Goal: Obtain resource: Obtain resource

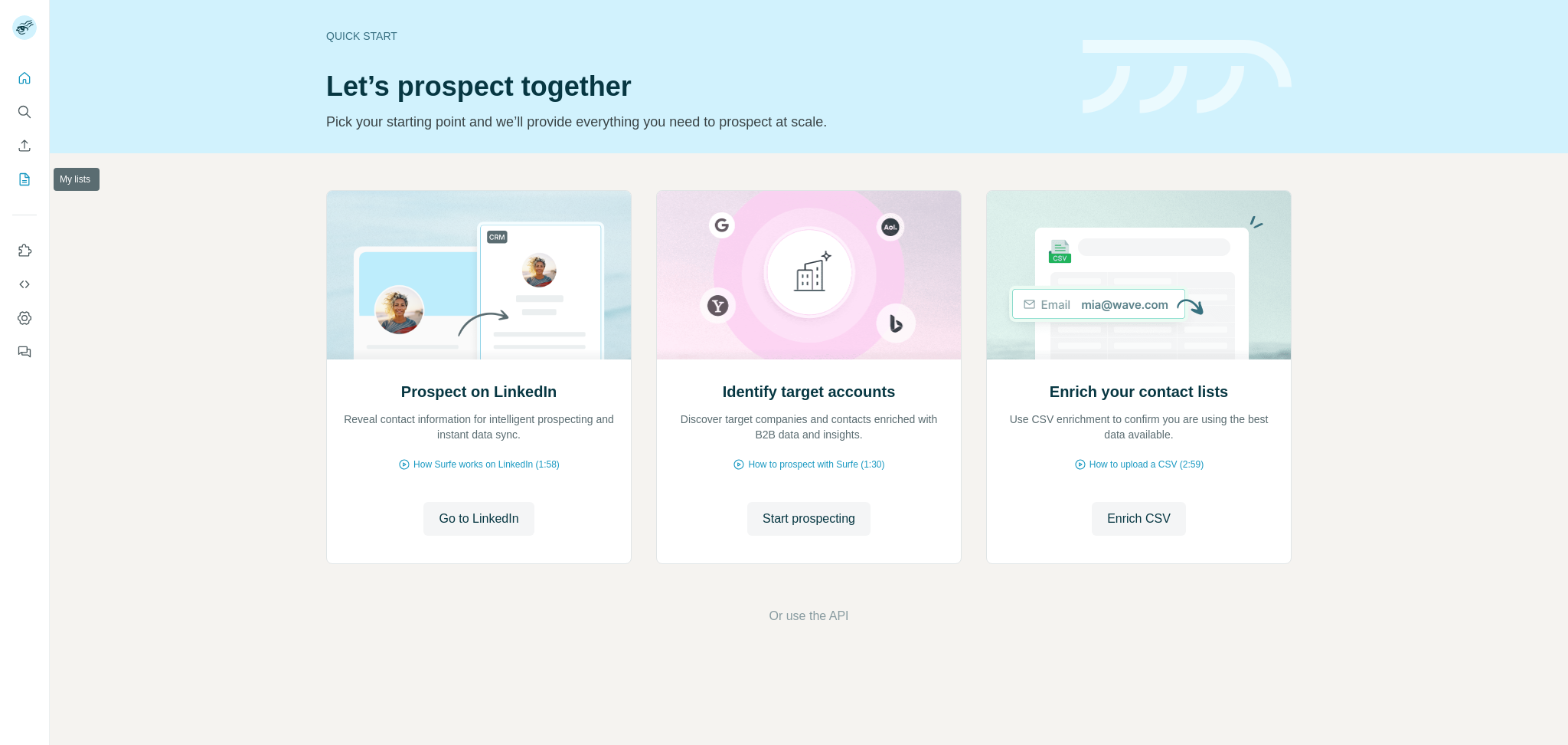
click at [24, 174] on icon "My lists" at bounding box center [26, 178] width 7 height 10
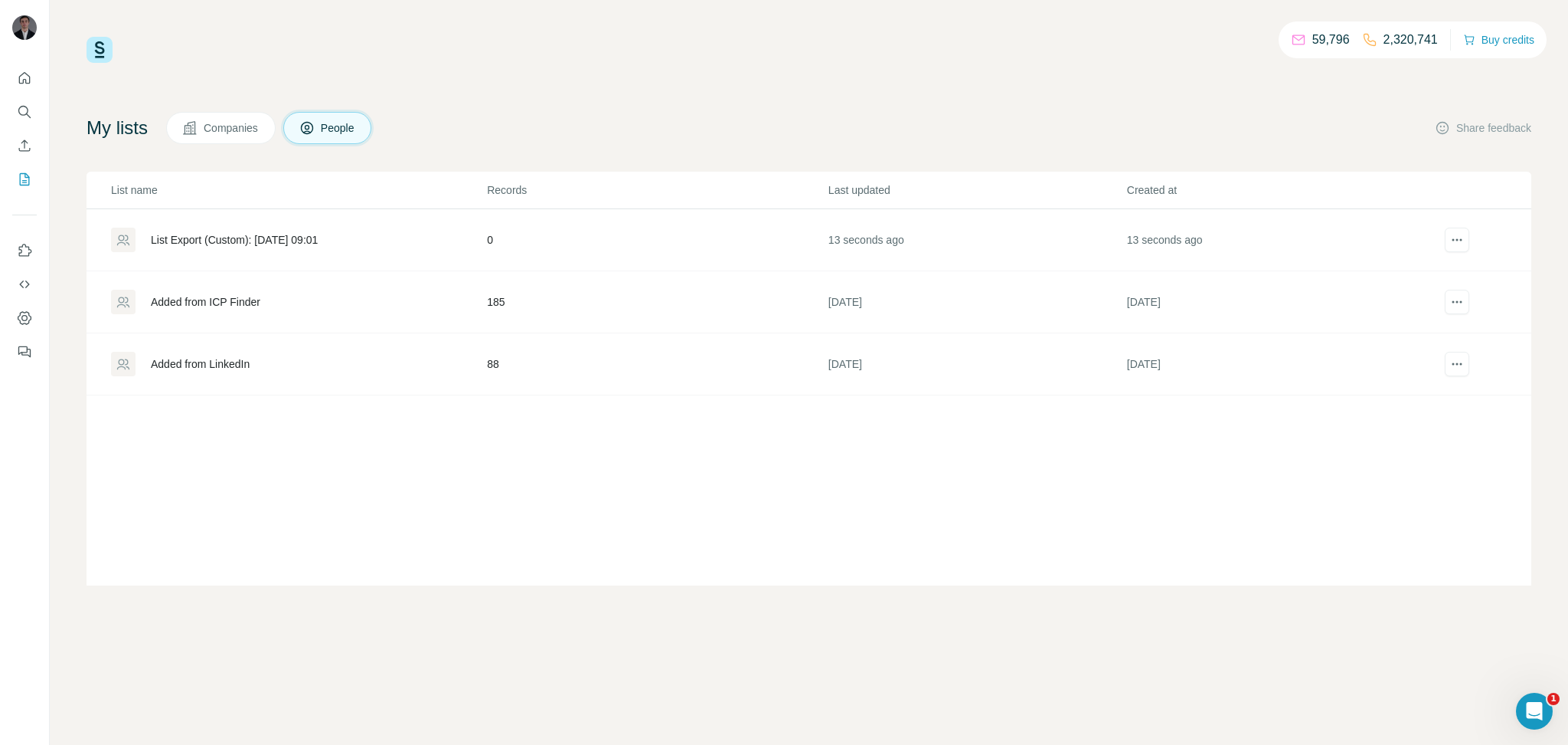
click at [283, 242] on div "List Export (Custom): 02/10/2025 09:01" at bounding box center [234, 240] width 167 height 15
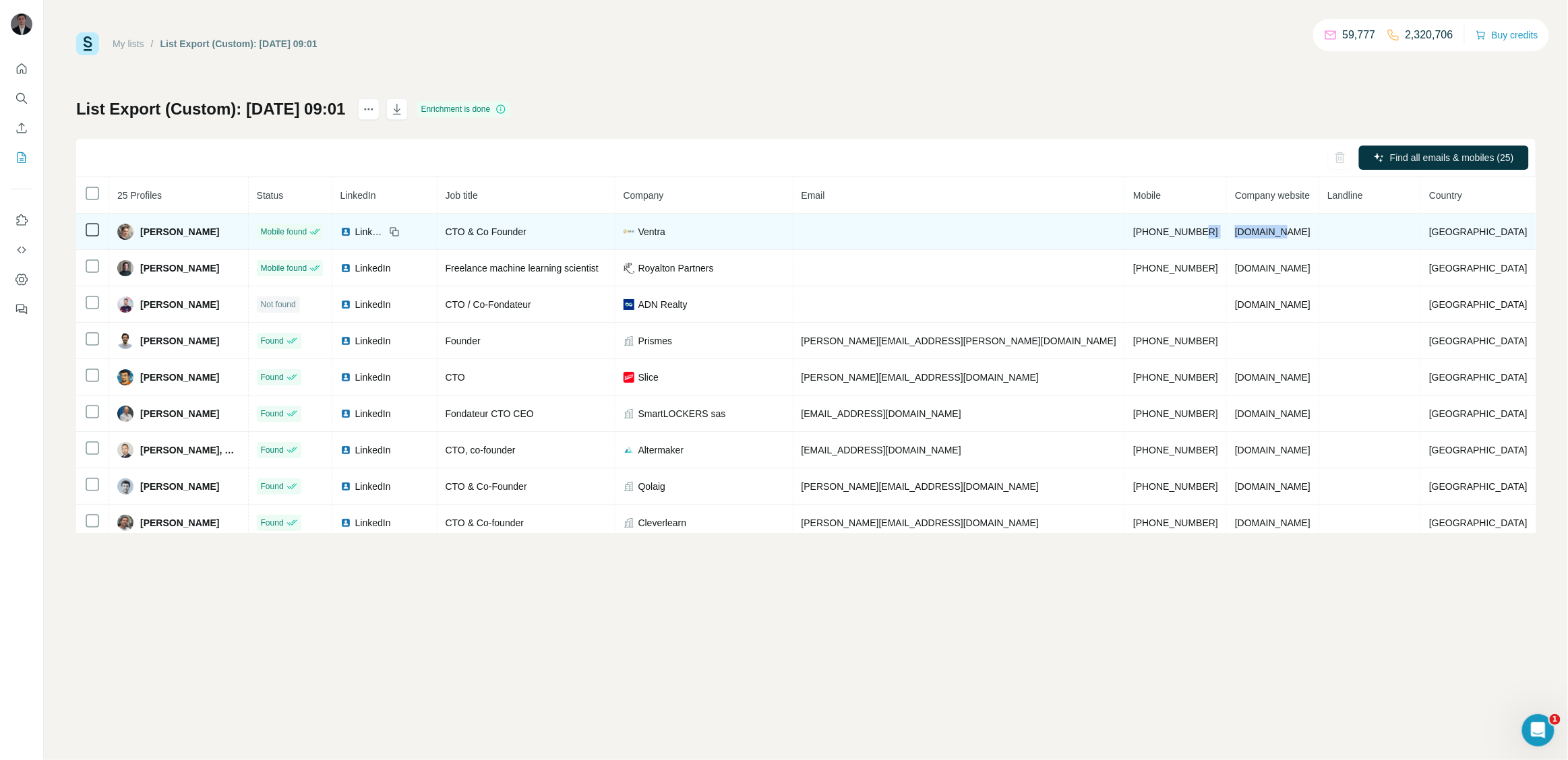
drag, startPoint x: 1286, startPoint y: 235, endPoint x: 1217, endPoint y: 229, distance: 69.3
click at [1217, 229] on tr "Alexandre Ignjatovic Mobile found LinkedIn CTO & Co Founder Ventra +33607778212…" at bounding box center [805, 231] width 1459 height 36
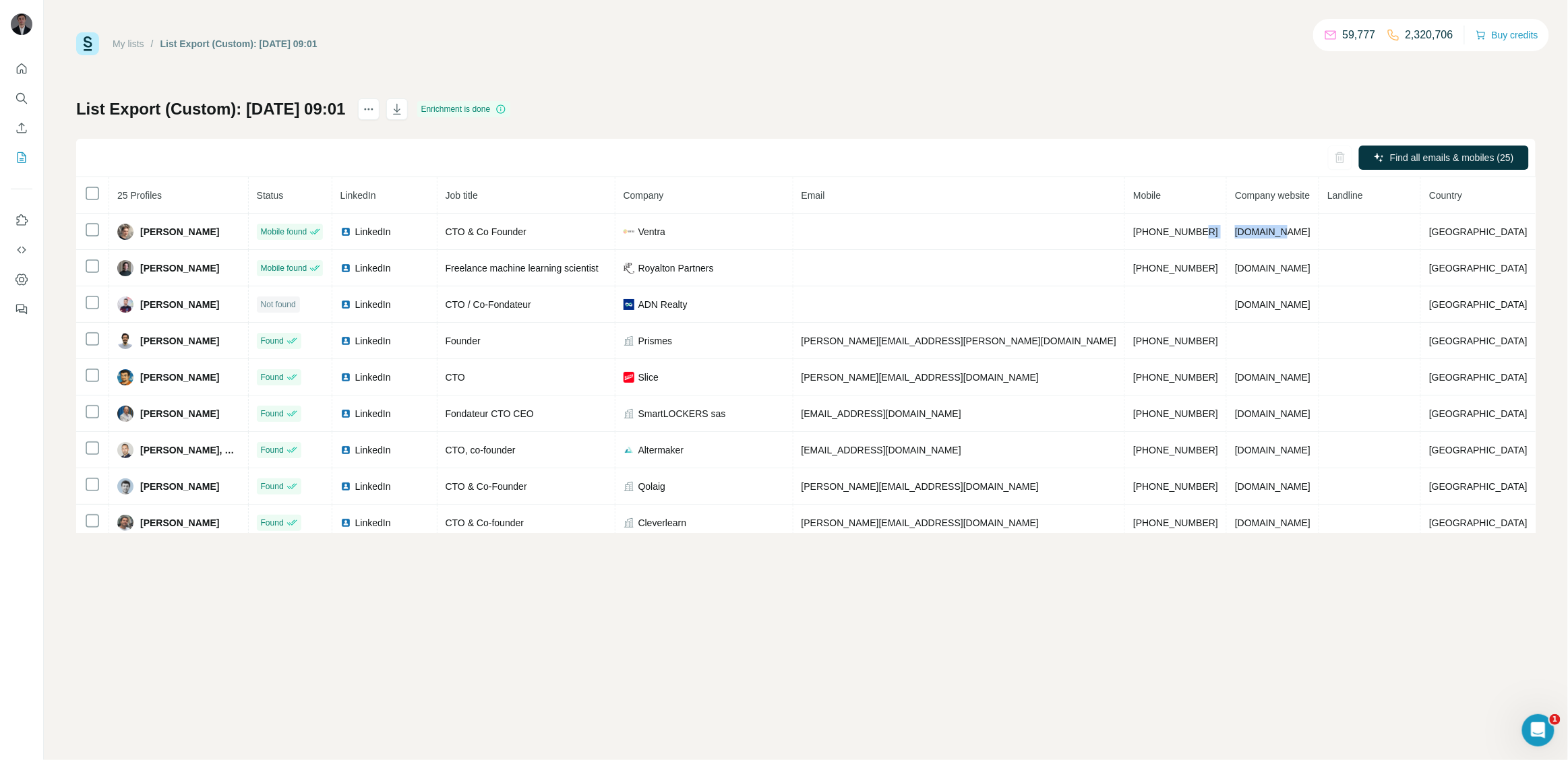
copy tr "ventra.ru"
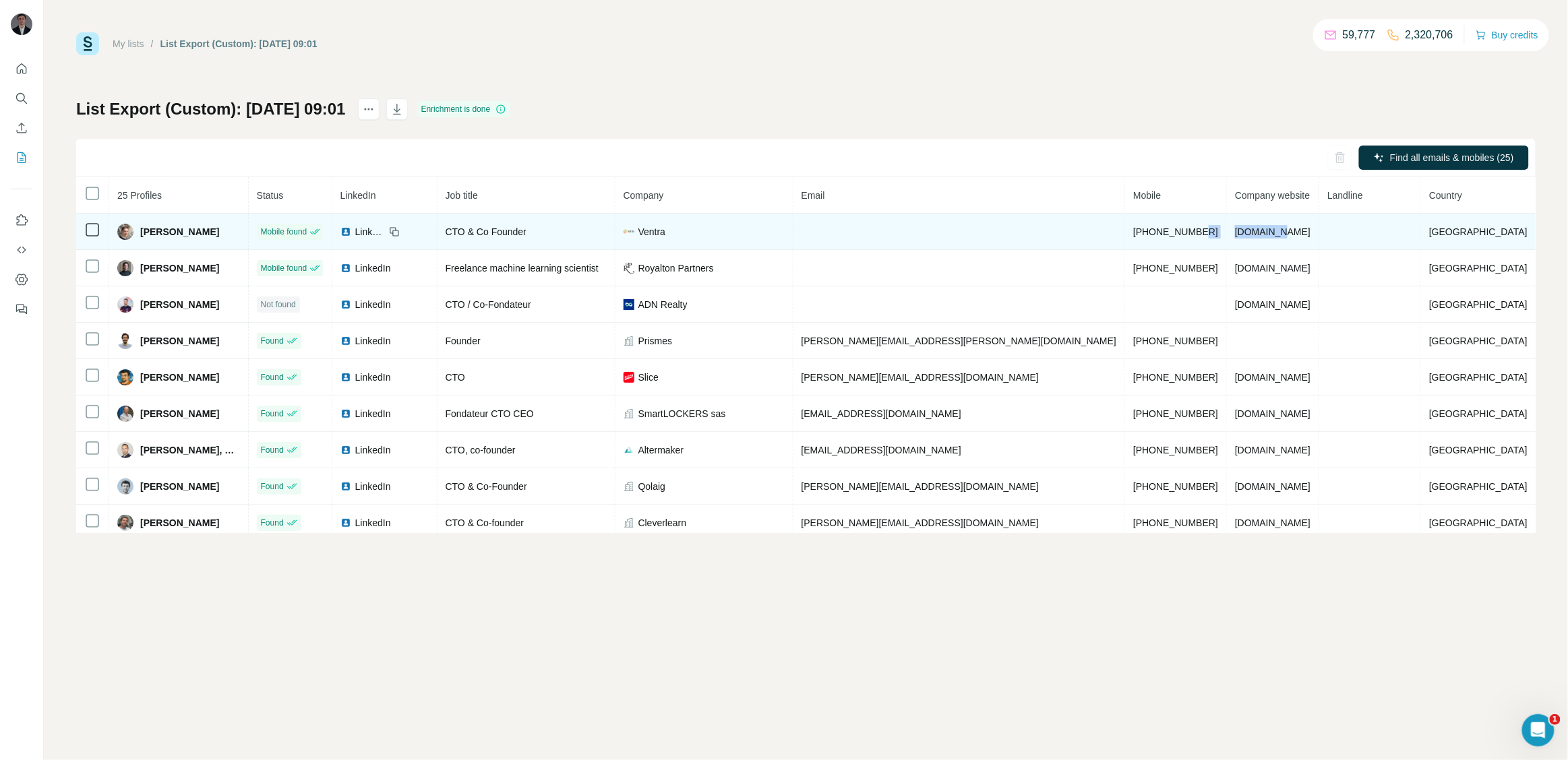
click at [1258, 223] on td "ventra.ru" at bounding box center [1273, 231] width 92 height 36
drag, startPoint x: 1274, startPoint y: 228, endPoint x: 1221, endPoint y: 232, distance: 53.2
click at [1227, 232] on td "ventra.ru" at bounding box center [1273, 231] width 92 height 36
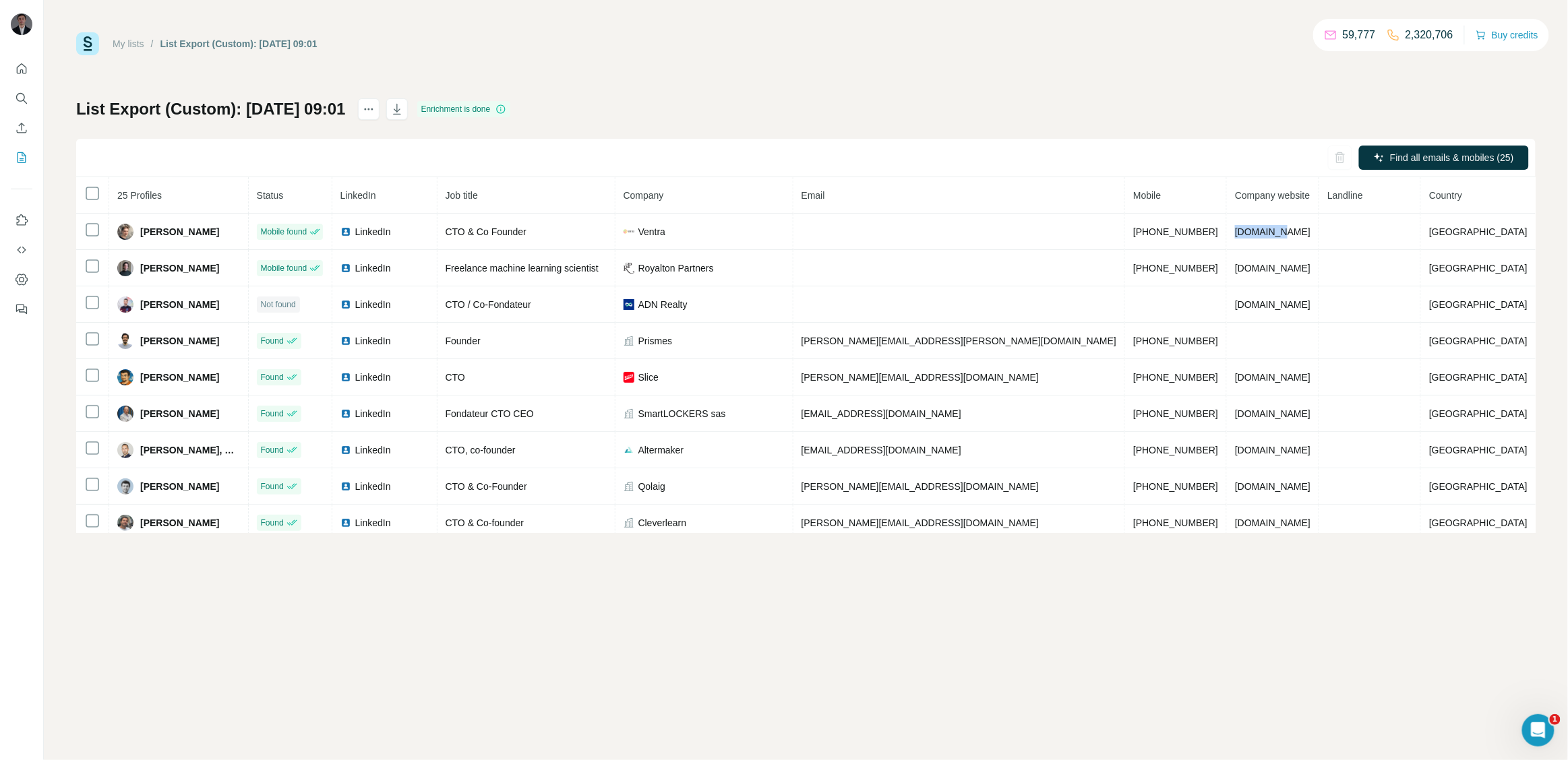
copy span "ventra.ru"
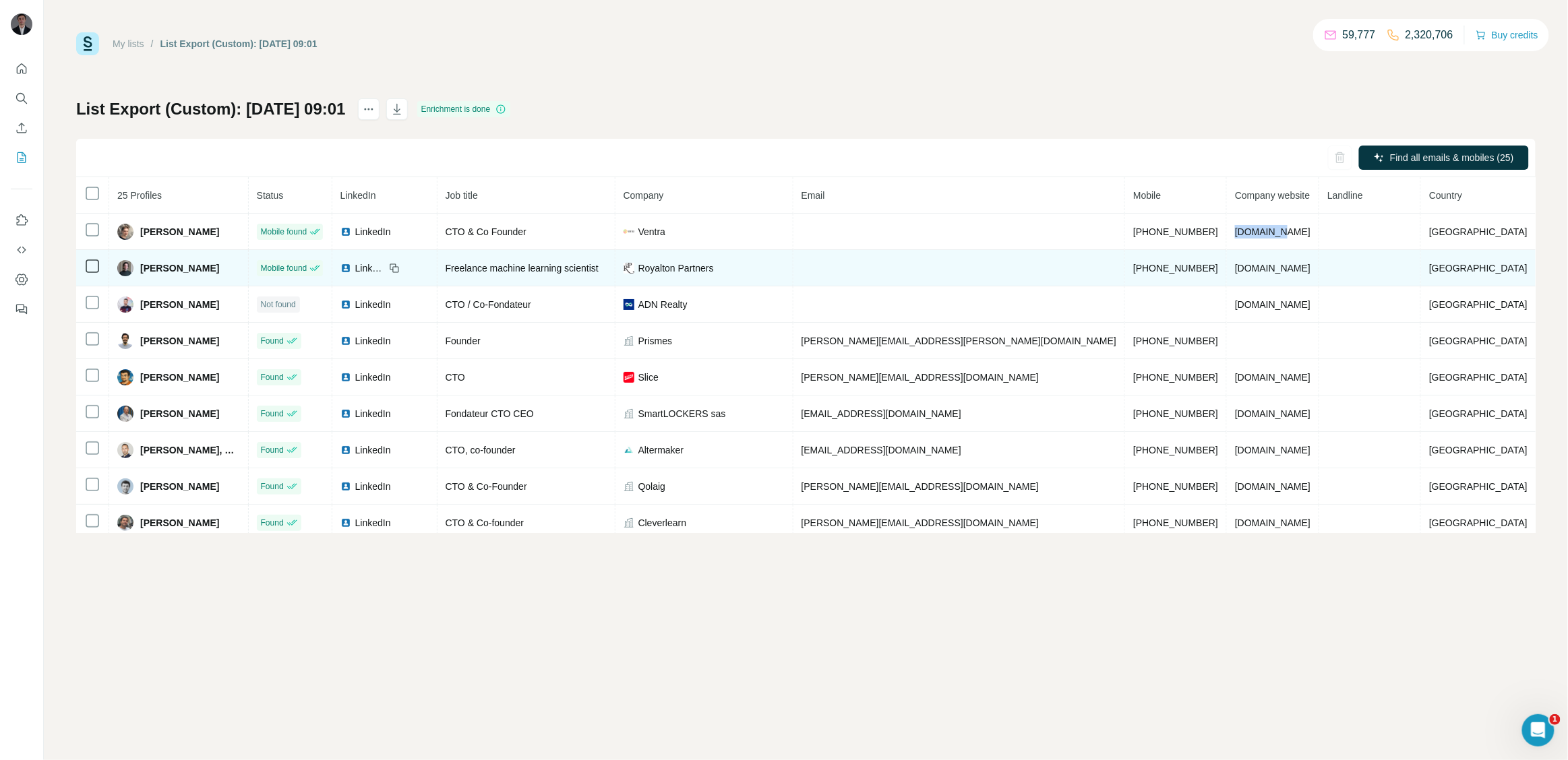
drag, startPoint x: 1339, startPoint y: 267, endPoint x: 1222, endPoint y: 270, distance: 117.0
click at [1227, 270] on td "royalton-partners.com" at bounding box center [1273, 268] width 92 height 36
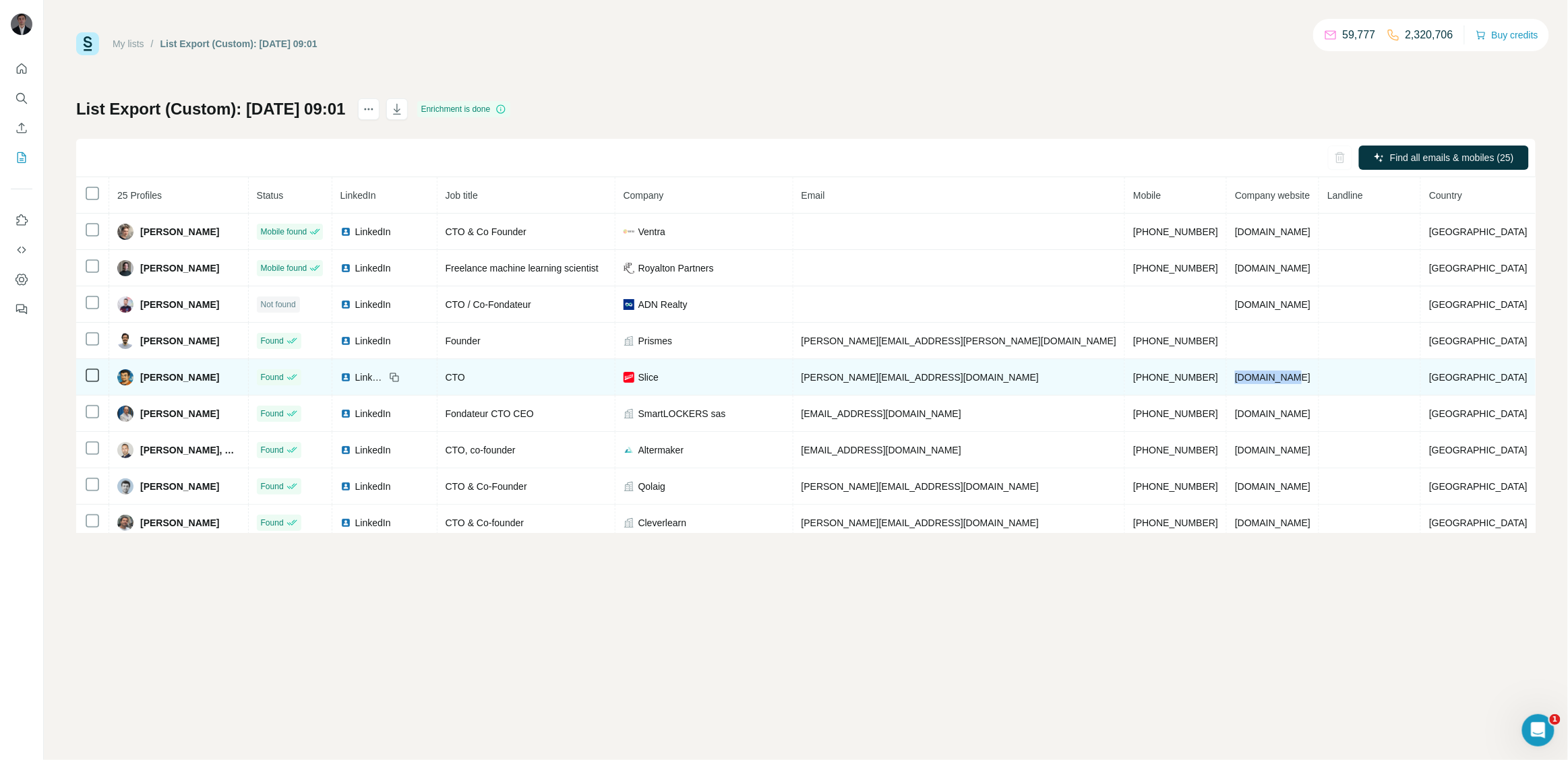
drag, startPoint x: 1298, startPoint y: 379, endPoint x: 1224, endPoint y: 377, distance: 74.0
click at [1227, 377] on td "mypizza.com" at bounding box center [1273, 377] width 92 height 36
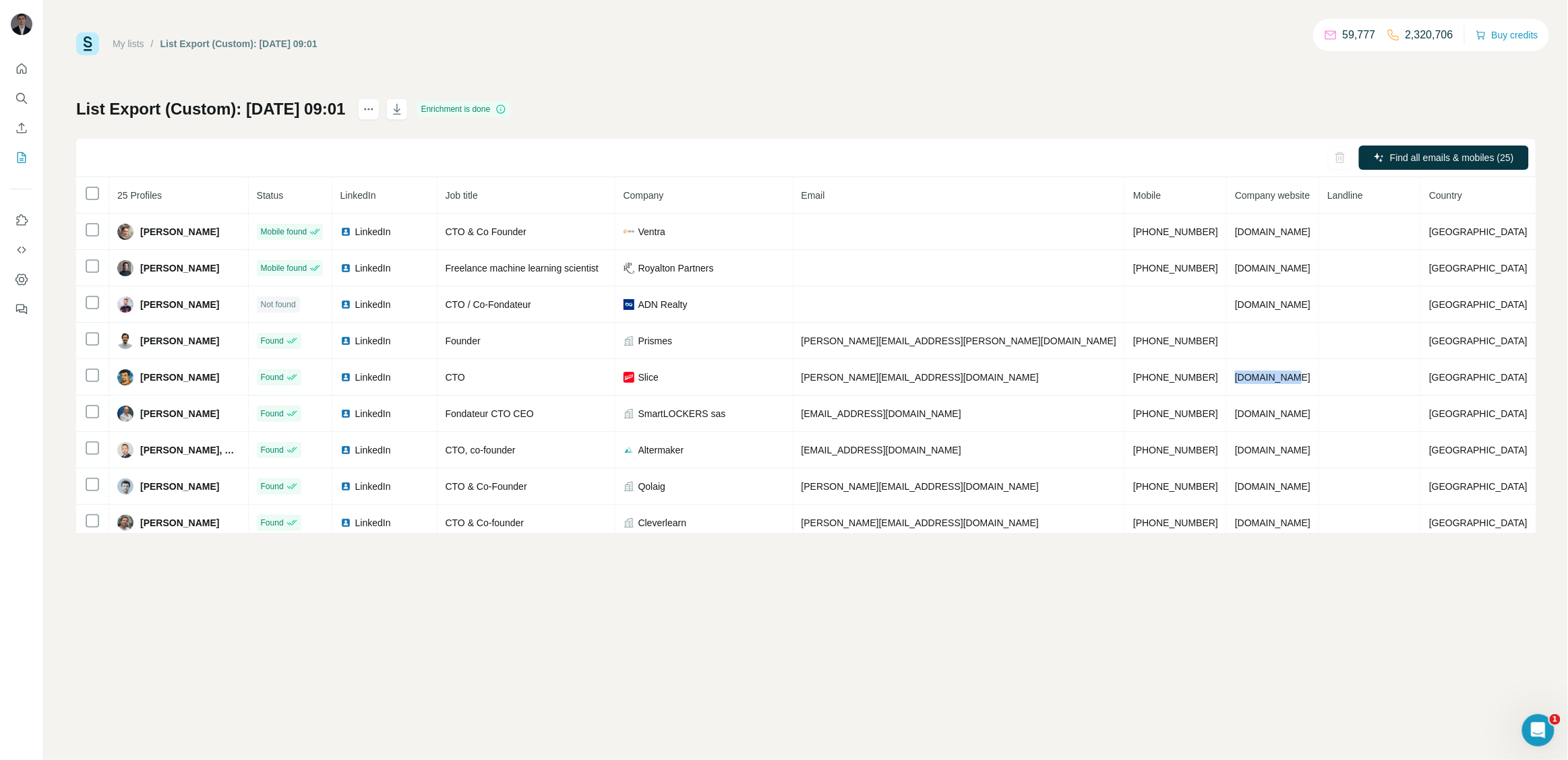
copy span "mypizza.com"
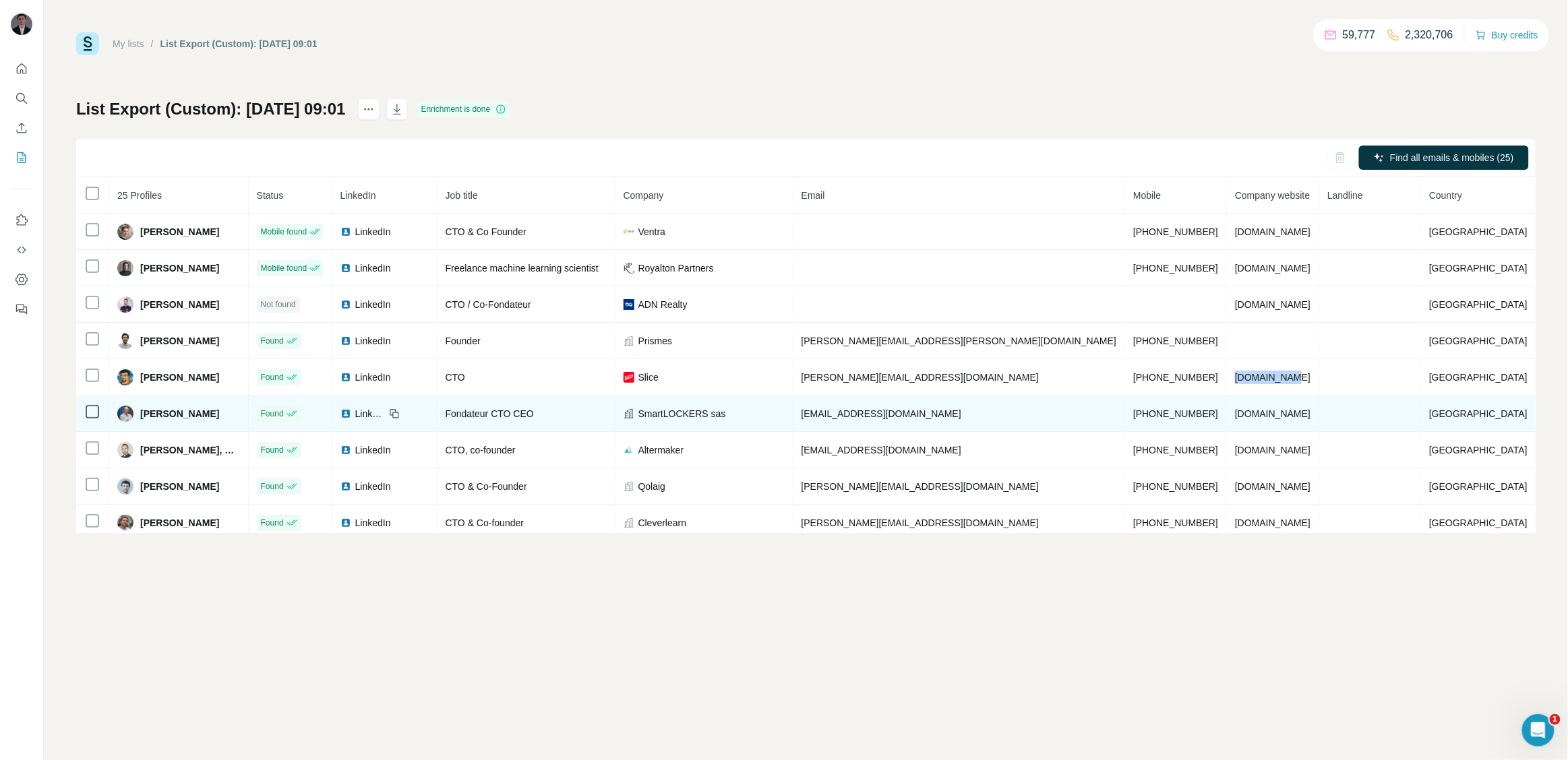
drag, startPoint x: 1303, startPoint y: 409, endPoint x: 1221, endPoint y: 413, distance: 82.1
click at [1227, 413] on td "smartlockers.io" at bounding box center [1273, 413] width 92 height 36
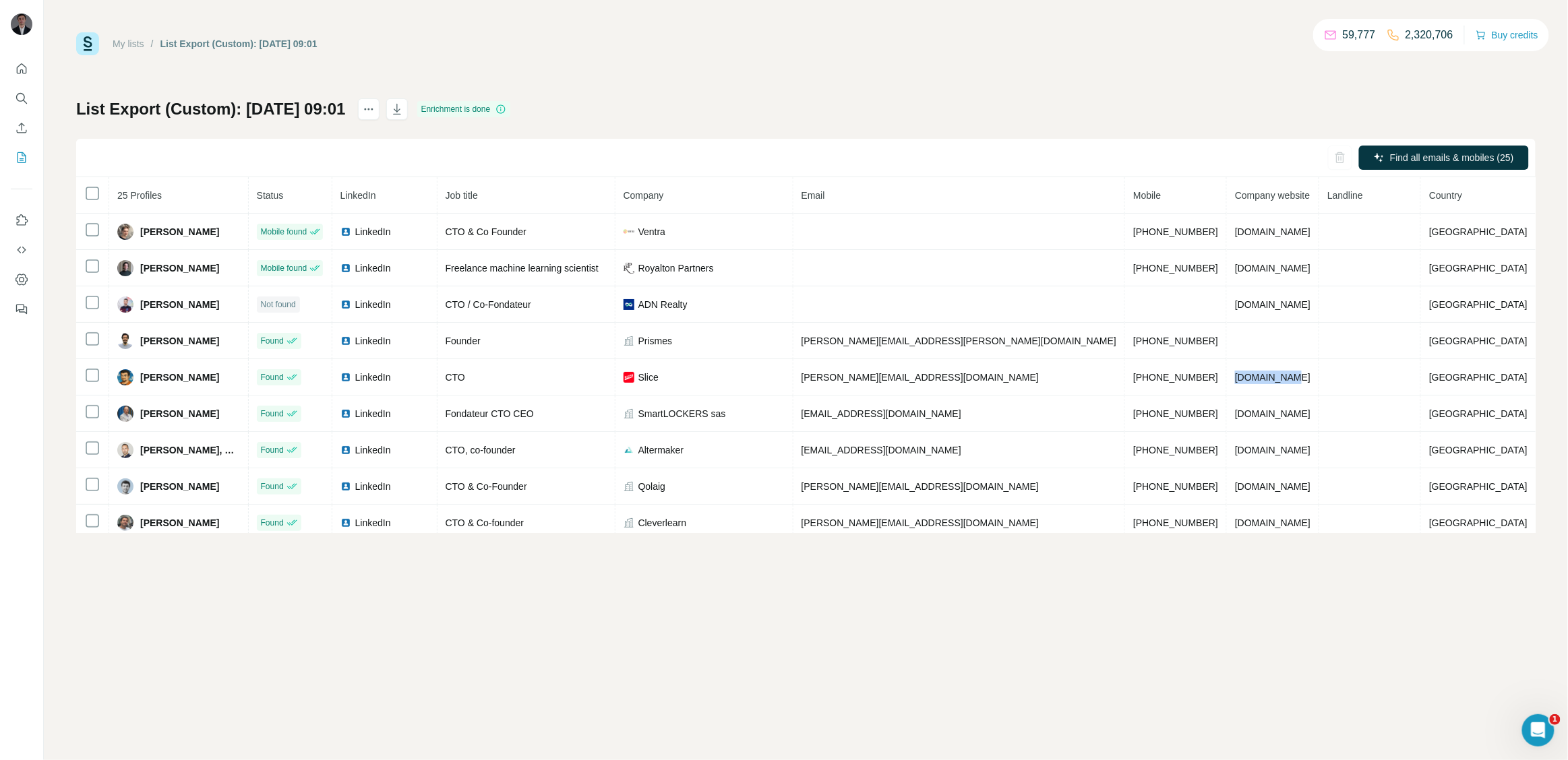
copy span "smartlockers.io"
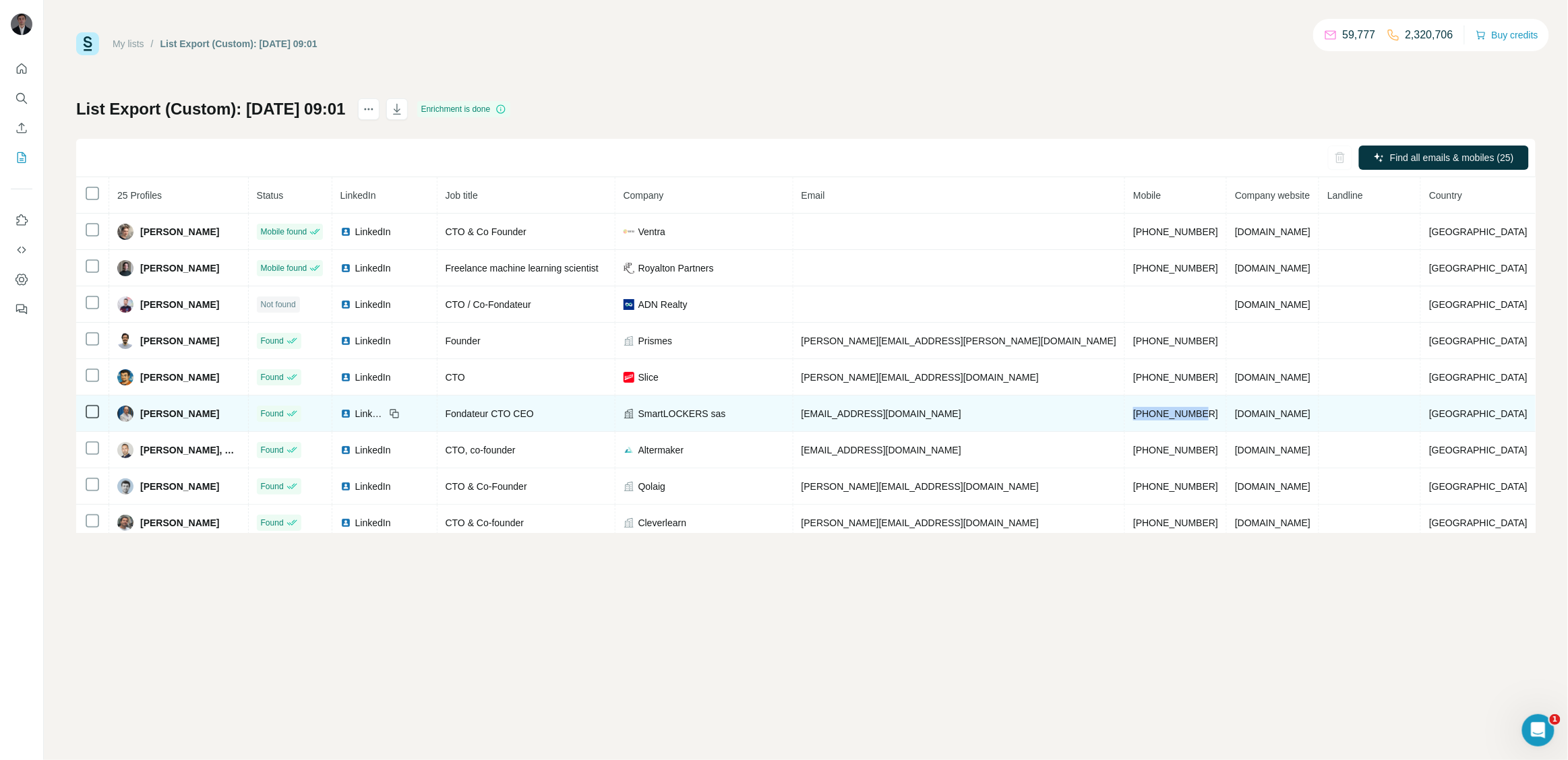
drag, startPoint x: 1192, startPoint y: 408, endPoint x: 1111, endPoint y: 413, distance: 81.2
click at [1125, 413] on td "+33614322110" at bounding box center [1176, 413] width 102 height 36
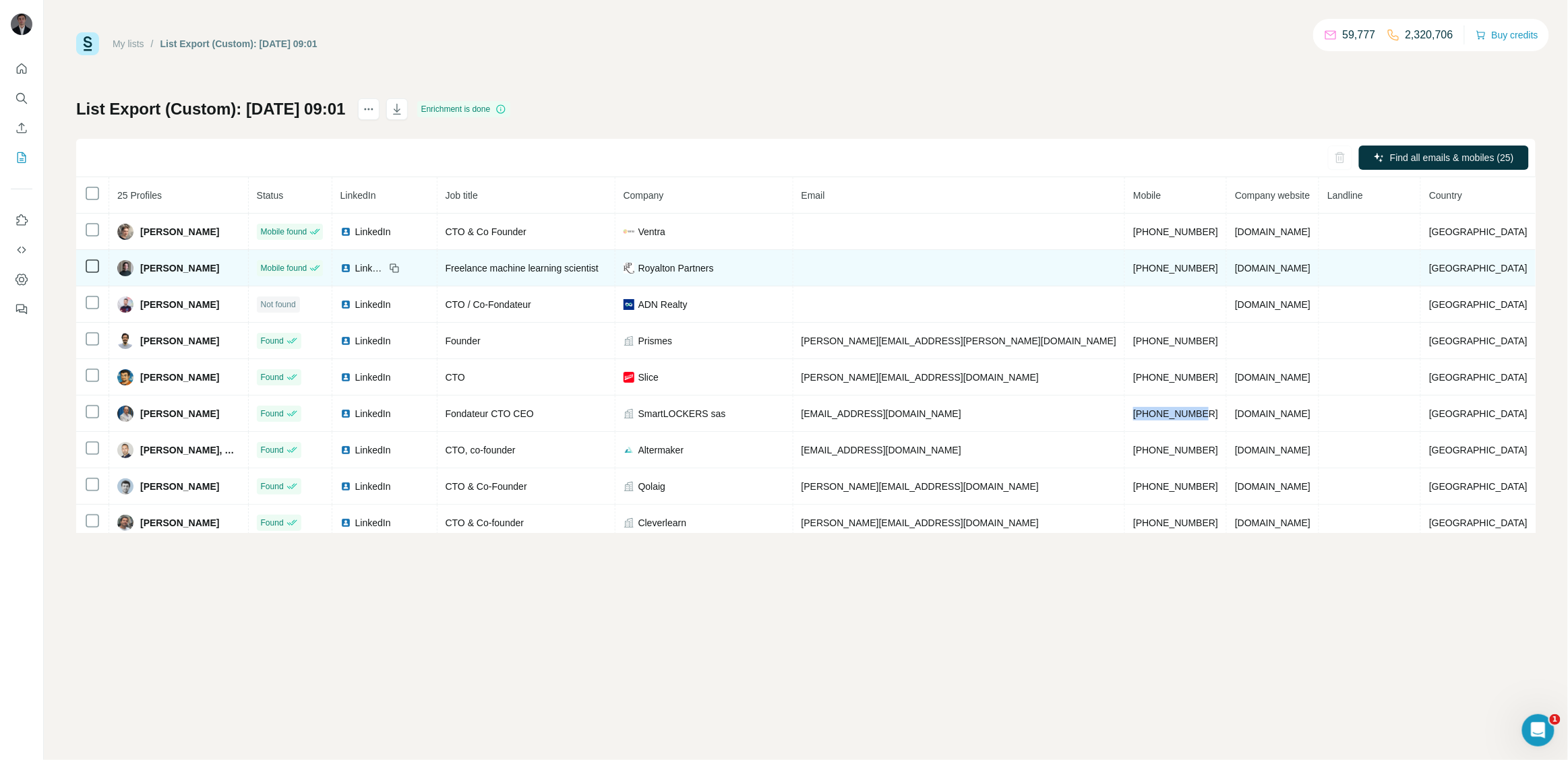
copy span "+33614322110"
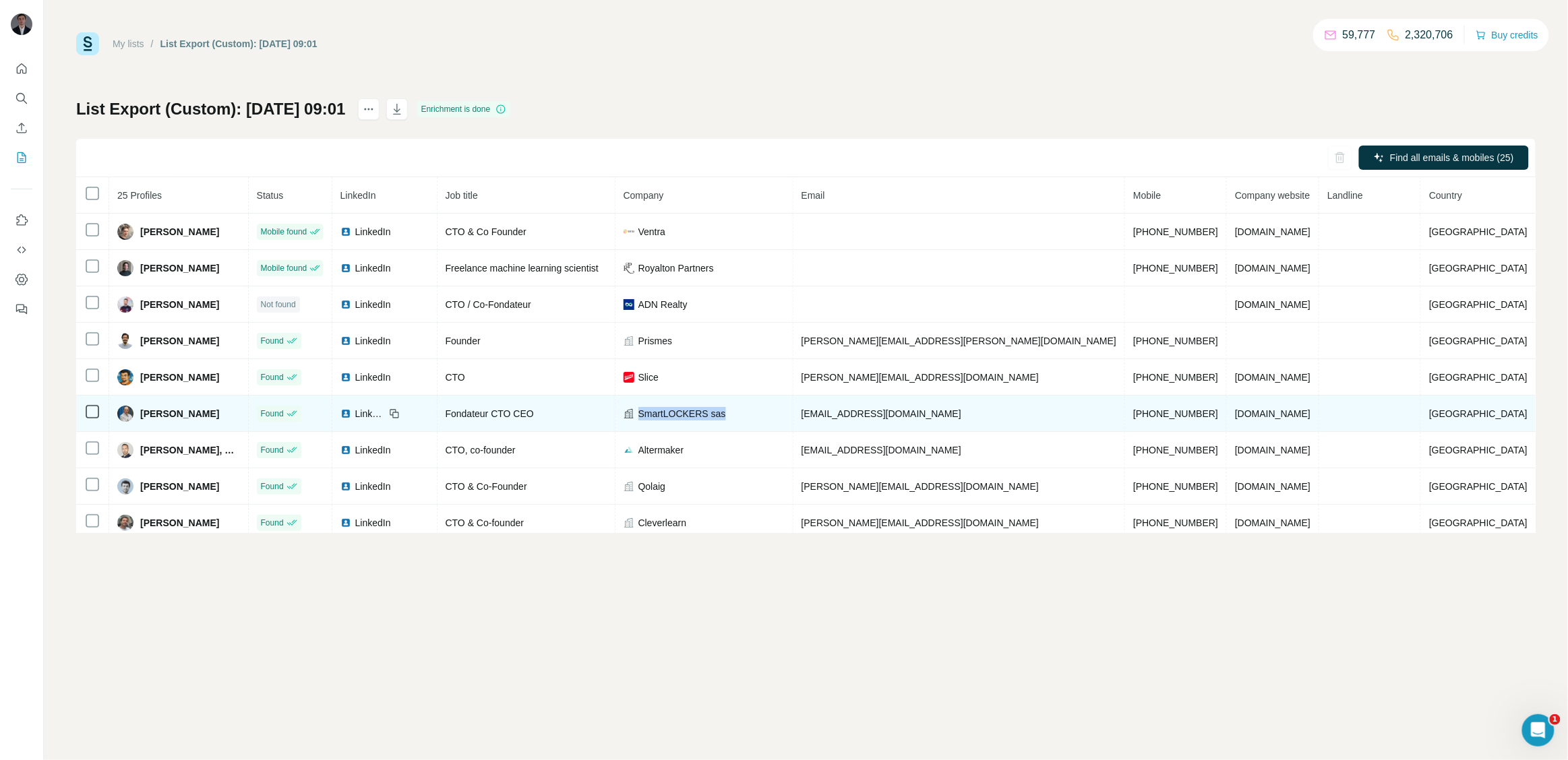
drag, startPoint x: 787, startPoint y: 421, endPoint x: 679, endPoint y: 418, distance: 108.0
click at [679, 418] on div "SmartLOCKERS sas" at bounding box center [704, 413] width 161 height 13
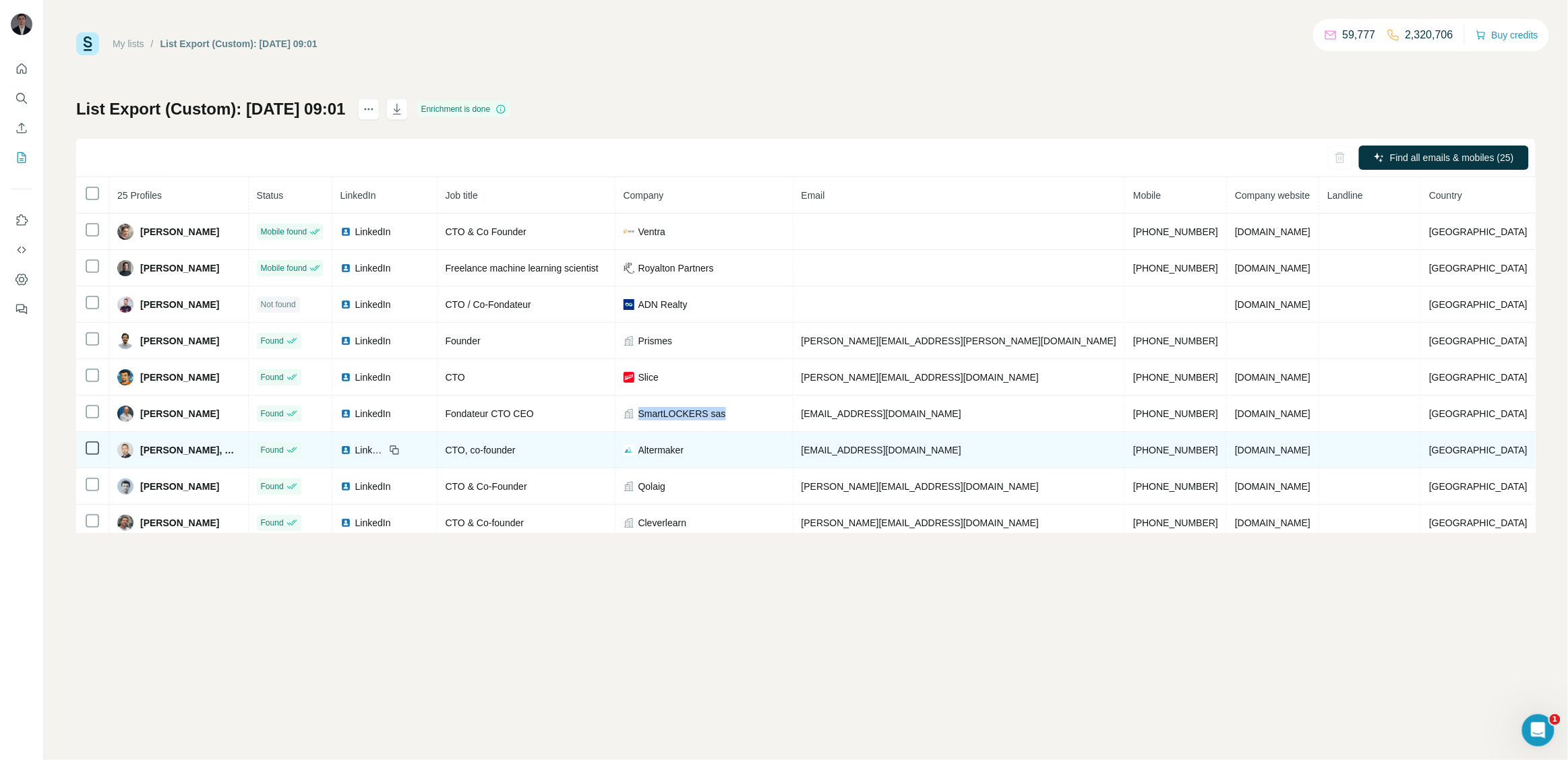
copy span "SmartLOCKERS sas"
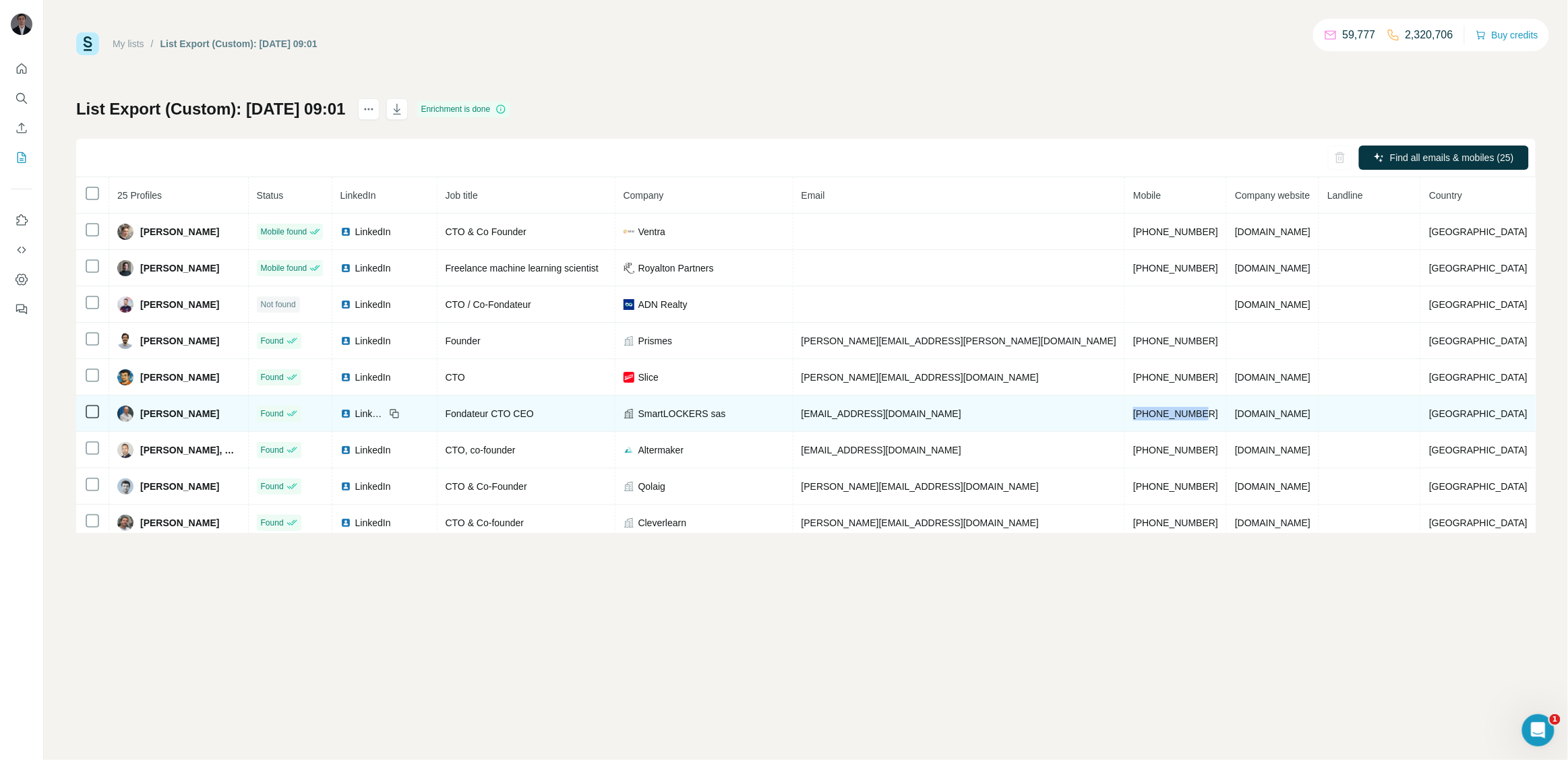
drag, startPoint x: 1194, startPoint y: 418, endPoint x: 1108, endPoint y: 413, distance: 86.1
click at [1125, 413] on td "+33614322110" at bounding box center [1176, 413] width 102 height 36
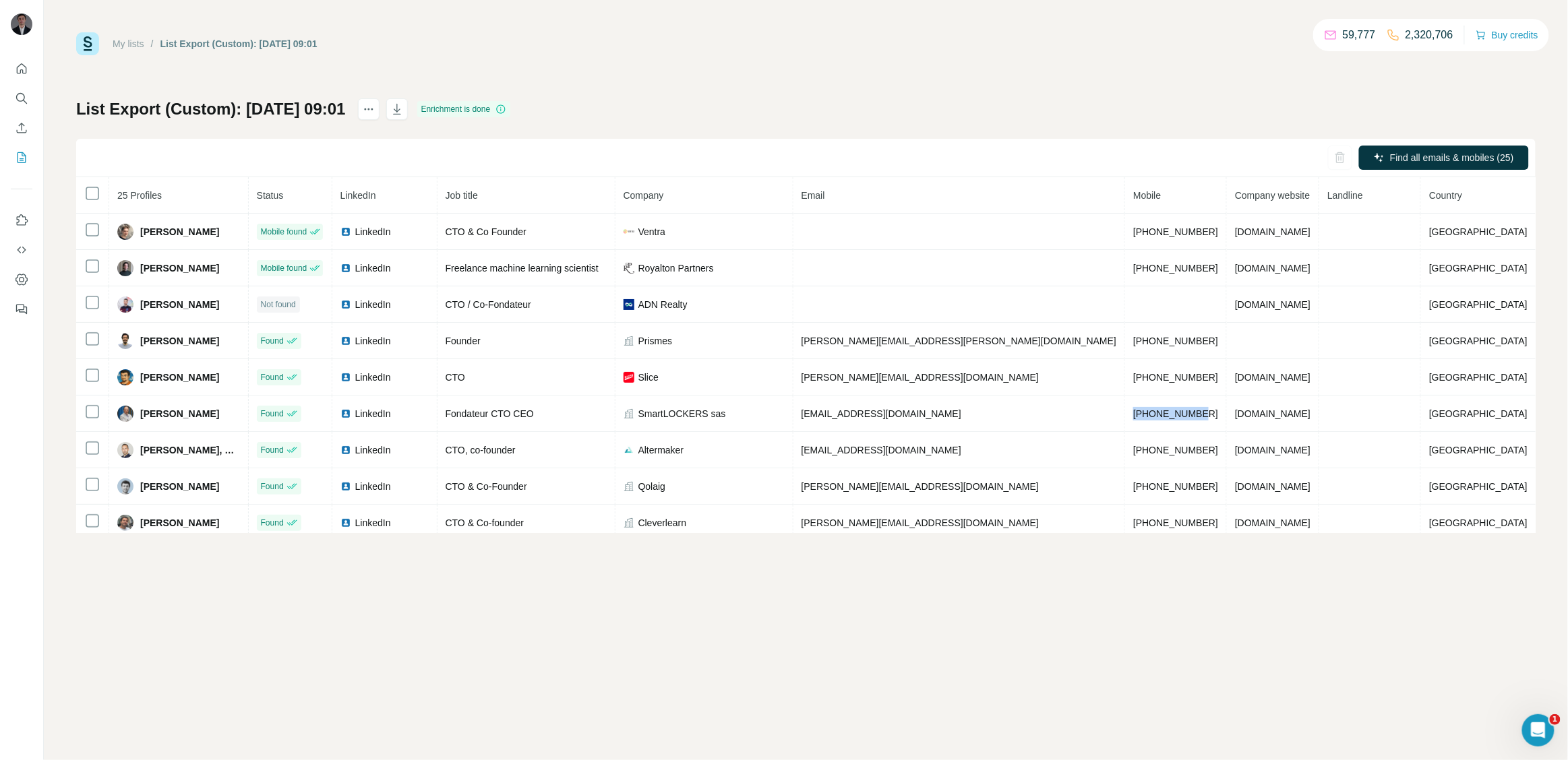
copy span "+33614322110"
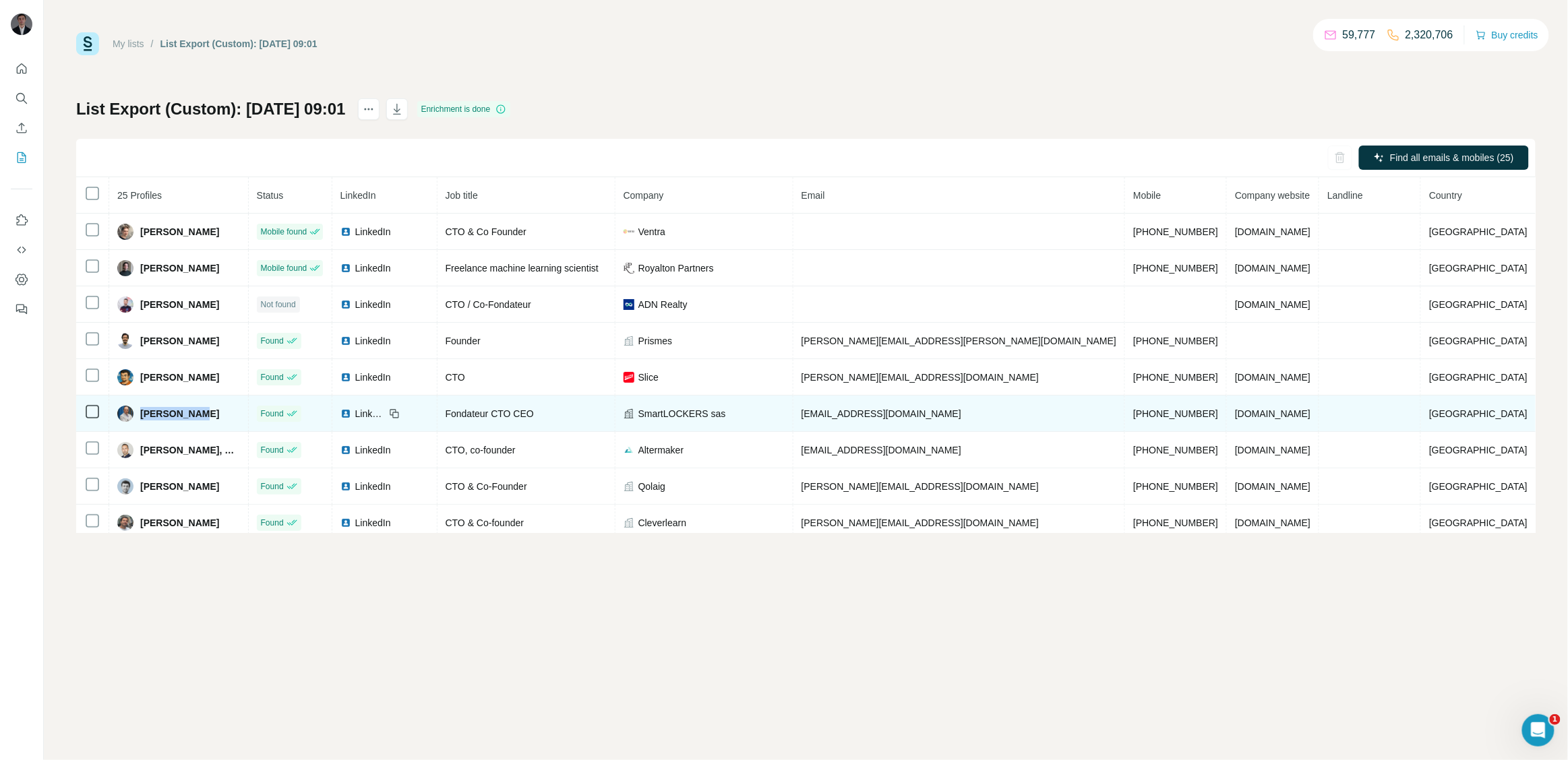
drag, startPoint x: 220, startPoint y: 417, endPoint x: 151, endPoint y: 417, distance: 69.0
click at [151, 417] on div "Espic David" at bounding box center [178, 414] width 123 height 16
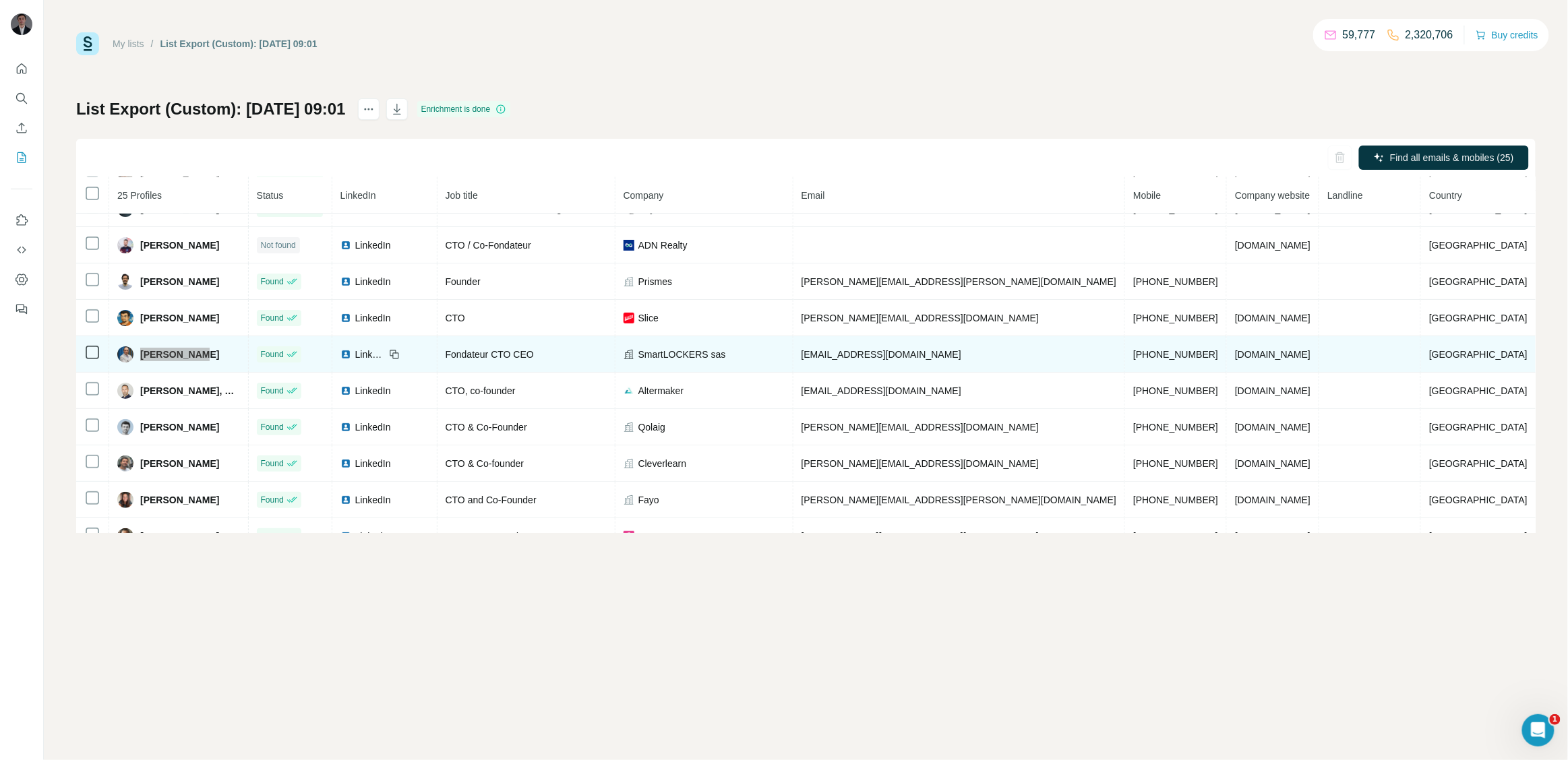
scroll to position [61, 0]
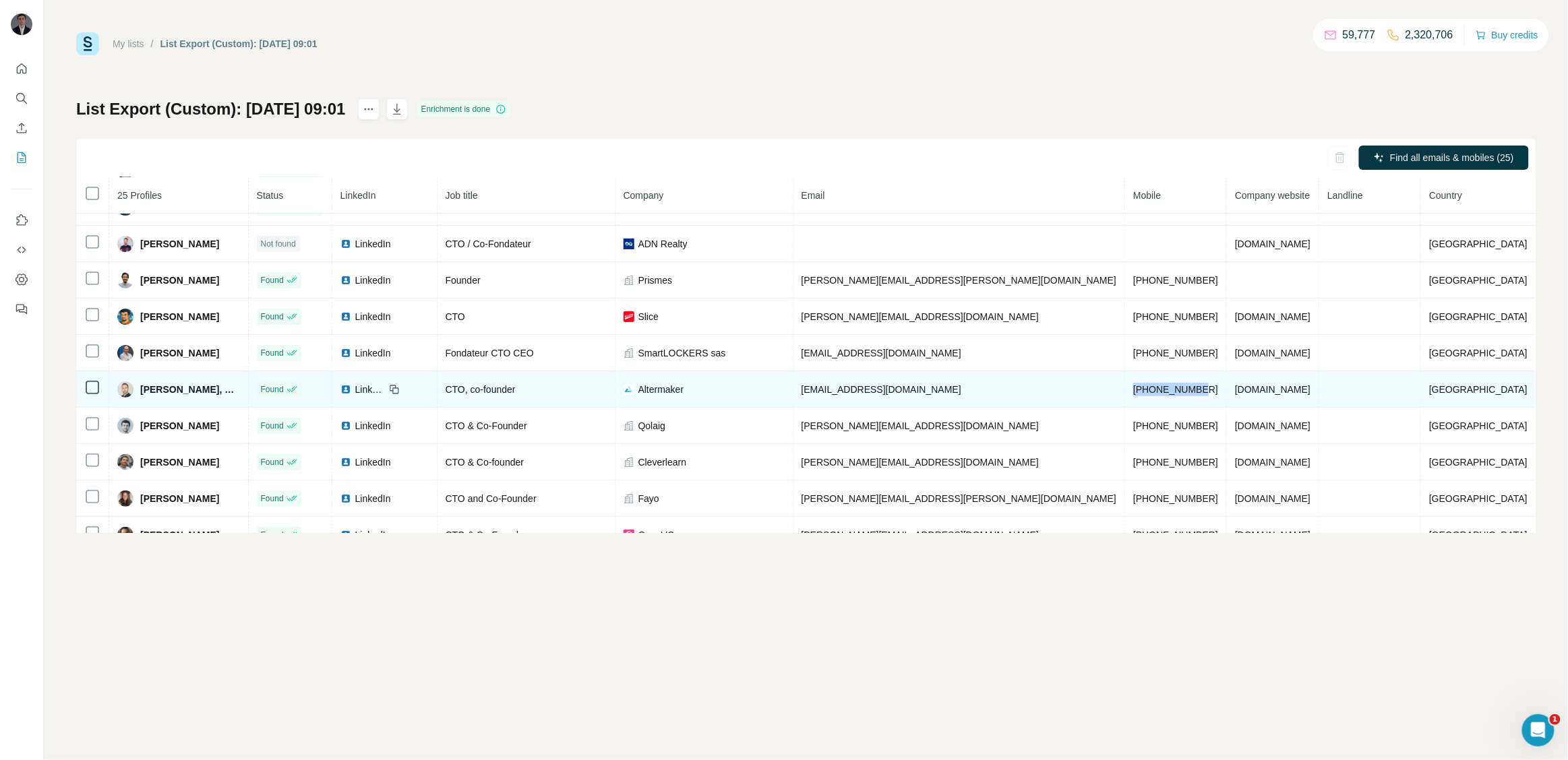
drag, startPoint x: 1202, startPoint y: 394, endPoint x: 1110, endPoint y: 389, distance: 92.1
click at [1125, 389] on td "+33785086321" at bounding box center [1176, 389] width 102 height 36
copy span "+33785086321"
drag, startPoint x: 733, startPoint y: 394, endPoint x: 676, endPoint y: 394, distance: 57.0
click at [676, 394] on div "Altermaker" at bounding box center [704, 389] width 161 height 13
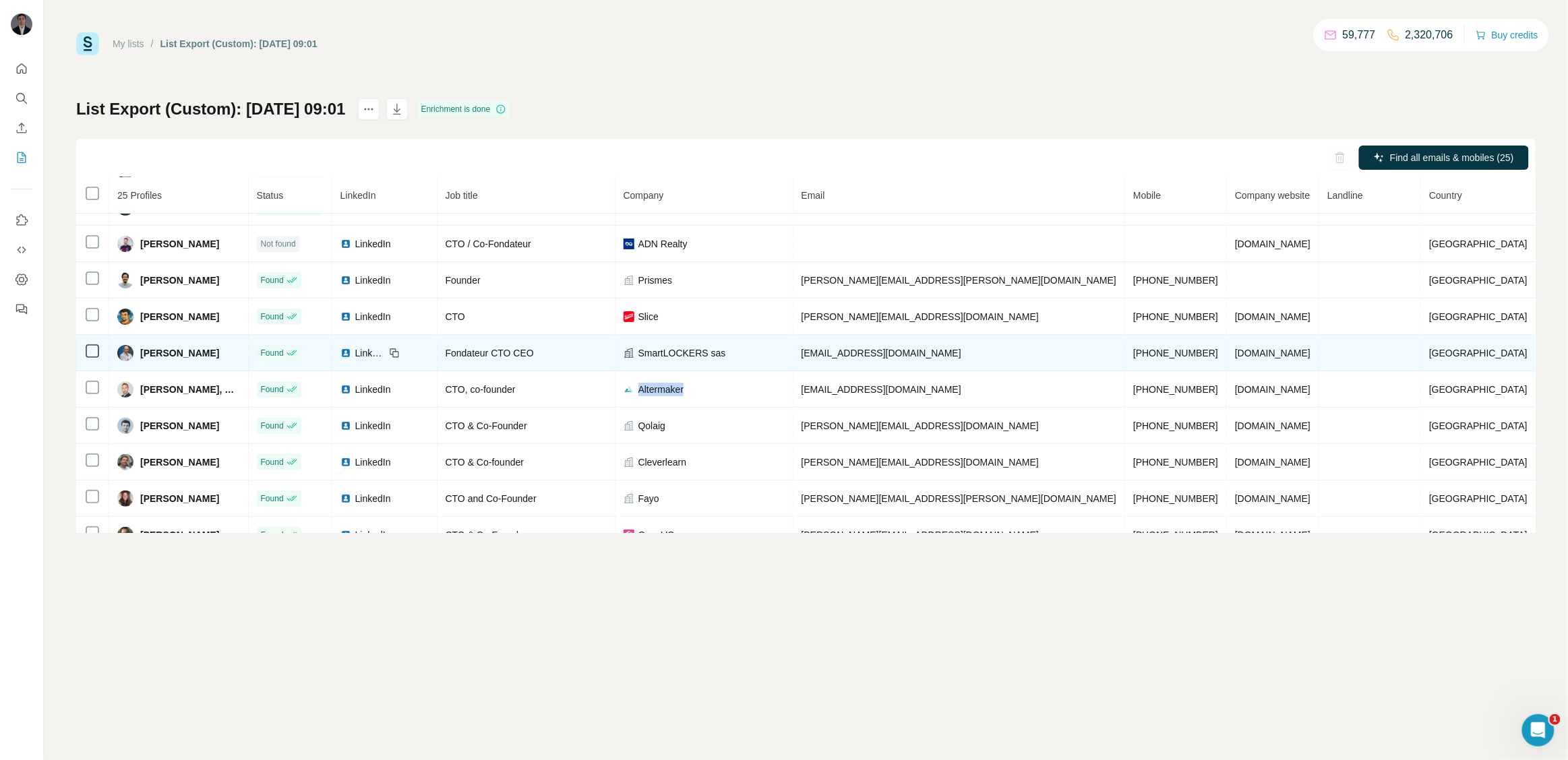
copy span "Altermaker"
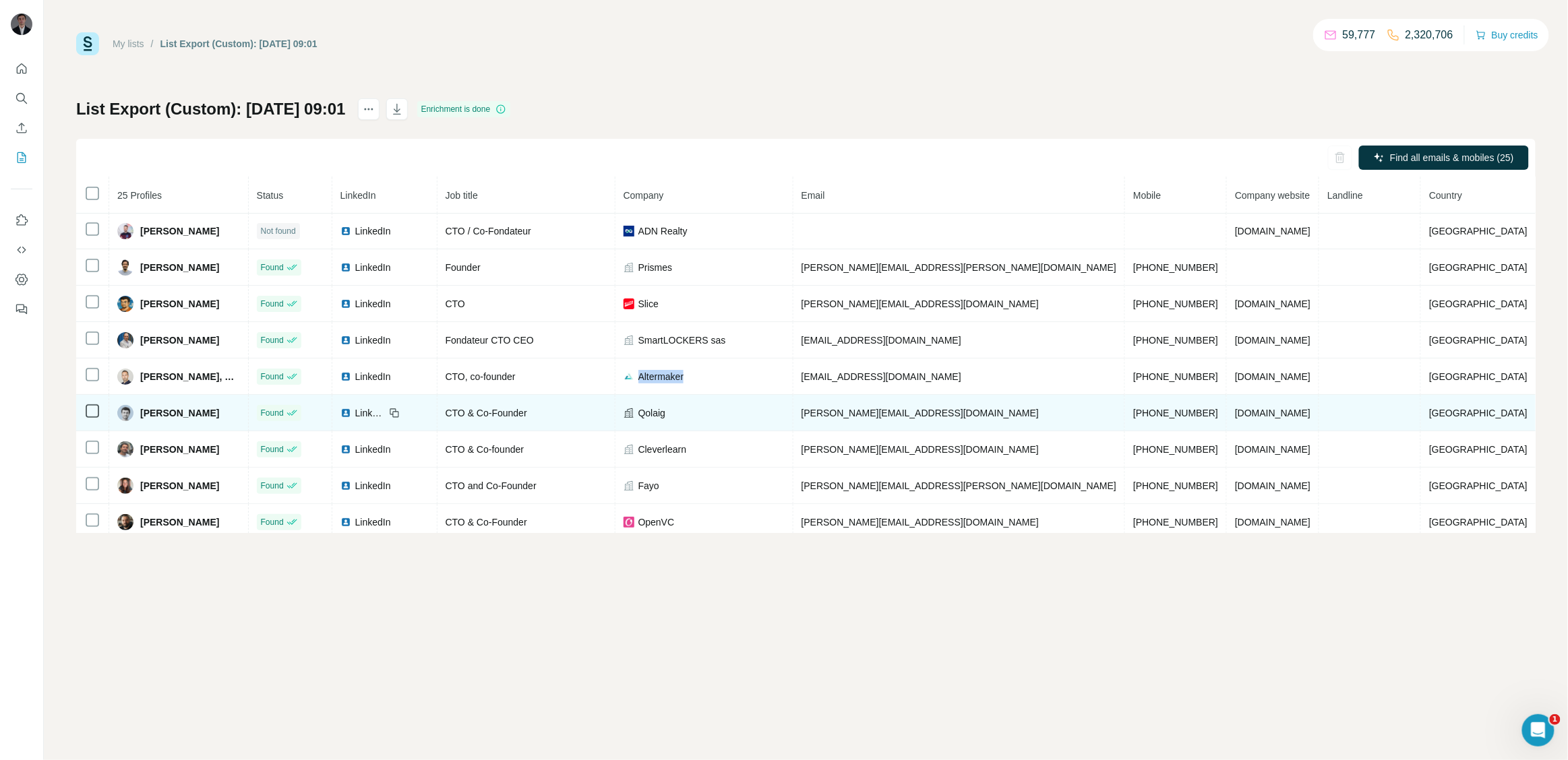
scroll to position [0, 0]
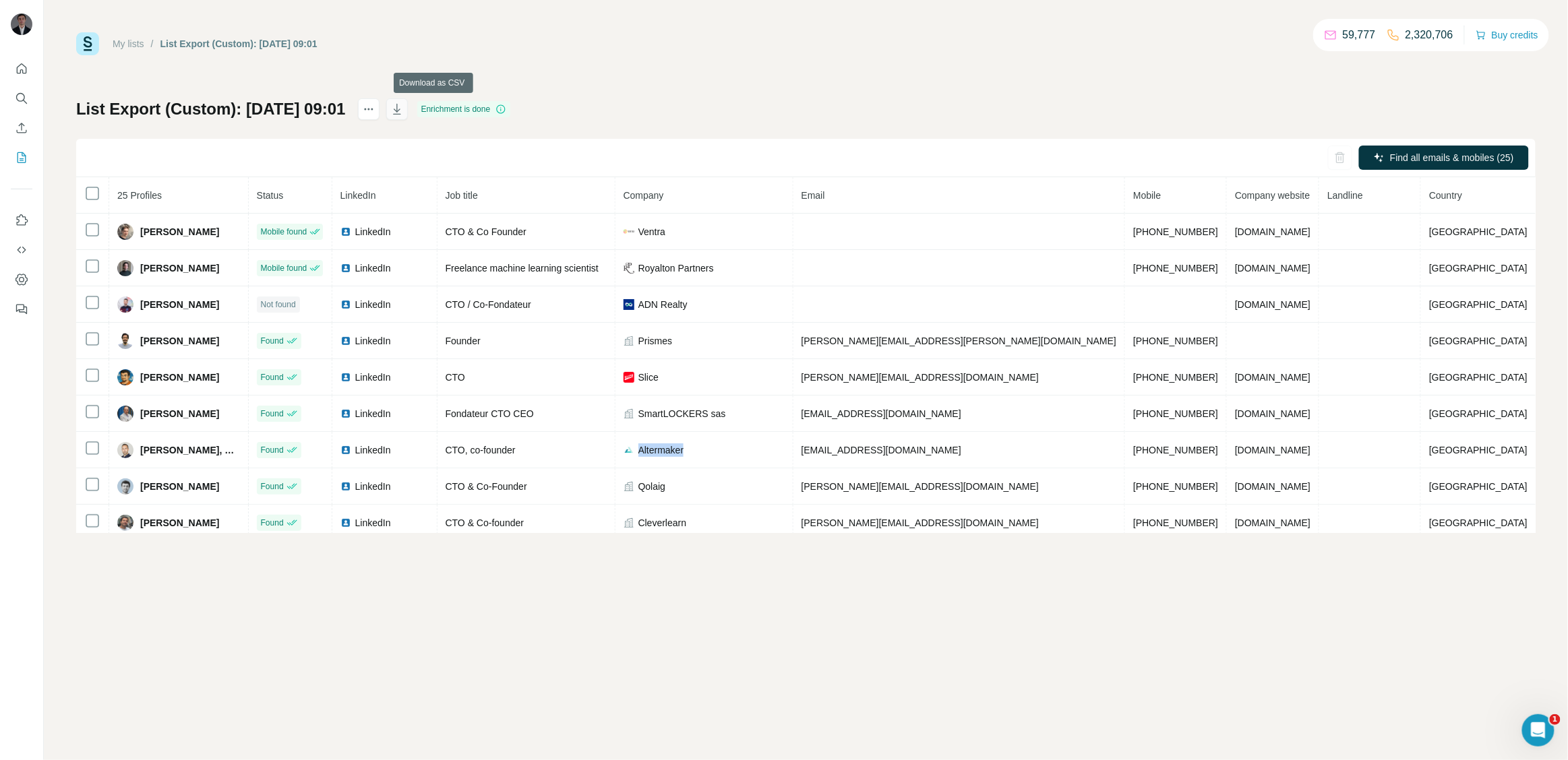
click at [404, 108] on icon "button" at bounding box center [397, 109] width 13 height 13
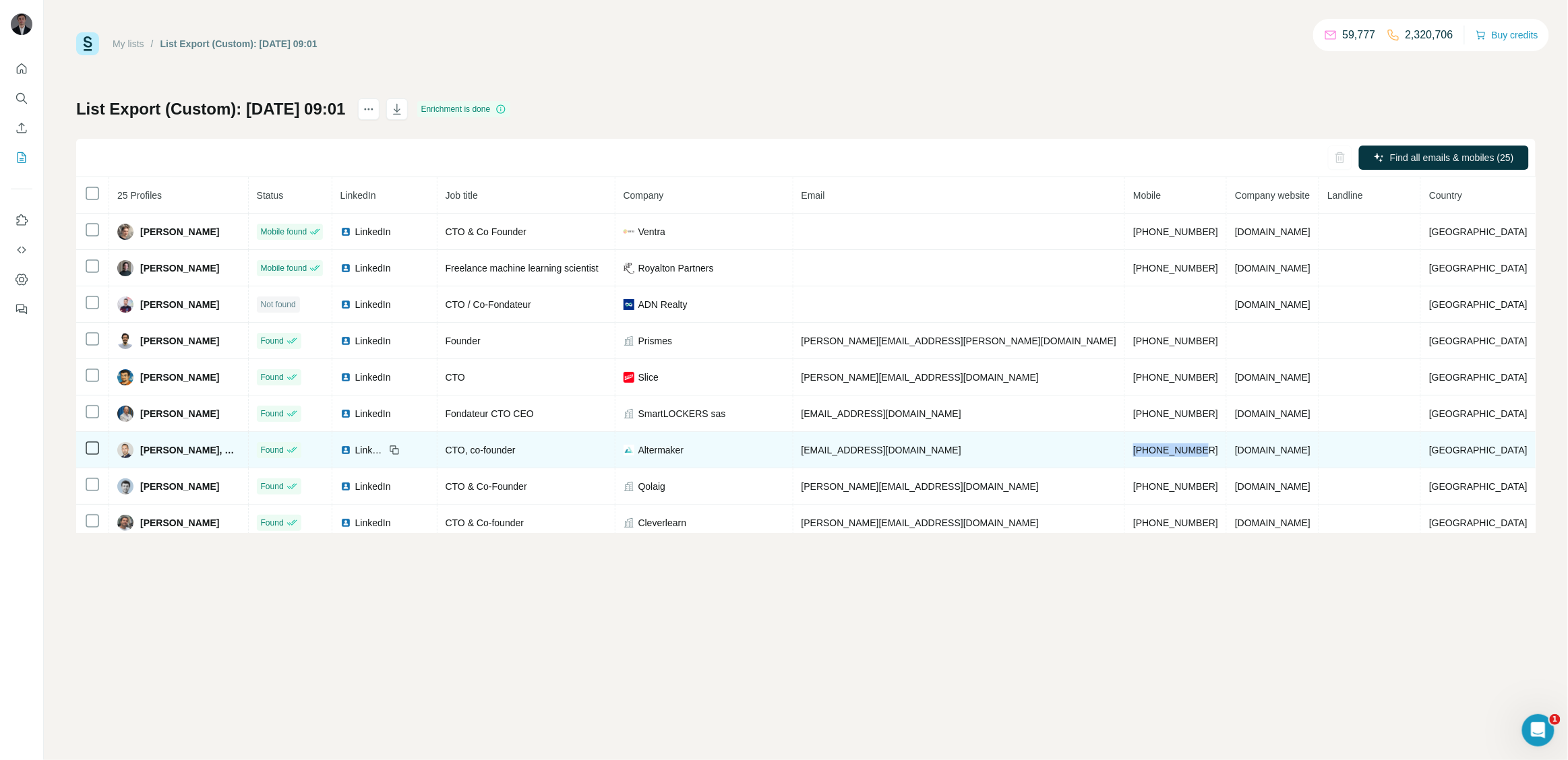
drag, startPoint x: 1182, startPoint y: 450, endPoint x: 1108, endPoint y: 450, distance: 74.0
click at [1125, 450] on td "+33785086321" at bounding box center [1176, 450] width 102 height 36
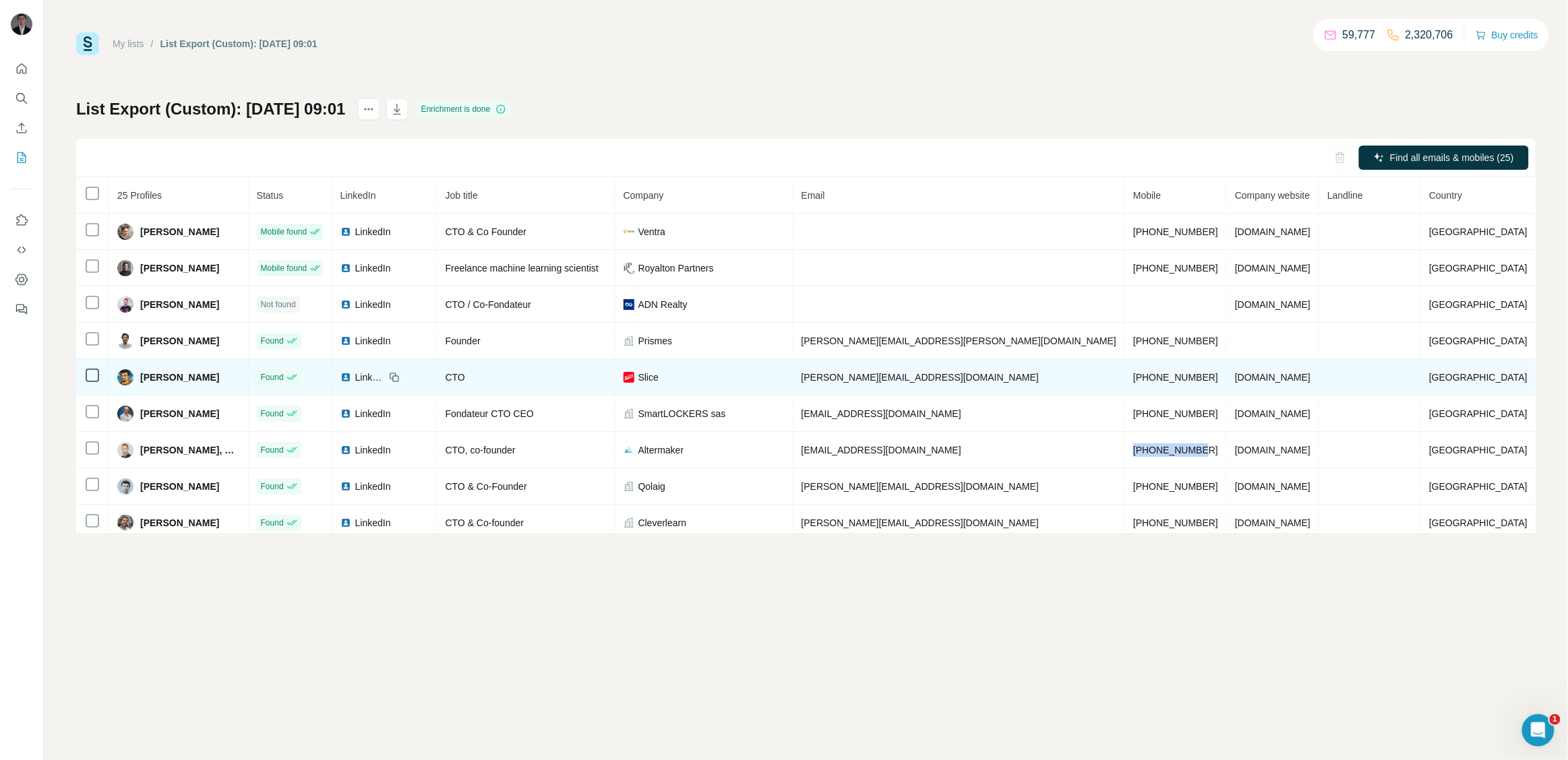
copy span "+33785086321"
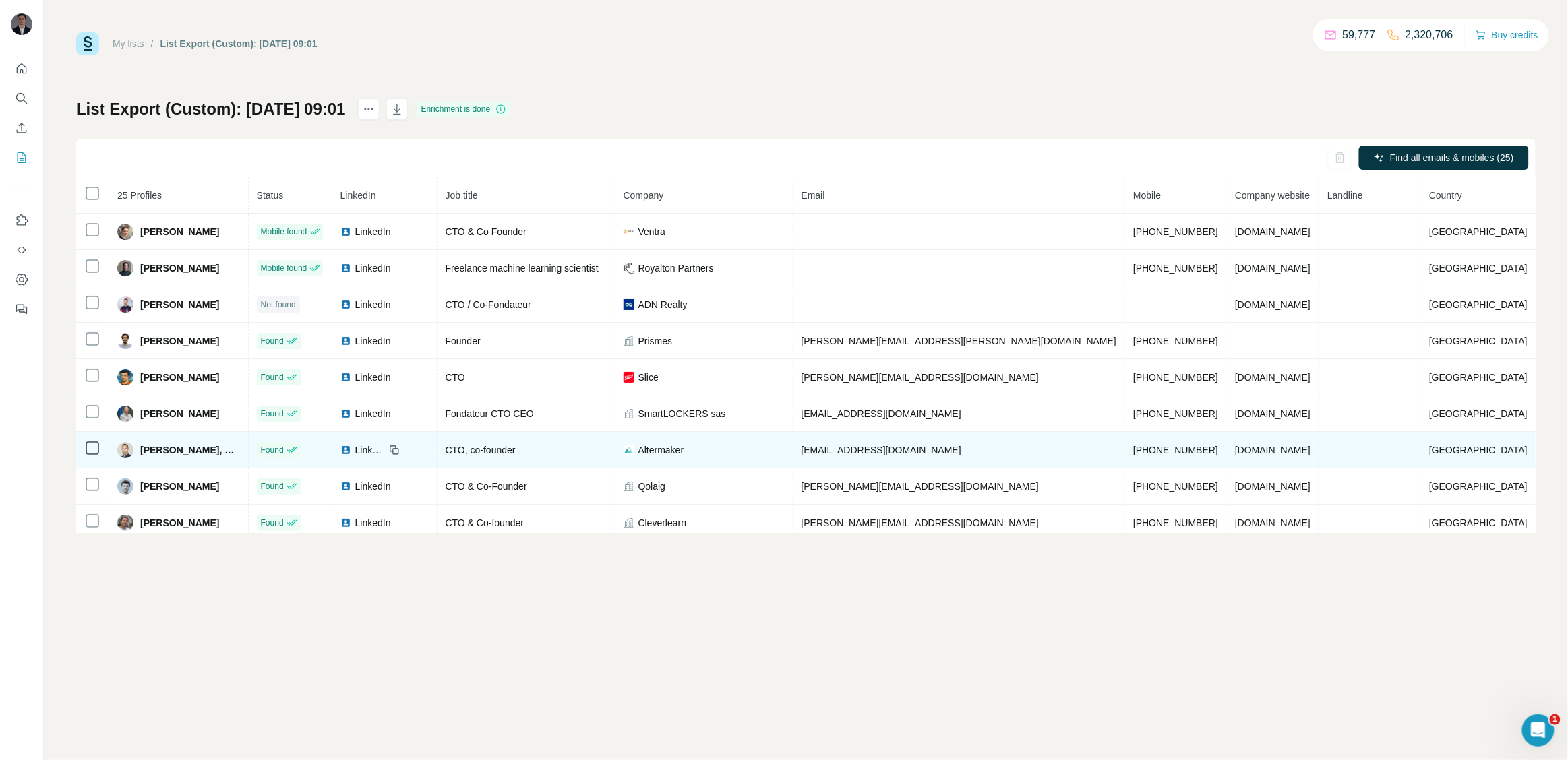
click at [684, 457] on span "Altermaker" at bounding box center [661, 450] width 46 height 13
drag, startPoint x: 731, startPoint y: 455, endPoint x: 677, endPoint y: 458, distance: 54.1
click at [677, 457] on div "Altermaker" at bounding box center [704, 450] width 161 height 13
drag, startPoint x: 1193, startPoint y: 449, endPoint x: 1094, endPoint y: 450, distance: 99.0
click at [1094, 450] on tr "Florian Bratec, PhD Found LinkedIn CTO, co-founder Altermaker f.bratec@altermak…" at bounding box center [805, 450] width 1459 height 36
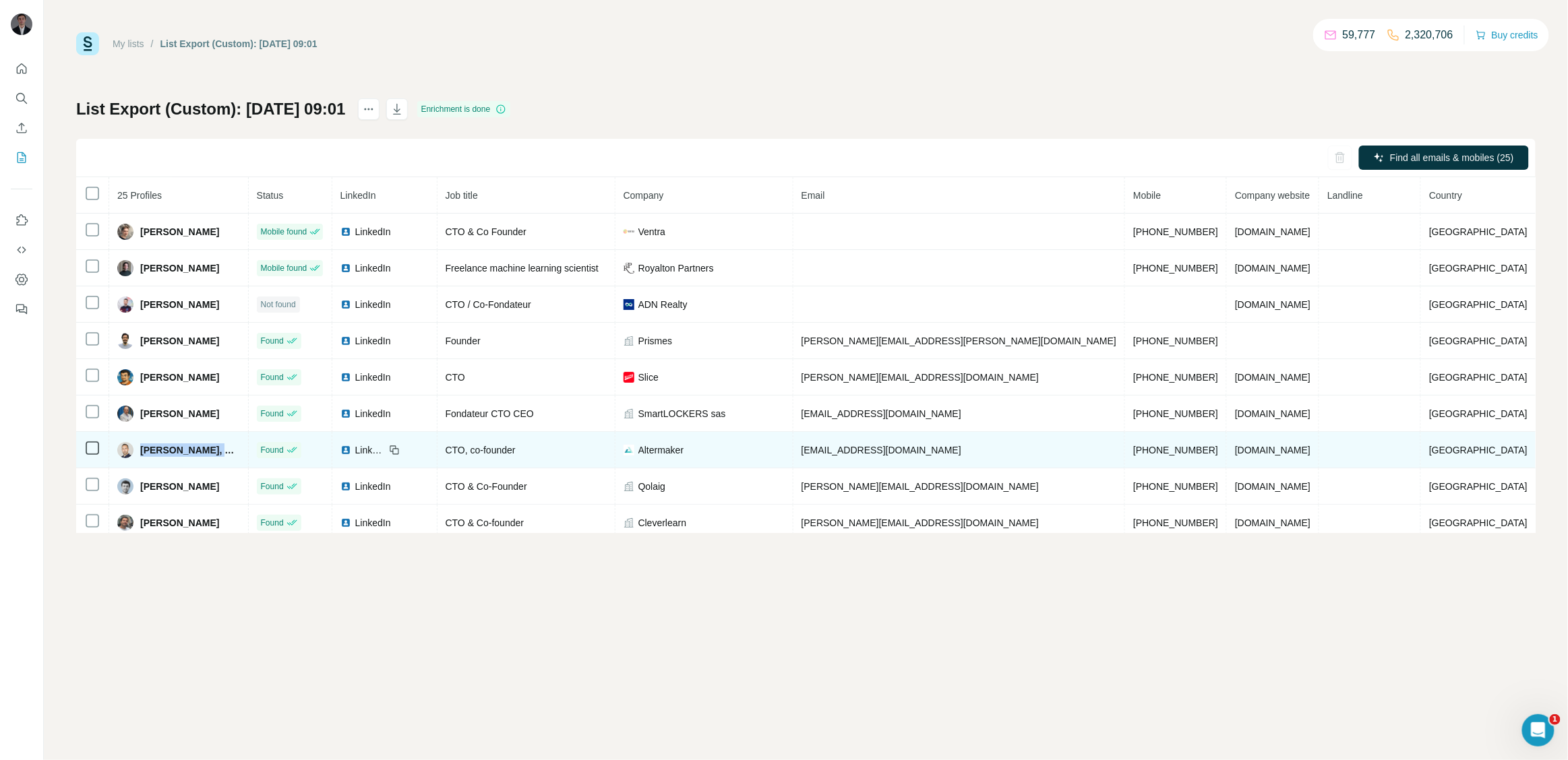
drag, startPoint x: 149, startPoint y: 455, endPoint x: 217, endPoint y: 457, distance: 68.0
click at [217, 457] on span "Florian Bratec, PhD" at bounding box center [189, 450] width 100 height 13
drag, startPoint x: 570, startPoint y: 448, endPoint x: 474, endPoint y: 451, distance: 96.0
click at [474, 451] on tr "Florian Bratec, PhD Found LinkedIn CTO, co-founder Altermaker f.bratec@altermak…" at bounding box center [805, 450] width 1459 height 36
drag, startPoint x: 981, startPoint y: 458, endPoint x: 823, endPoint y: 451, distance: 158.2
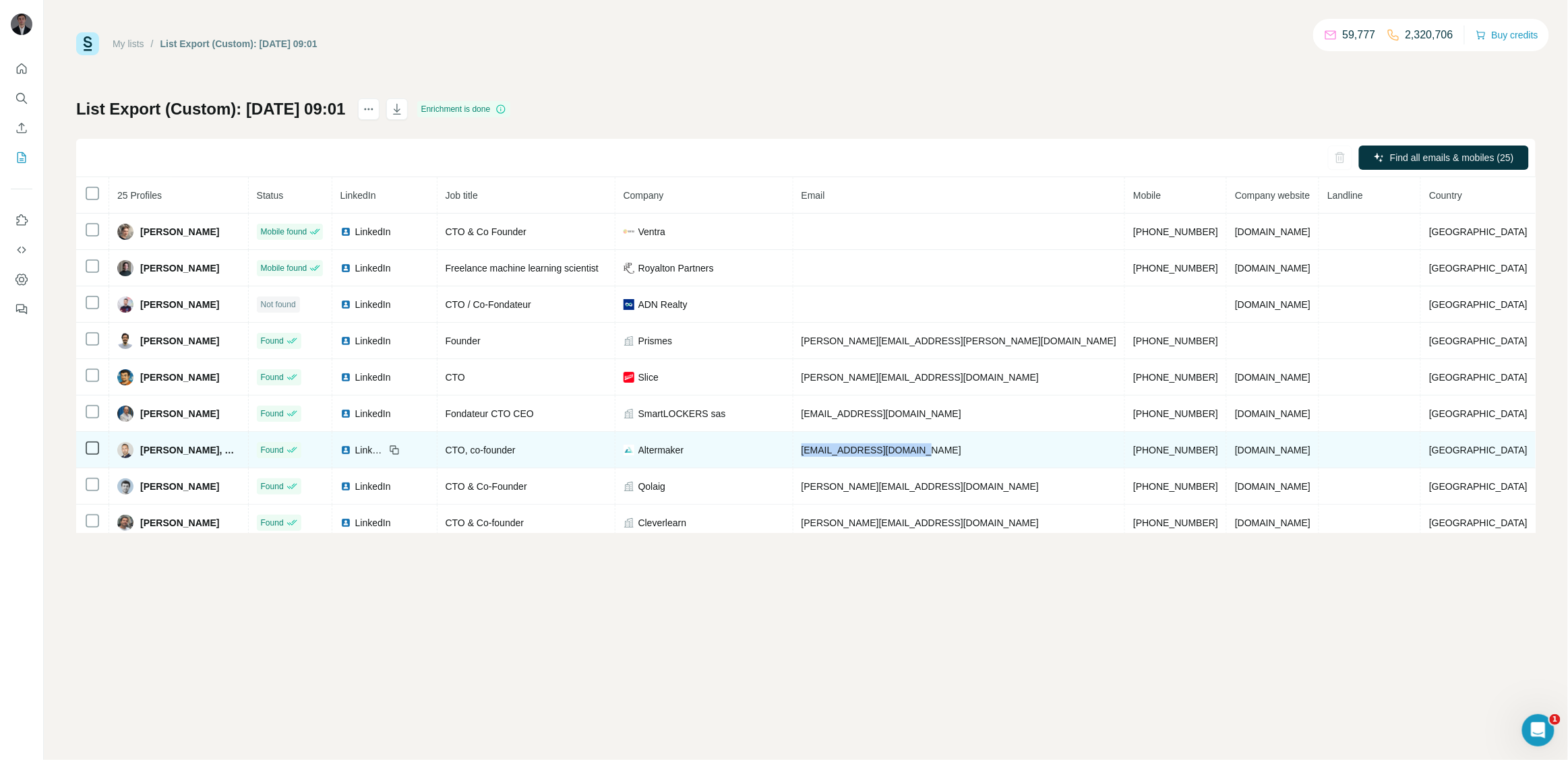
click at [823, 451] on tr "Florian Bratec, PhD Found LinkedIn CTO, co-founder Altermaker f.bratec@altermak…" at bounding box center [805, 450] width 1459 height 36
drag, startPoint x: 1183, startPoint y: 447, endPoint x: 1097, endPoint y: 447, distance: 86.0
click at [1097, 447] on tr "Florian Bratec, PhD Found LinkedIn CTO, co-founder Altermaker f.bratec@altermak…" at bounding box center [805, 450] width 1459 height 36
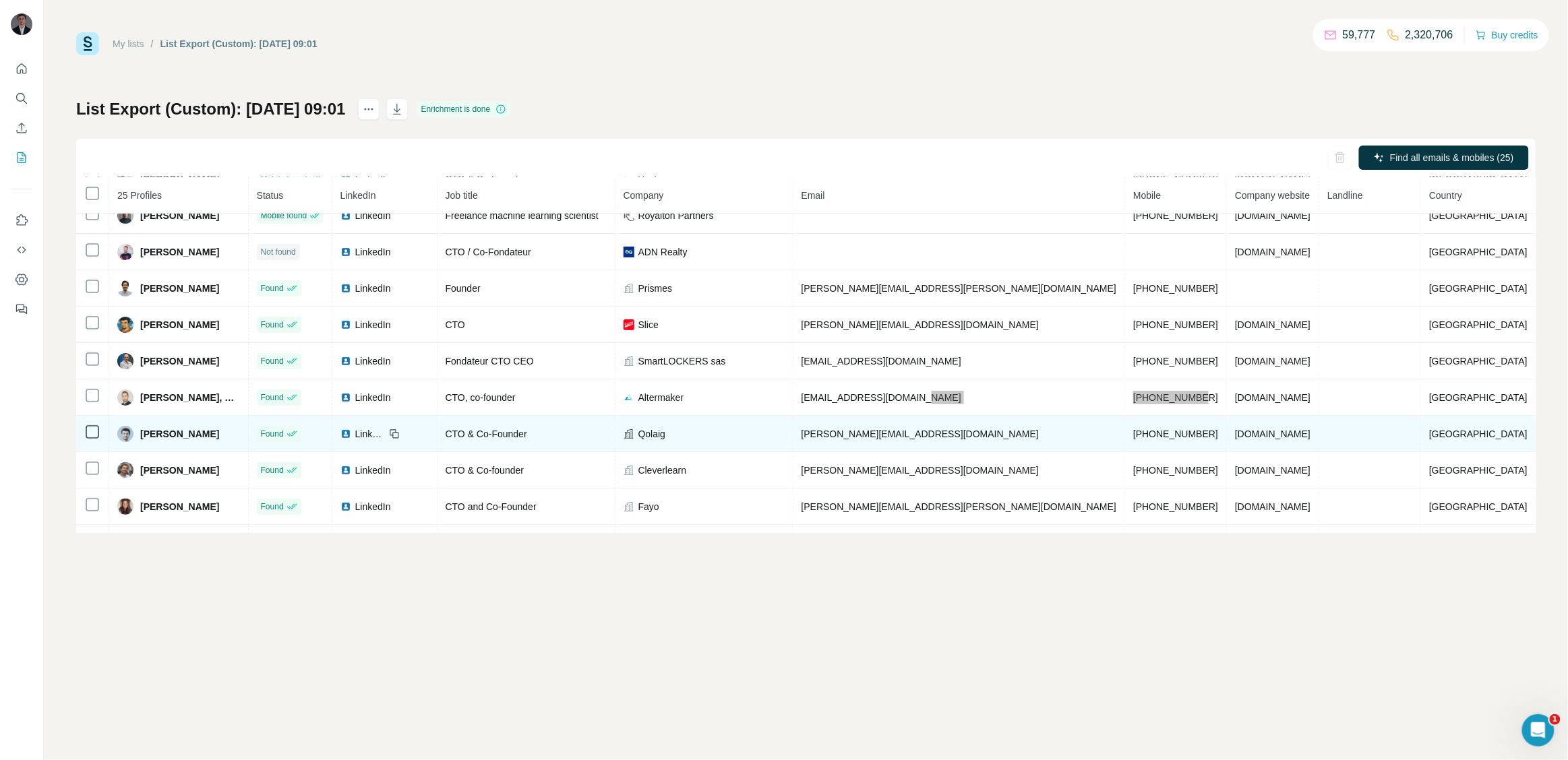
scroll to position [55, 0]
drag, startPoint x: 595, startPoint y: 439, endPoint x: 485, endPoint y: 433, distance: 110.2
click at [485, 433] on div "CTO & Co-Founder" at bounding box center [526, 431] width 161 height 13
drag, startPoint x: 718, startPoint y: 434, endPoint x: 674, endPoint y: 434, distance: 44.0
click at [674, 434] on div "Qolaig" at bounding box center [704, 431] width 161 height 13
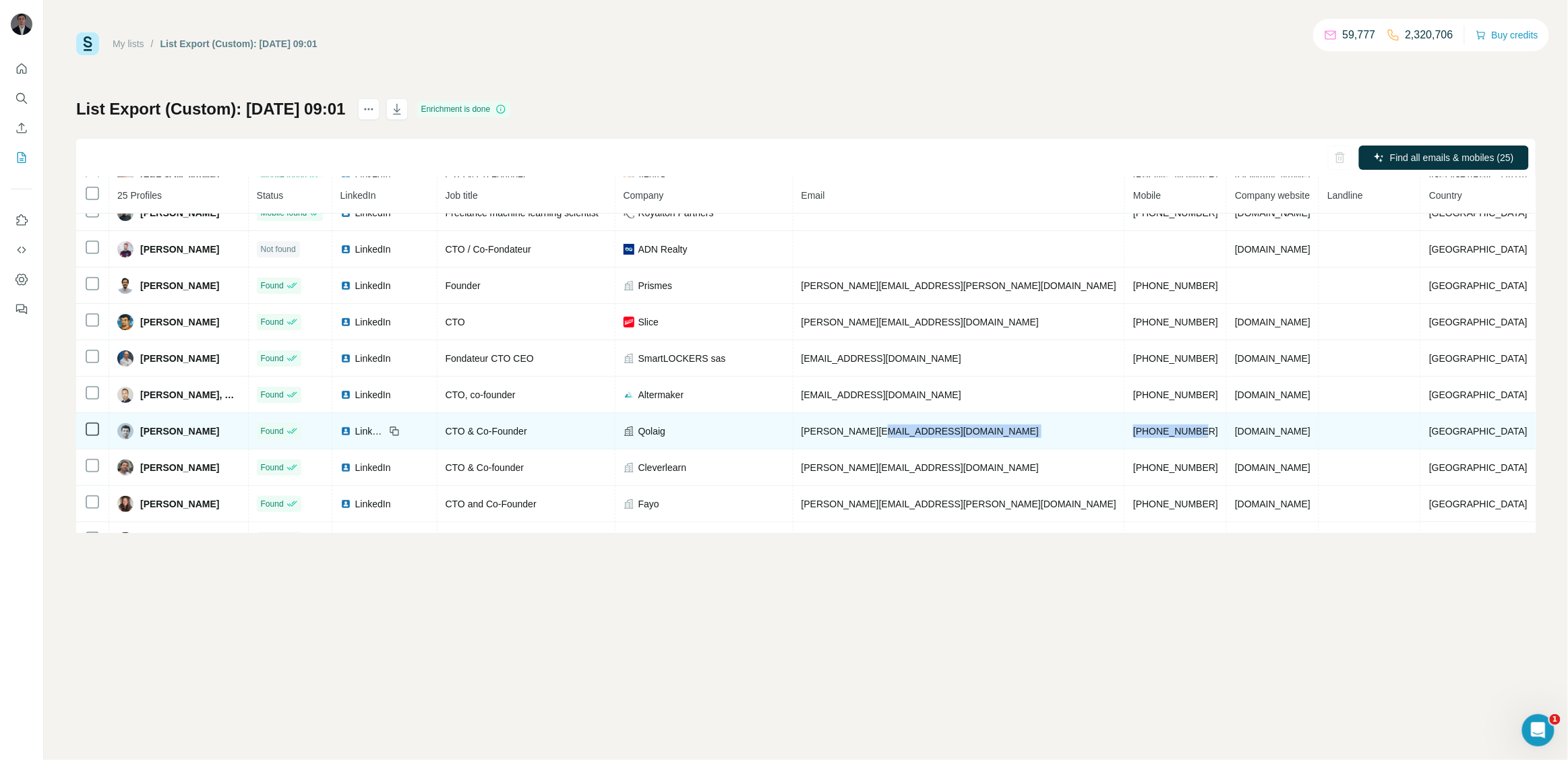
drag, startPoint x: 1178, startPoint y: 431, endPoint x: 1097, endPoint y: 431, distance: 81.0
click at [1097, 431] on tr "Gary Rouch Found LinkedIn CTO & Co-Founder Qolaig gary@qolaig.com +13173858396 …" at bounding box center [805, 431] width 1459 height 36
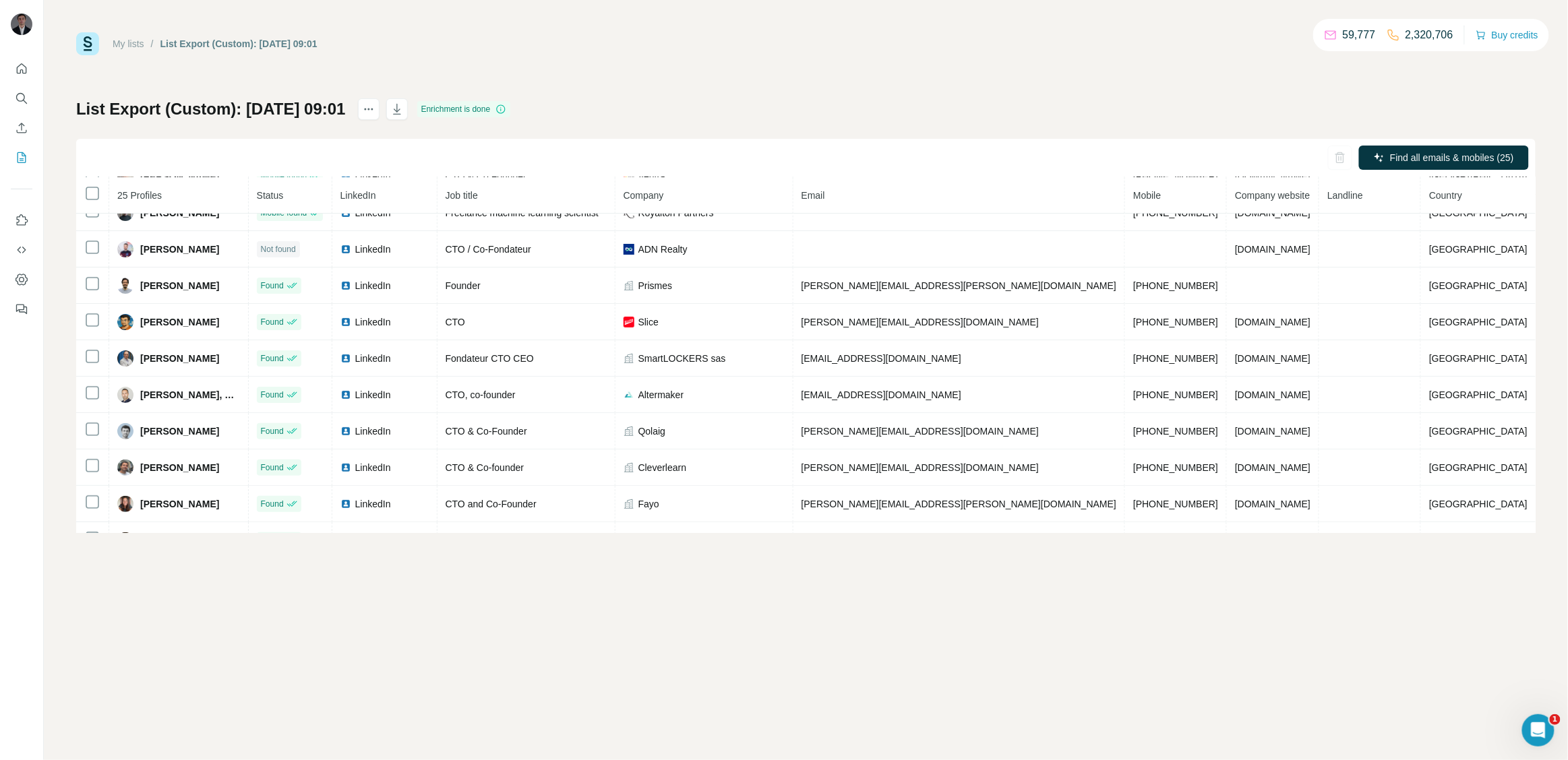
click at [591, 585] on div "My lists / List Export (Custom): 02/10/2025 09:01 59,777 2,320,706 Buy credits …" at bounding box center [805, 380] width 1524 height 760
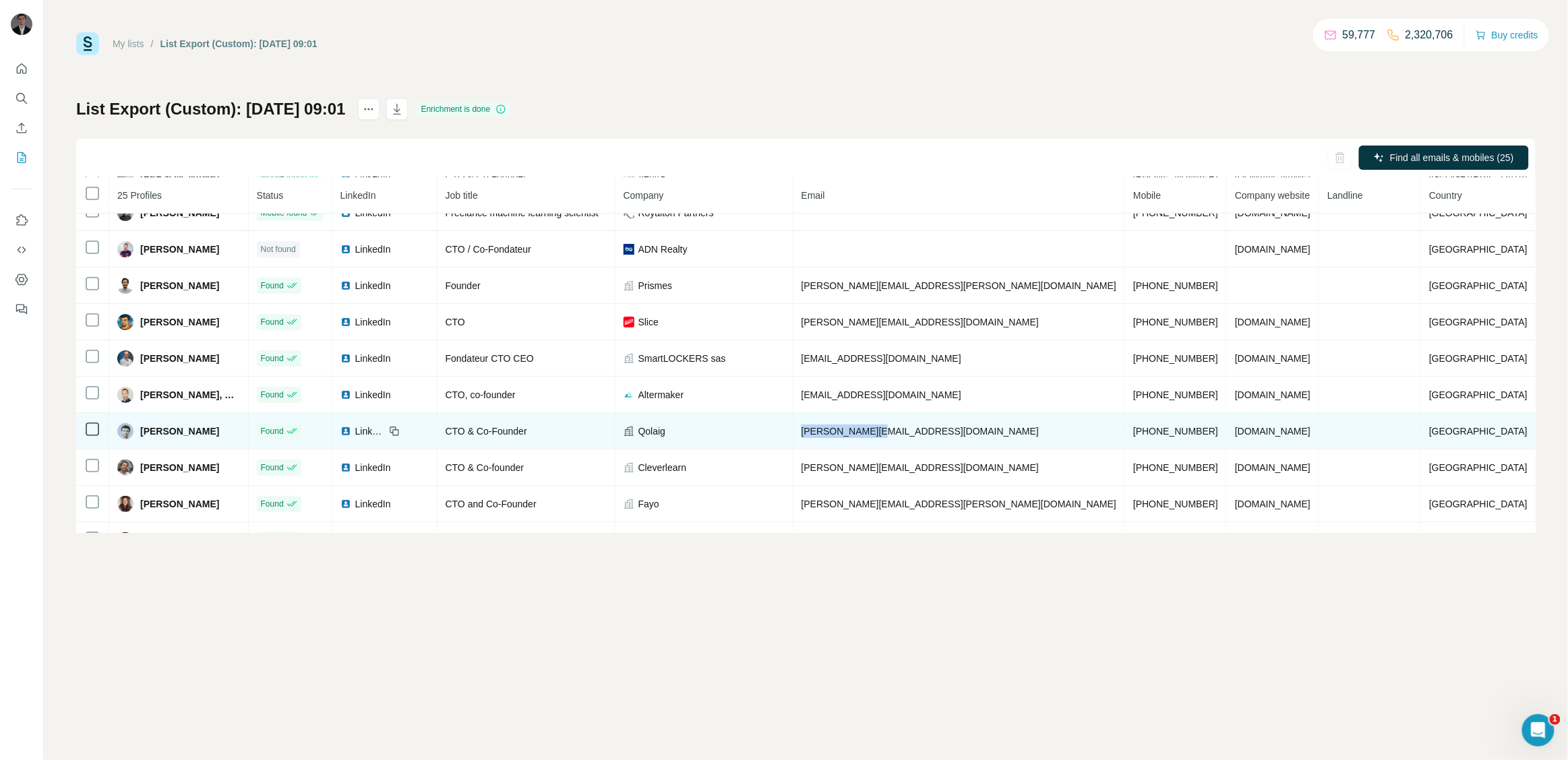
drag, startPoint x: 934, startPoint y: 436, endPoint x: 835, endPoint y: 430, distance: 99.2
click at [835, 430] on td "gary@qolaig.com" at bounding box center [959, 431] width 333 height 36
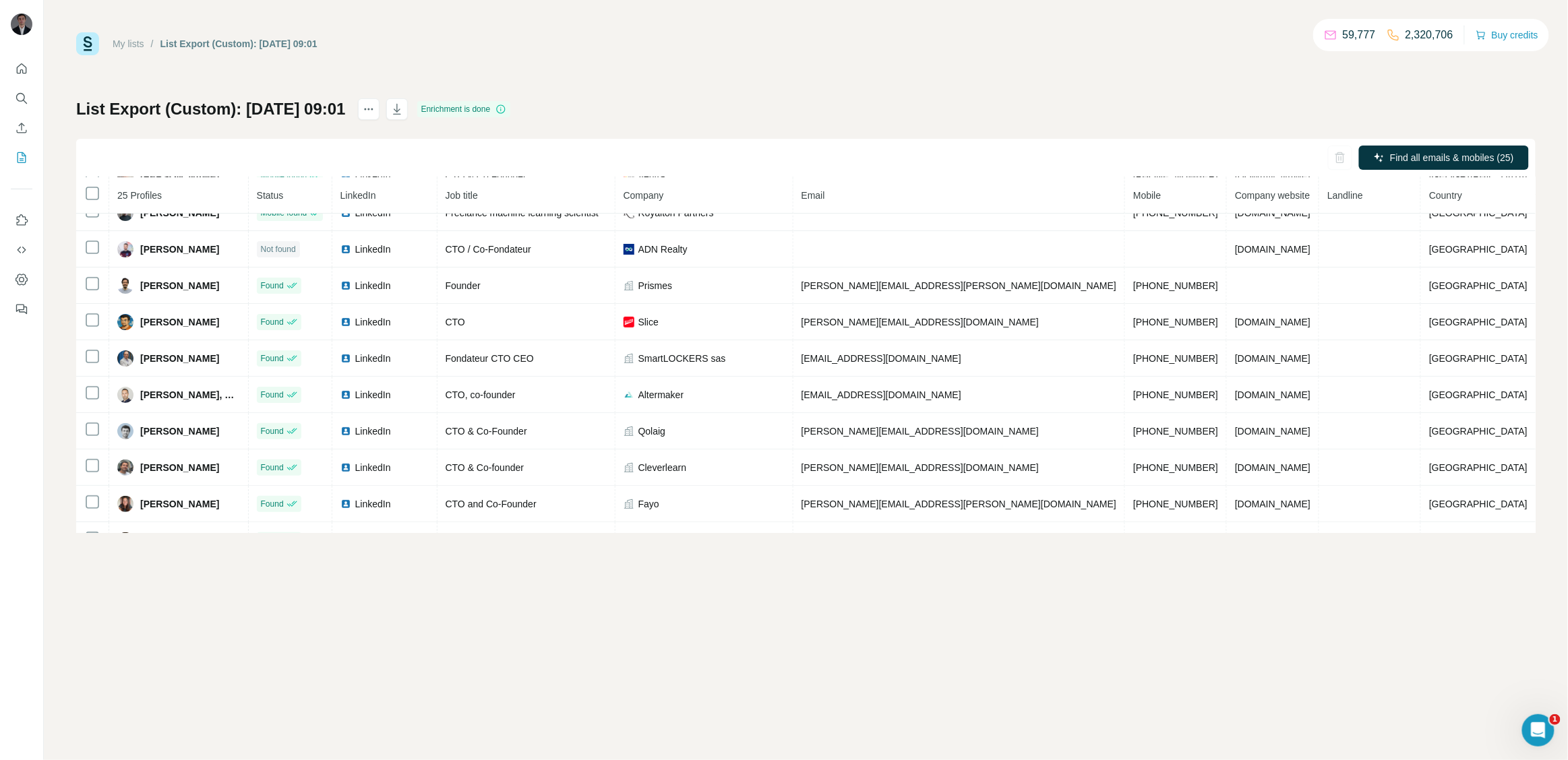
click at [656, 589] on div "My lists / List Export (Custom): 02/10/2025 09:01 59,777 2,320,706 Buy credits …" at bounding box center [805, 380] width 1524 height 760
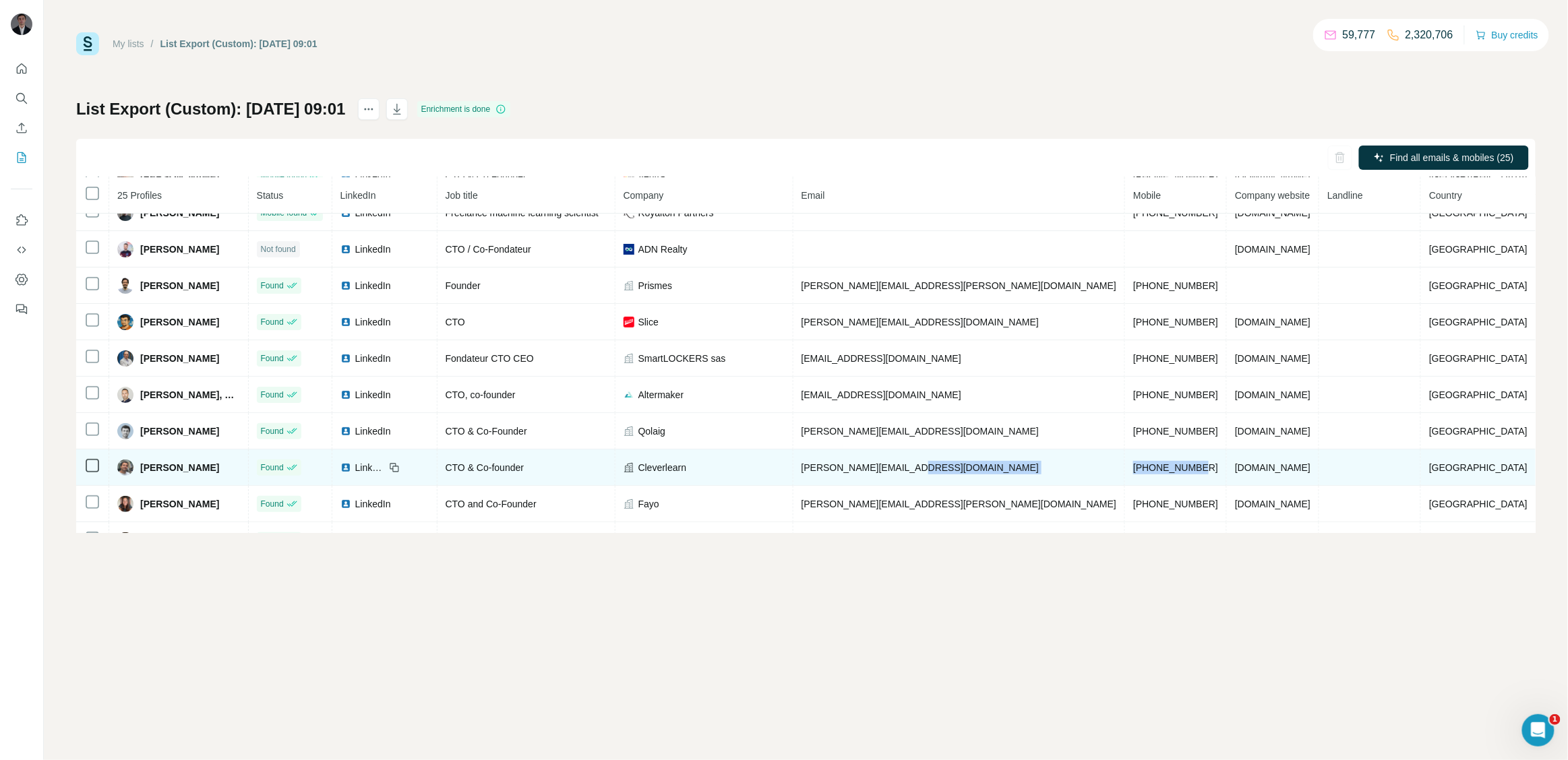
drag, startPoint x: 1183, startPoint y: 469, endPoint x: 1080, endPoint y: 469, distance: 103.0
click at [1080, 469] on tr "Ibrahim R. Found LinkedIn CTO & Co-founder Cleverlearn ibrahim@cleverlearn.fr +…" at bounding box center [805, 468] width 1459 height 36
drag, startPoint x: 1313, startPoint y: 468, endPoint x: 1227, endPoint y: 476, distance: 86.4
click at [1227, 476] on td "cleverlearn.fr" at bounding box center [1273, 468] width 92 height 36
drag, startPoint x: 1200, startPoint y: 473, endPoint x: 1094, endPoint y: 472, distance: 106.0
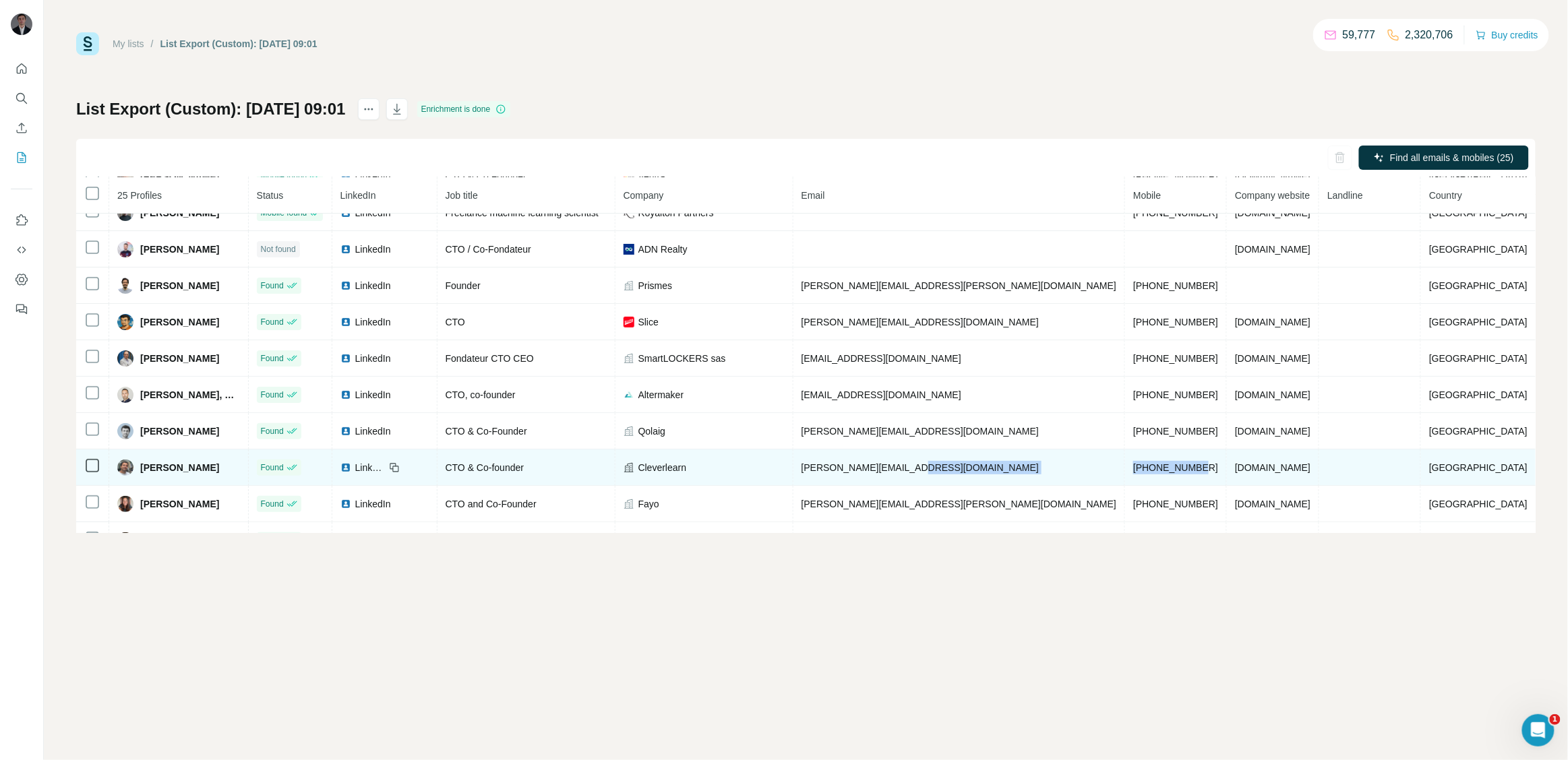
click at [1094, 472] on tr "Ibrahim R. Found LinkedIn CTO & Co-founder Cleverlearn ibrahim@cleverlearn.fr +…" at bounding box center [805, 468] width 1459 height 36
drag, startPoint x: 1297, startPoint y: 474, endPoint x: 1209, endPoint y: 478, distance: 88.1
click at [1209, 478] on tr "Ibrahim R. Found LinkedIn CTO & Co-founder Cleverlearn ibrahim@cleverlearn.fr +…" at bounding box center [805, 468] width 1459 height 36
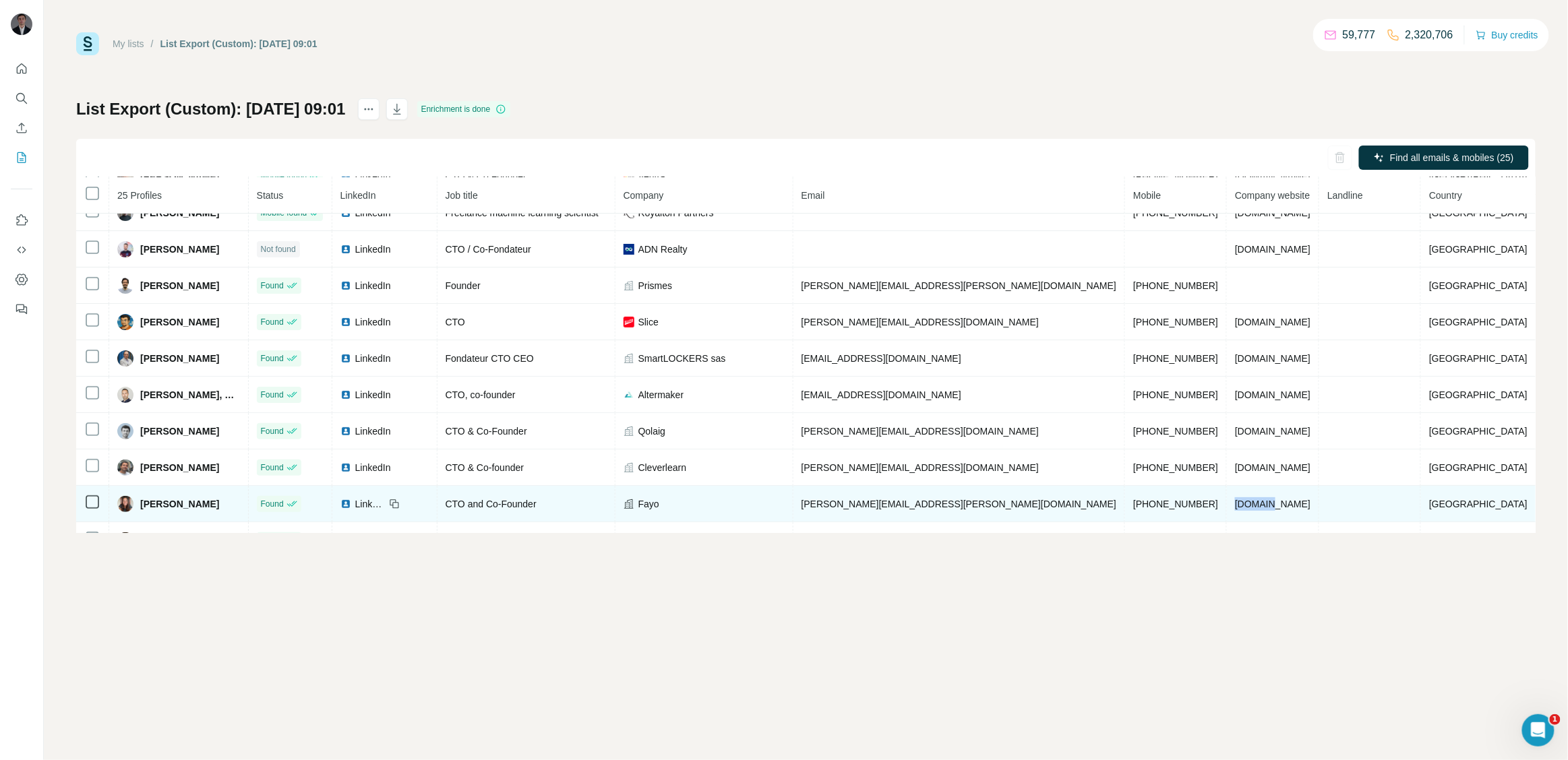
drag, startPoint x: 1272, startPoint y: 508, endPoint x: 1226, endPoint y: 508, distance: 46.0
click at [1227, 508] on td "fayo.fr" at bounding box center [1273, 504] width 92 height 36
click at [1279, 511] on td "fayo.fr" at bounding box center [1273, 504] width 92 height 36
drag, startPoint x: 1267, startPoint y: 507, endPoint x: 1216, endPoint y: 509, distance: 51.0
click at [1216, 509] on tr "Laura Maindivide Found LinkedIn CTO and Co-Founder Fayo laura@fayo.fr +33637506…" at bounding box center [805, 504] width 1459 height 36
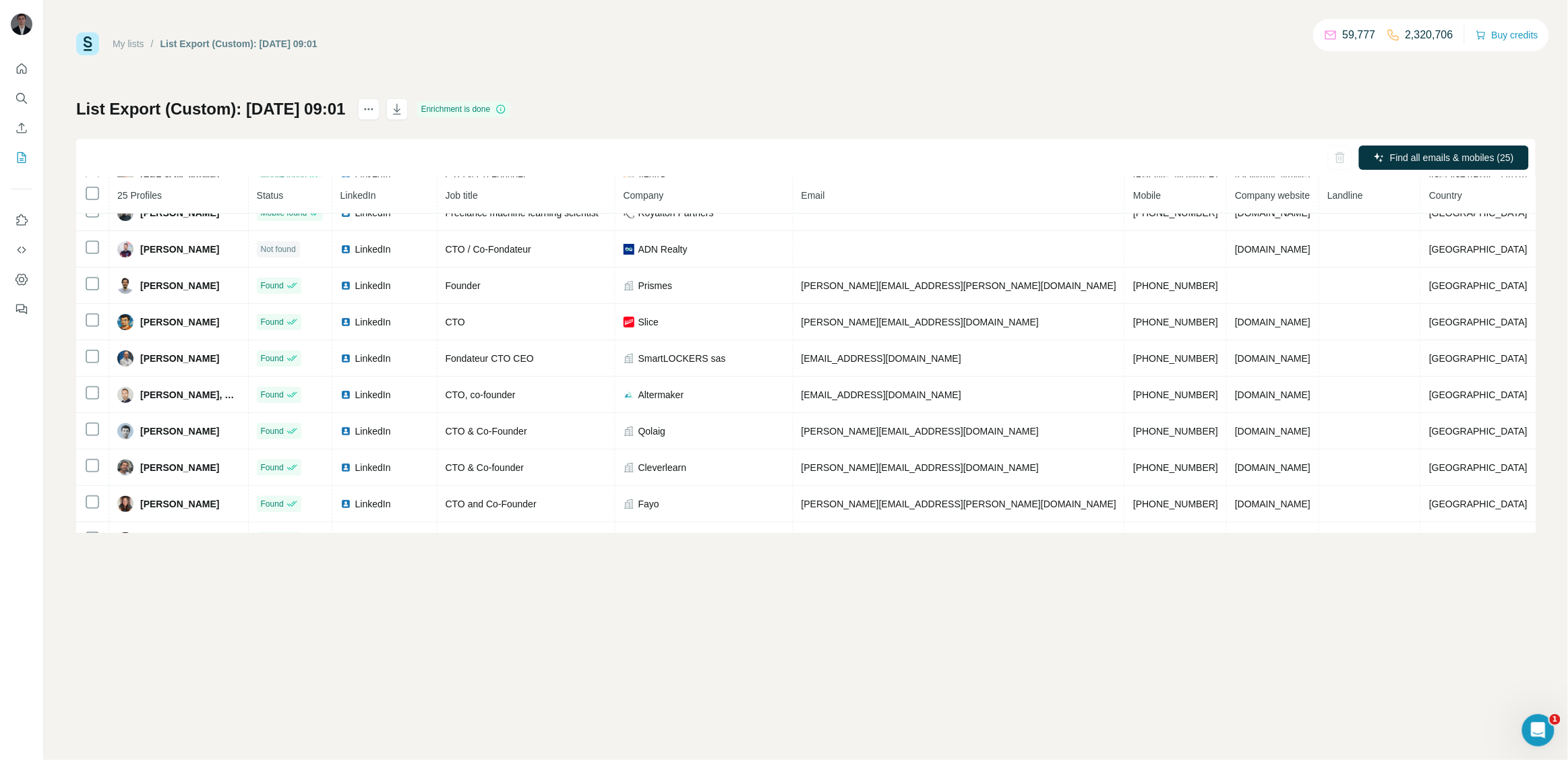
click at [1152, 534] on div "My lists / List Export (Custom): 02/10/2025 09:01 59,777 2,320,706 Buy credits …" at bounding box center [805, 380] width 1524 height 760
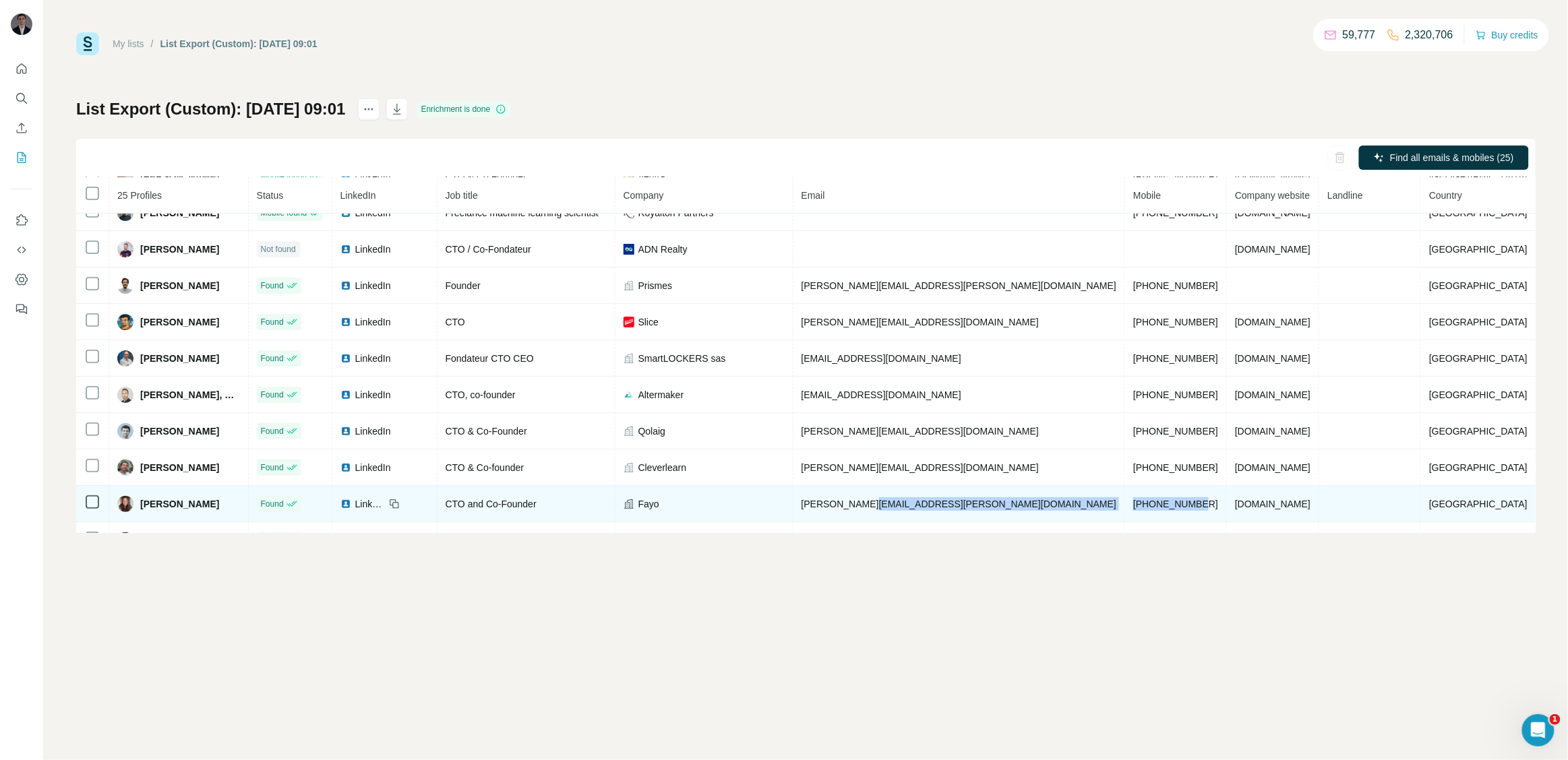
drag, startPoint x: 1180, startPoint y: 508, endPoint x: 1073, endPoint y: 510, distance: 107.0
click at [1073, 510] on tr "Laura Maindivide Found LinkedIn CTO and Co-Founder Fayo laura@fayo.fr +33637506…" at bounding box center [805, 504] width 1459 height 36
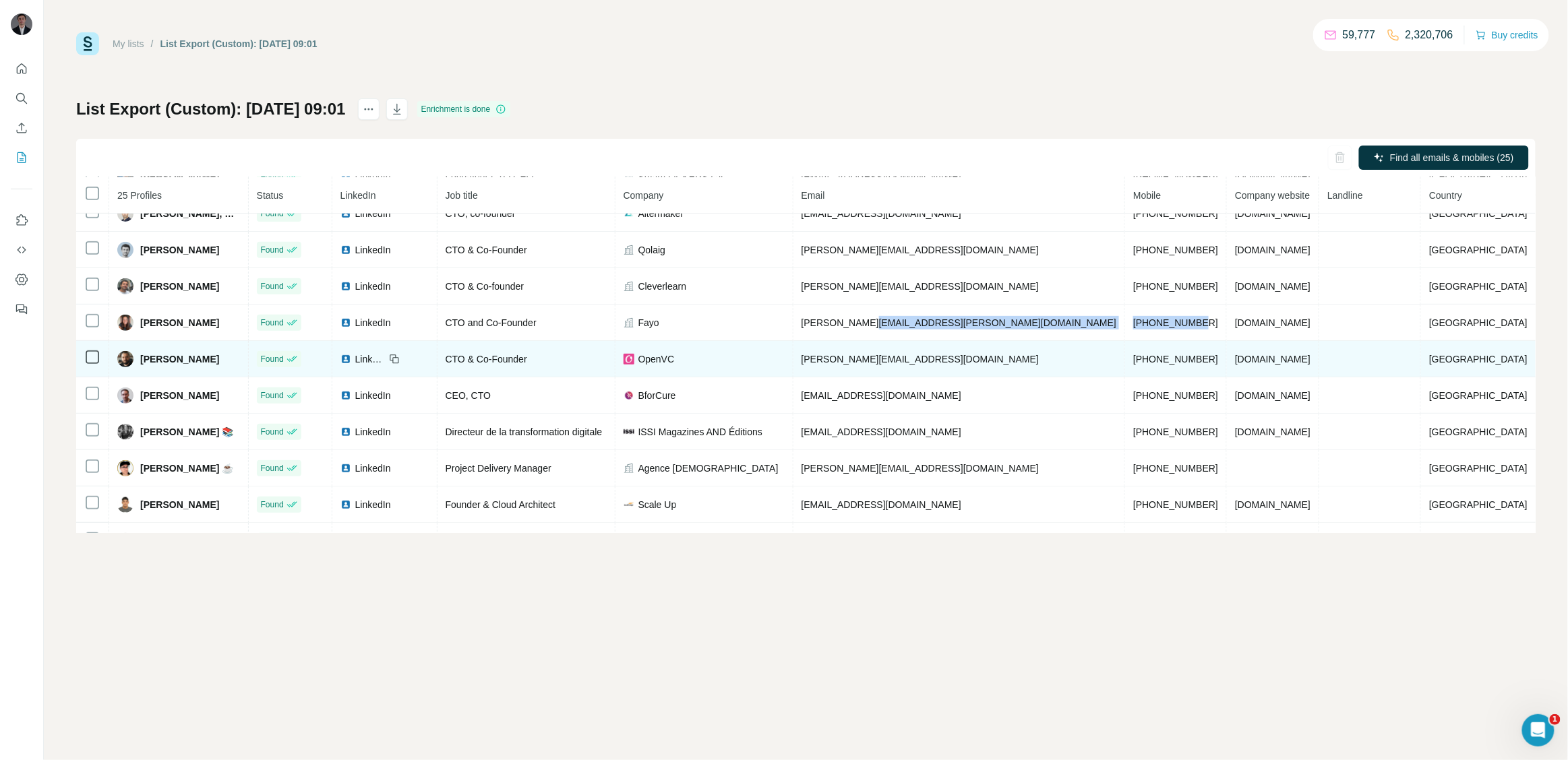
scroll to position [249, 0]
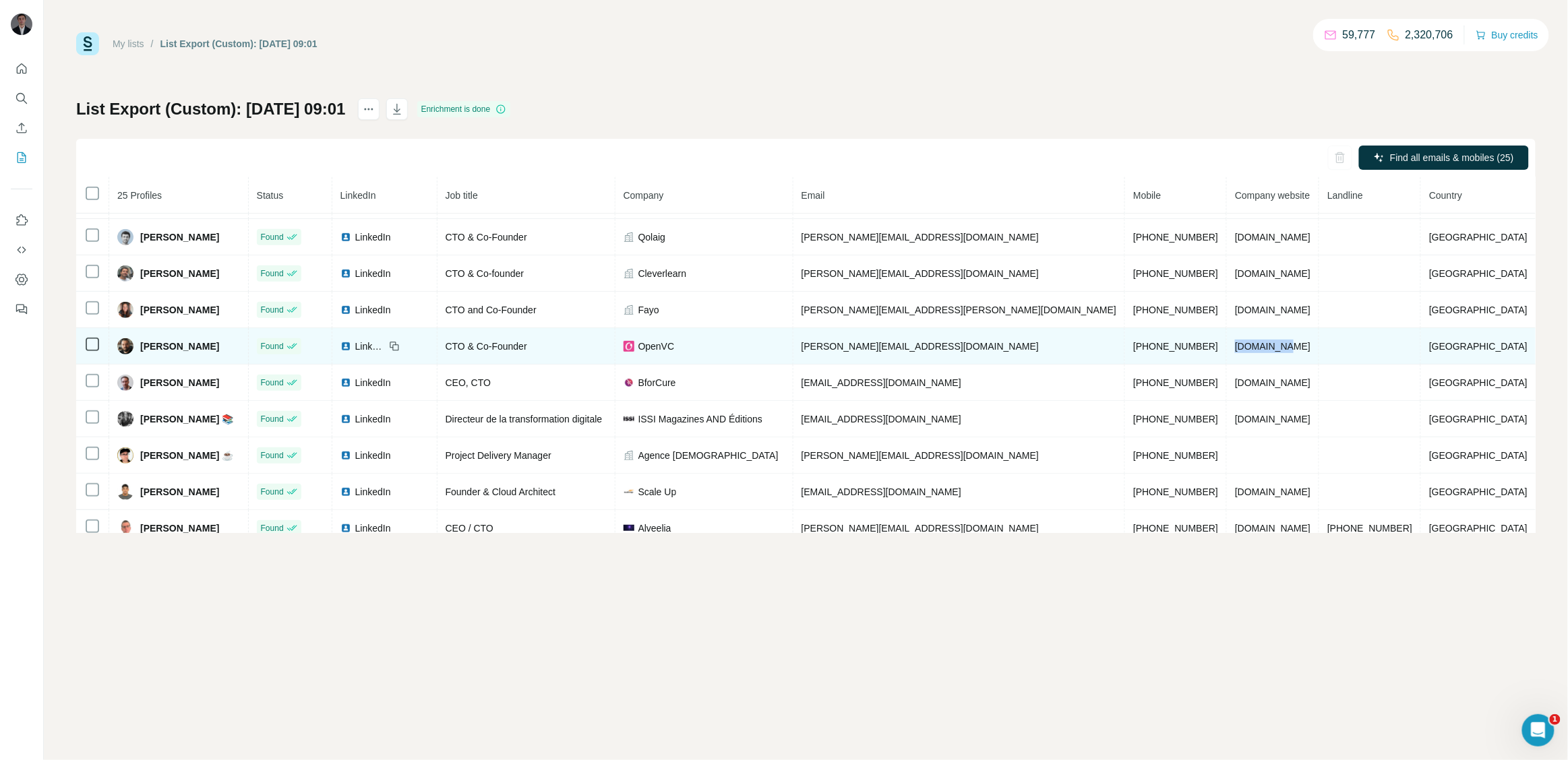
drag, startPoint x: 1285, startPoint y: 347, endPoint x: 1227, endPoint y: 351, distance: 58.1
click at [1227, 351] on td "openvc.app" at bounding box center [1273, 347] width 92 height 36
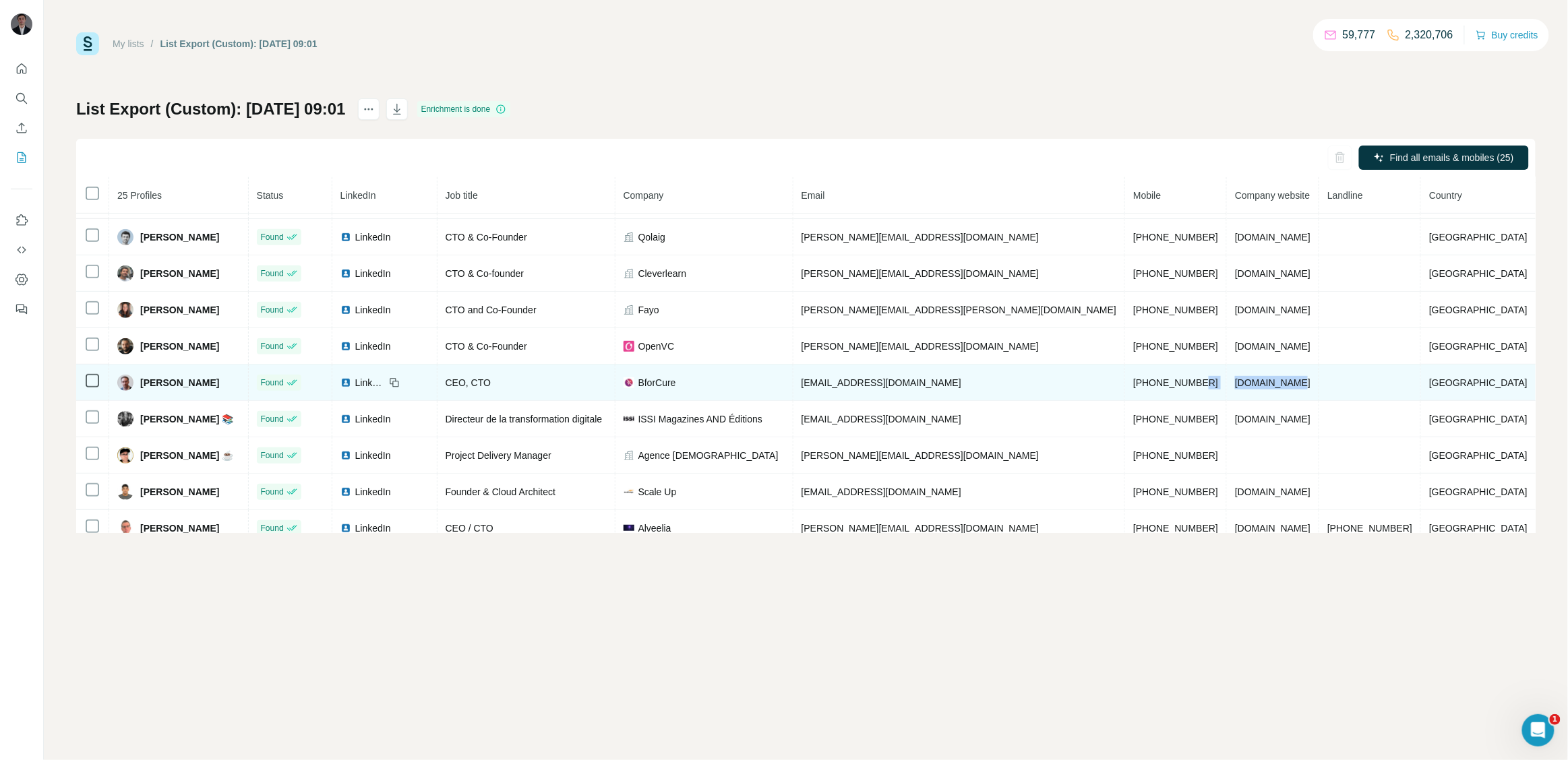
drag, startPoint x: 1295, startPoint y: 384, endPoint x: 1215, endPoint y: 391, distance: 80.3
click at [1215, 391] on tr "Maël Le Berre Found LinkedIn CEO, CTO BforCure mael@bforcure.com +33661873355 b…" at bounding box center [805, 383] width 1459 height 36
click at [1319, 377] on td "bforcure.com" at bounding box center [1273, 383] width 92 height 36
drag, startPoint x: 1300, startPoint y: 395, endPoint x: 1226, endPoint y: 388, distance: 74.3
click at [1227, 388] on td "bforcure.com" at bounding box center [1273, 383] width 92 height 36
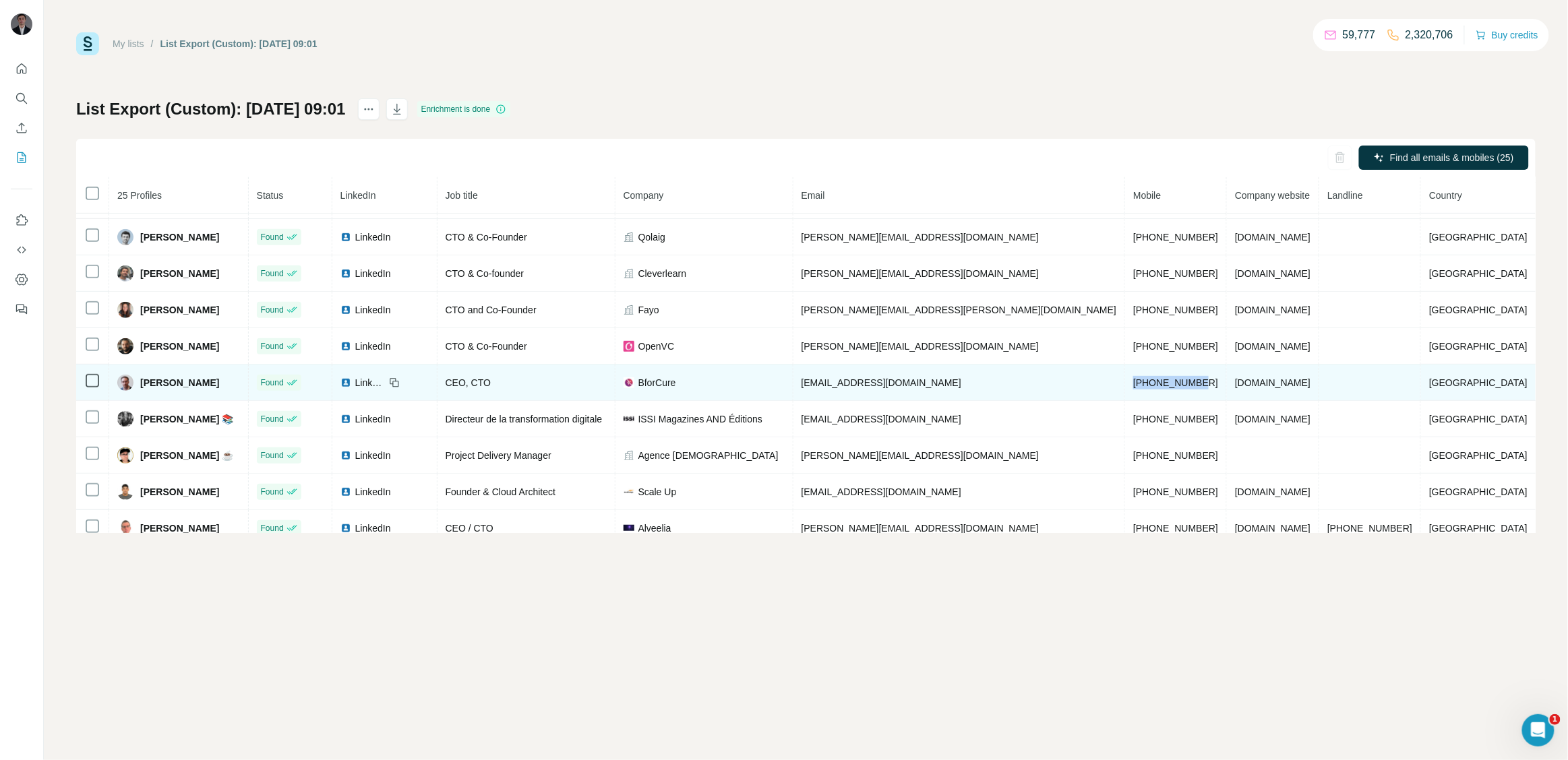
drag, startPoint x: 1187, startPoint y: 385, endPoint x: 1103, endPoint y: 387, distance: 84.0
click at [1125, 387] on td "+33661873355" at bounding box center [1176, 383] width 102 height 36
drag, startPoint x: 724, startPoint y: 386, endPoint x: 678, endPoint y: 382, distance: 46.2
click at [678, 382] on div "BforCure" at bounding box center [704, 383] width 161 height 13
drag, startPoint x: 1183, startPoint y: 392, endPoint x: 1095, endPoint y: 391, distance: 88.0
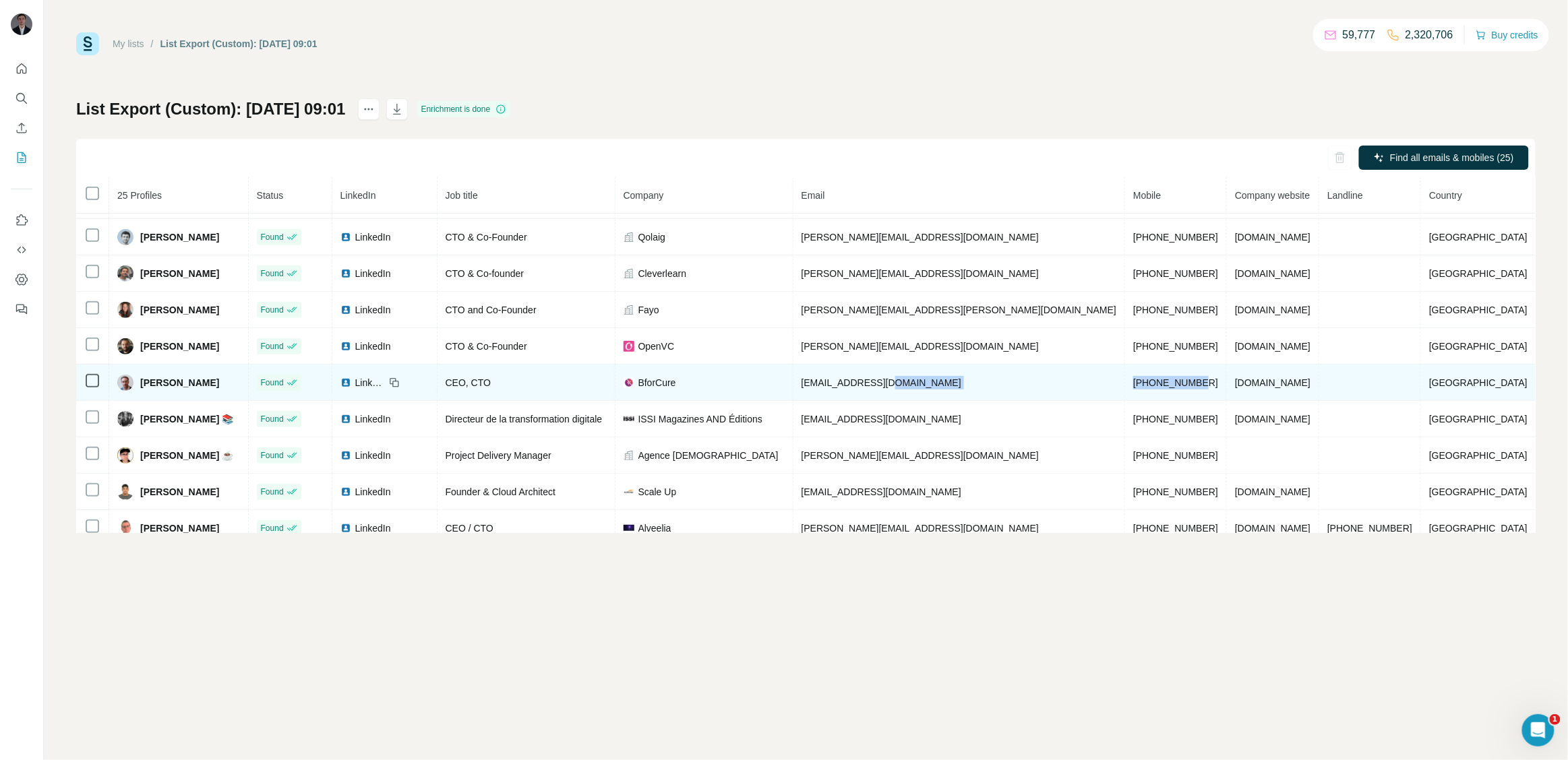
click at [1095, 391] on tr "Maël Le Berre Found LinkedIn CEO, CTO BforCure mael@bforcure.com +33661873355 b…" at bounding box center [805, 383] width 1459 height 36
drag, startPoint x: 732, startPoint y: 386, endPoint x: 721, endPoint y: 389, distance: 11.4
click at [715, 389] on div "BforCure" at bounding box center [704, 383] width 161 height 13
drag, startPoint x: 1300, startPoint y: 389, endPoint x: 1217, endPoint y: 388, distance: 83.0
click at [1217, 388] on tr "Maël Le Berre Found LinkedIn CEO, CTO BforCure mael@bforcure.com +33661873355 b…" at bounding box center [805, 383] width 1459 height 36
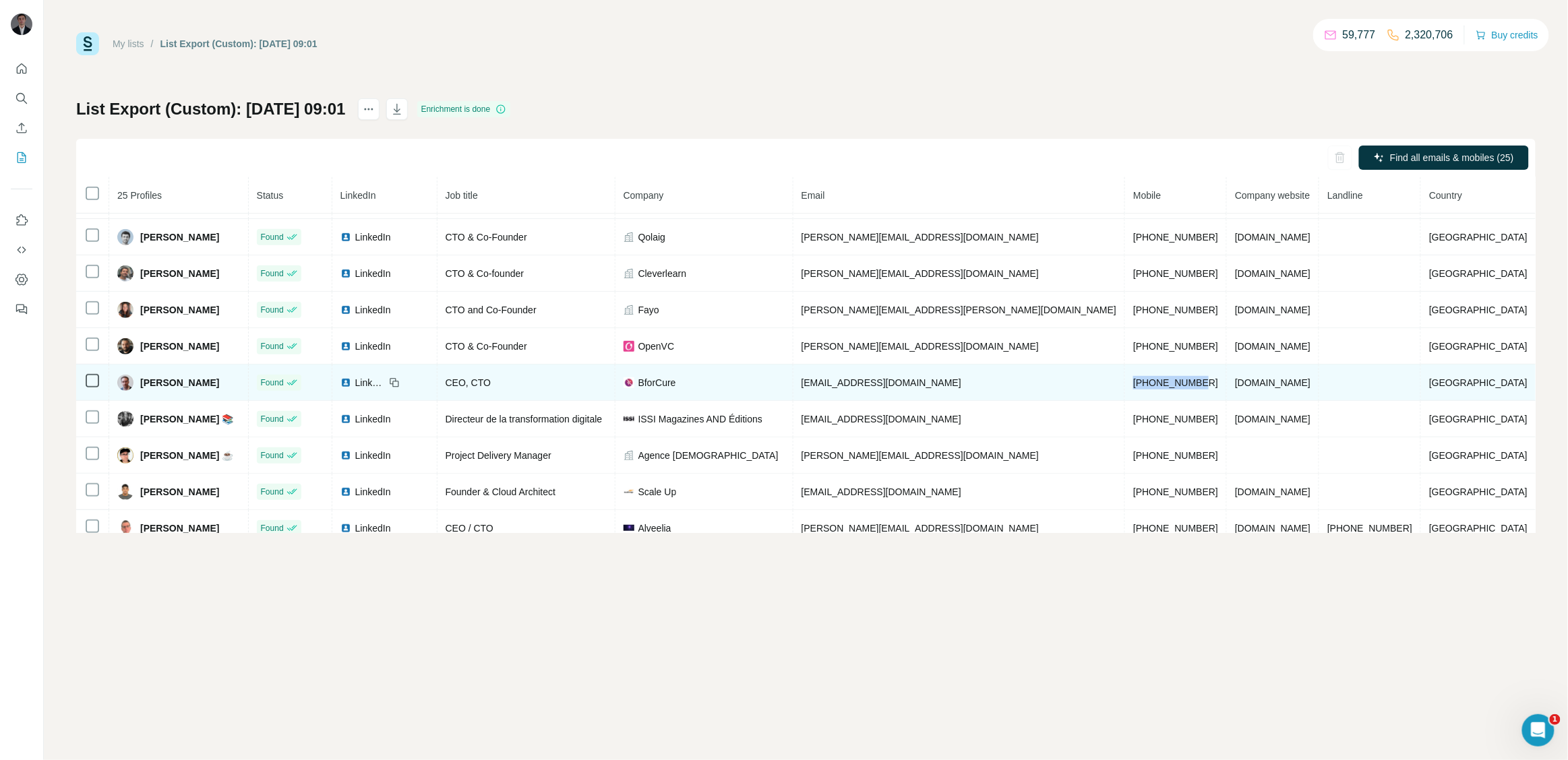
drag, startPoint x: 1113, startPoint y: 383, endPoint x: 1183, endPoint y: 383, distance: 70.0
click at [1183, 383] on td "+33661873355" at bounding box center [1176, 383] width 102 height 36
click at [1189, 384] on td "+33661873355" at bounding box center [1176, 383] width 102 height 36
drag, startPoint x: 1188, startPoint y: 384, endPoint x: 1104, endPoint y: 390, distance: 84.2
click at [1125, 390] on td "+33661873355" at bounding box center [1176, 383] width 102 height 36
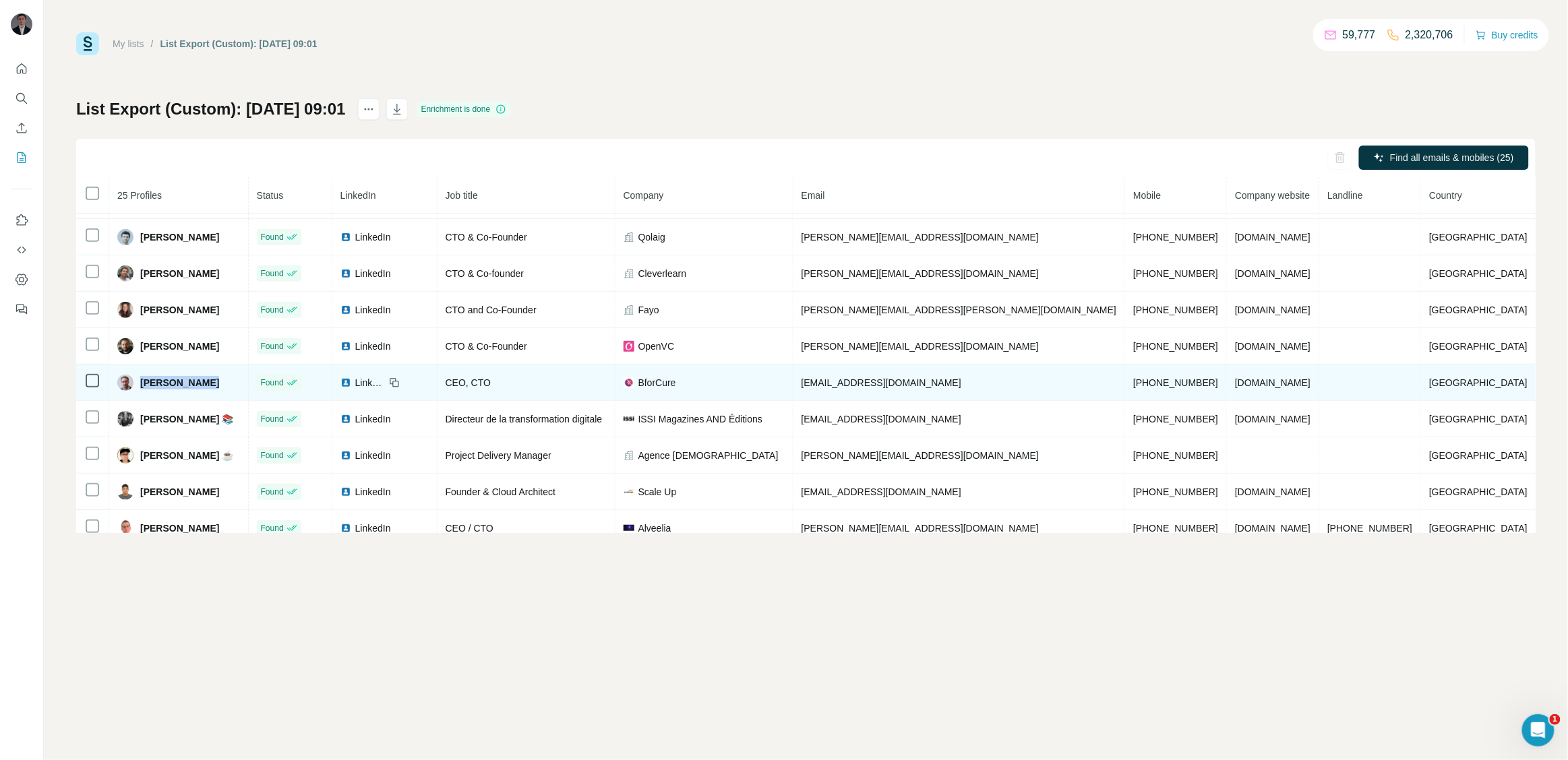
drag, startPoint x: 226, startPoint y: 389, endPoint x: 148, endPoint y: 394, distance: 78.2
click at [148, 391] on div "Maël Le Berre" at bounding box center [178, 383] width 123 height 16
drag, startPoint x: 546, startPoint y: 390, endPoint x: 486, endPoint y: 384, distance: 60.3
click at [486, 384] on div "CEO, CTO" at bounding box center [526, 383] width 161 height 13
drag, startPoint x: 707, startPoint y: 389, endPoint x: 644, endPoint y: 389, distance: 63.0
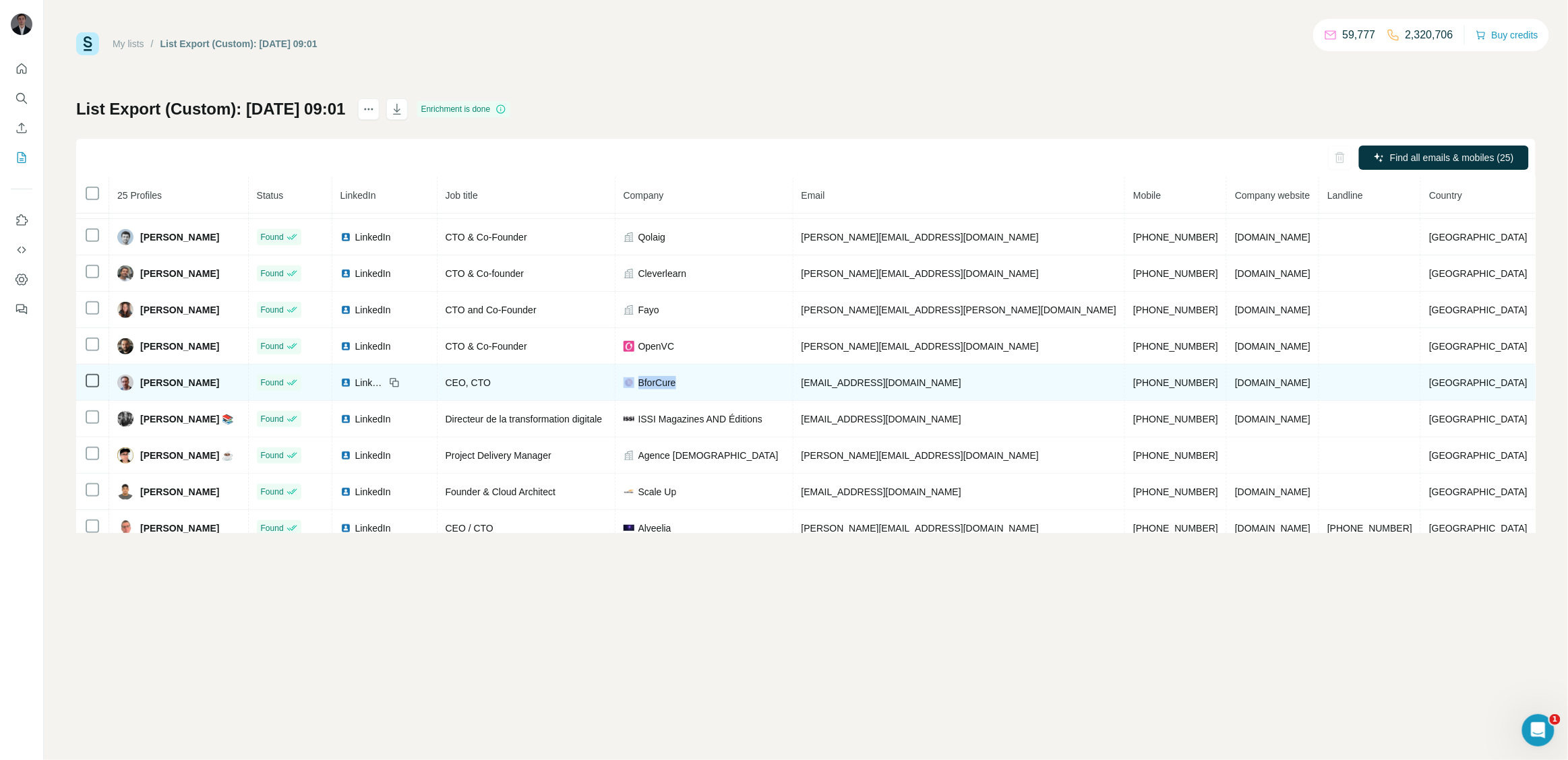
click at [644, 389] on tr "Maël Le Berre Found LinkedIn CEO, CTO BforCure mael@bforcure.com +33661873355 b…" at bounding box center [805, 383] width 1459 height 36
drag, startPoint x: 935, startPoint y: 393, endPoint x: 834, endPoint y: 388, distance: 101.1
click at [834, 388] on td "mael@bforcure.com" at bounding box center [959, 383] width 333 height 36
drag, startPoint x: 1183, startPoint y: 383, endPoint x: 1070, endPoint y: 380, distance: 113.0
click at [1070, 380] on tr "Maël Le Berre Found LinkedIn CEO, CTO BforCure mael@bforcure.com +33661873355 b…" at bounding box center [805, 383] width 1459 height 36
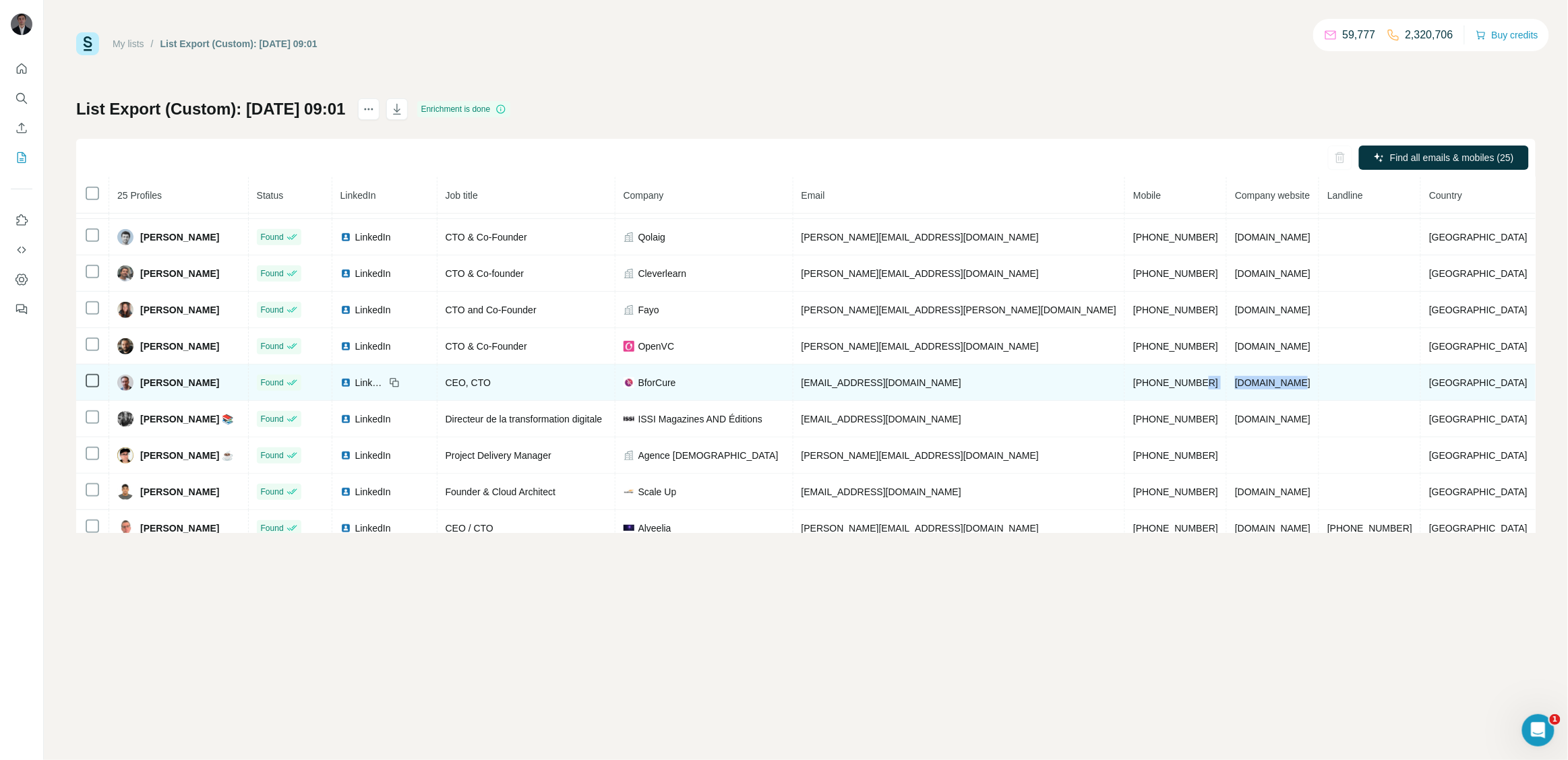
drag, startPoint x: 1306, startPoint y: 385, endPoint x: 1220, endPoint y: 384, distance: 86.0
click at [1220, 384] on tr "Maël Le Berre Found LinkedIn CEO, CTO BforCure mael@bforcure.com +33661873355 b…" at bounding box center [805, 383] width 1459 height 36
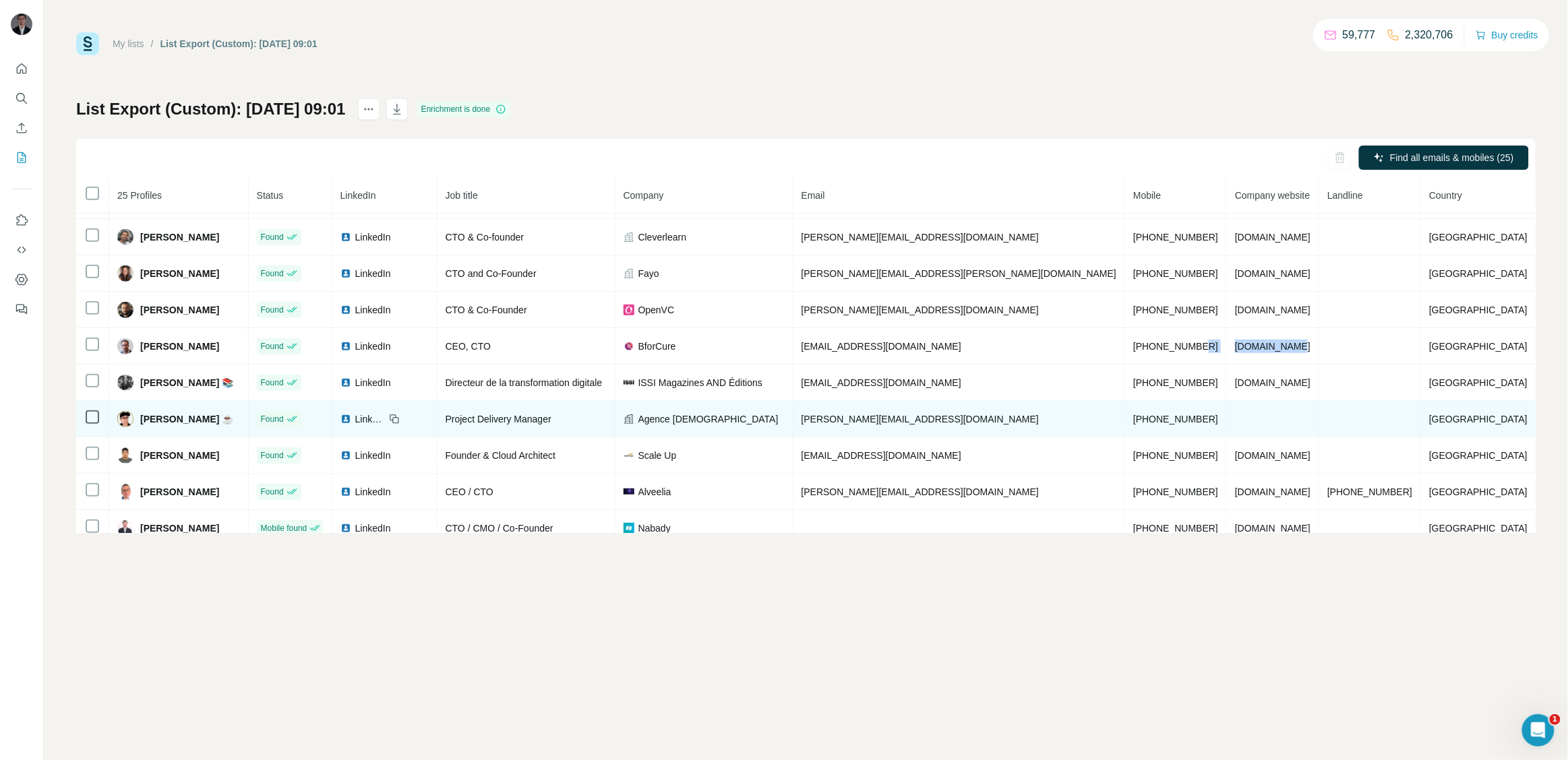
scroll to position [303, 0]
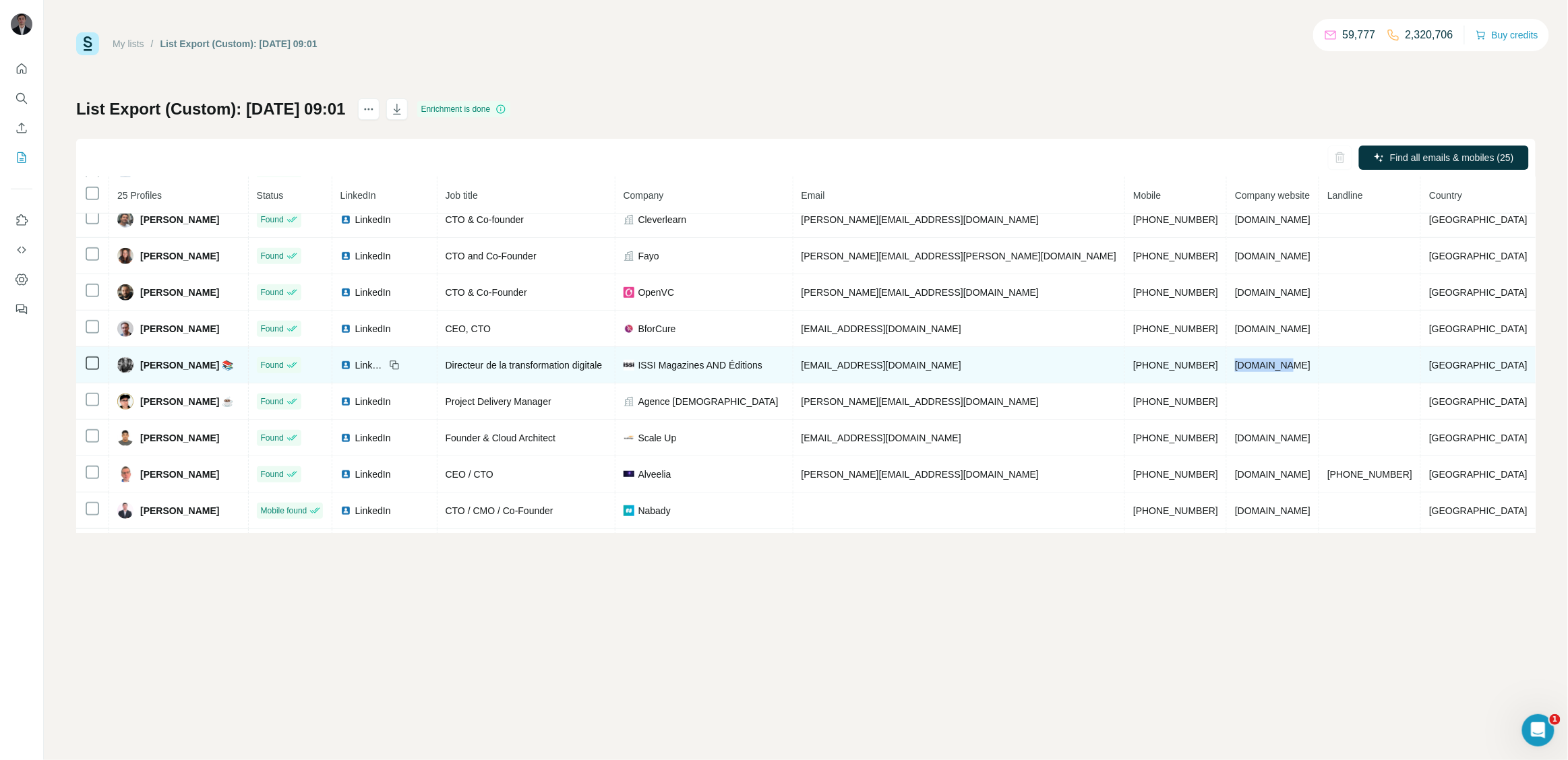
drag, startPoint x: 1281, startPoint y: 373, endPoint x: 1222, endPoint y: 368, distance: 59.2
click at [1227, 368] on td "issimag.fr" at bounding box center [1273, 366] width 92 height 36
click at [1281, 366] on td "issimag.fr" at bounding box center [1273, 366] width 92 height 36
drag, startPoint x: 1279, startPoint y: 366, endPoint x: 1224, endPoint y: 366, distance: 55.0
click at [1227, 366] on td "issimag.fr" at bounding box center [1273, 366] width 92 height 36
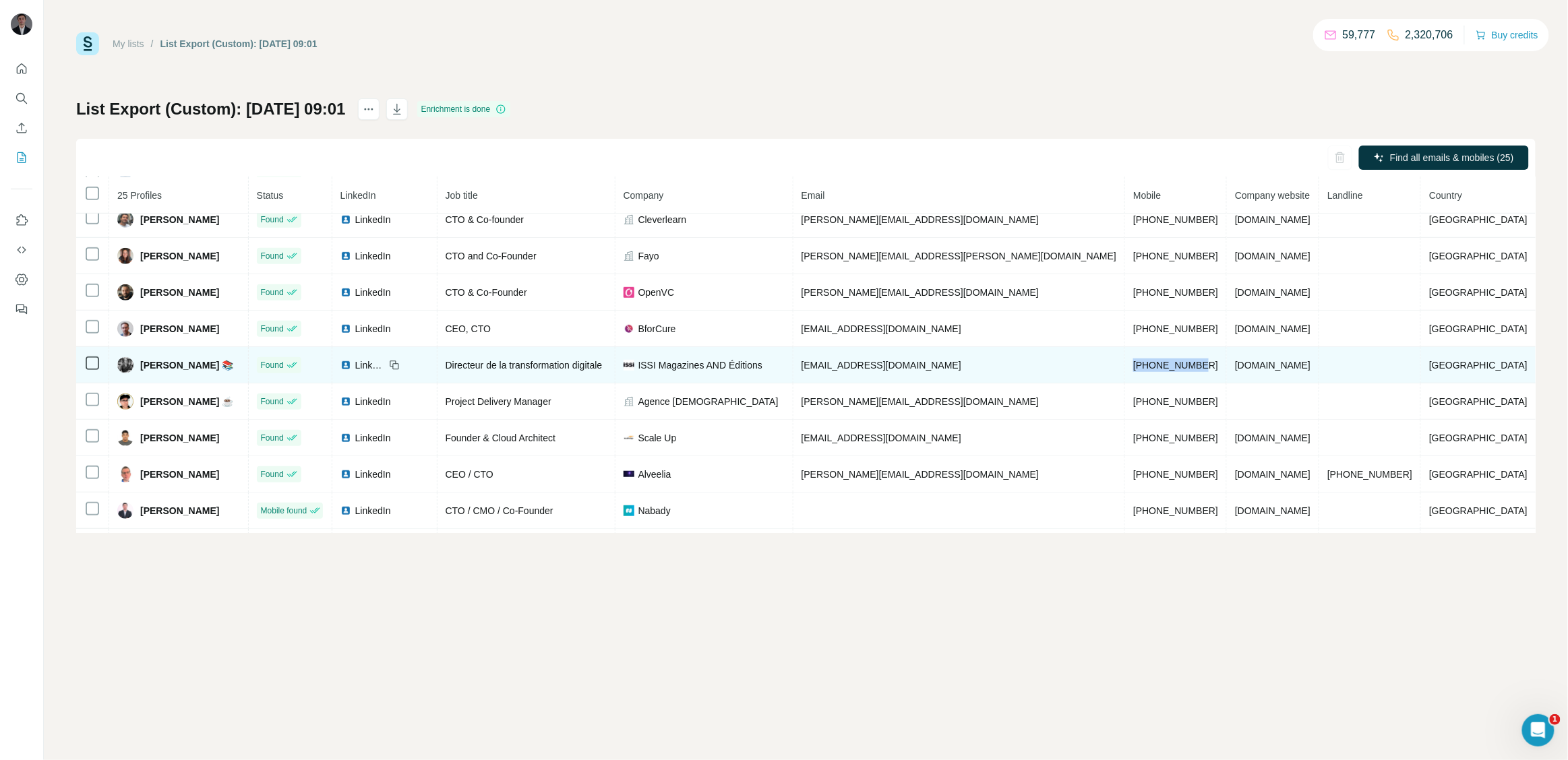
drag, startPoint x: 1186, startPoint y: 370, endPoint x: 1105, endPoint y: 369, distance: 81.0
click at [1125, 369] on td "+33607512339" at bounding box center [1176, 366] width 102 height 36
drag, startPoint x: 604, startPoint y: 373, endPoint x: 474, endPoint y: 373, distance: 130.0
click at [474, 373] on tr "Marc Richard 📚 Found LinkedIn Directeur de la transformation digitale ISSI Maga…" at bounding box center [805, 366] width 1459 height 36
drag, startPoint x: 150, startPoint y: 366, endPoint x: 209, endPoint y: 372, distance: 59.3
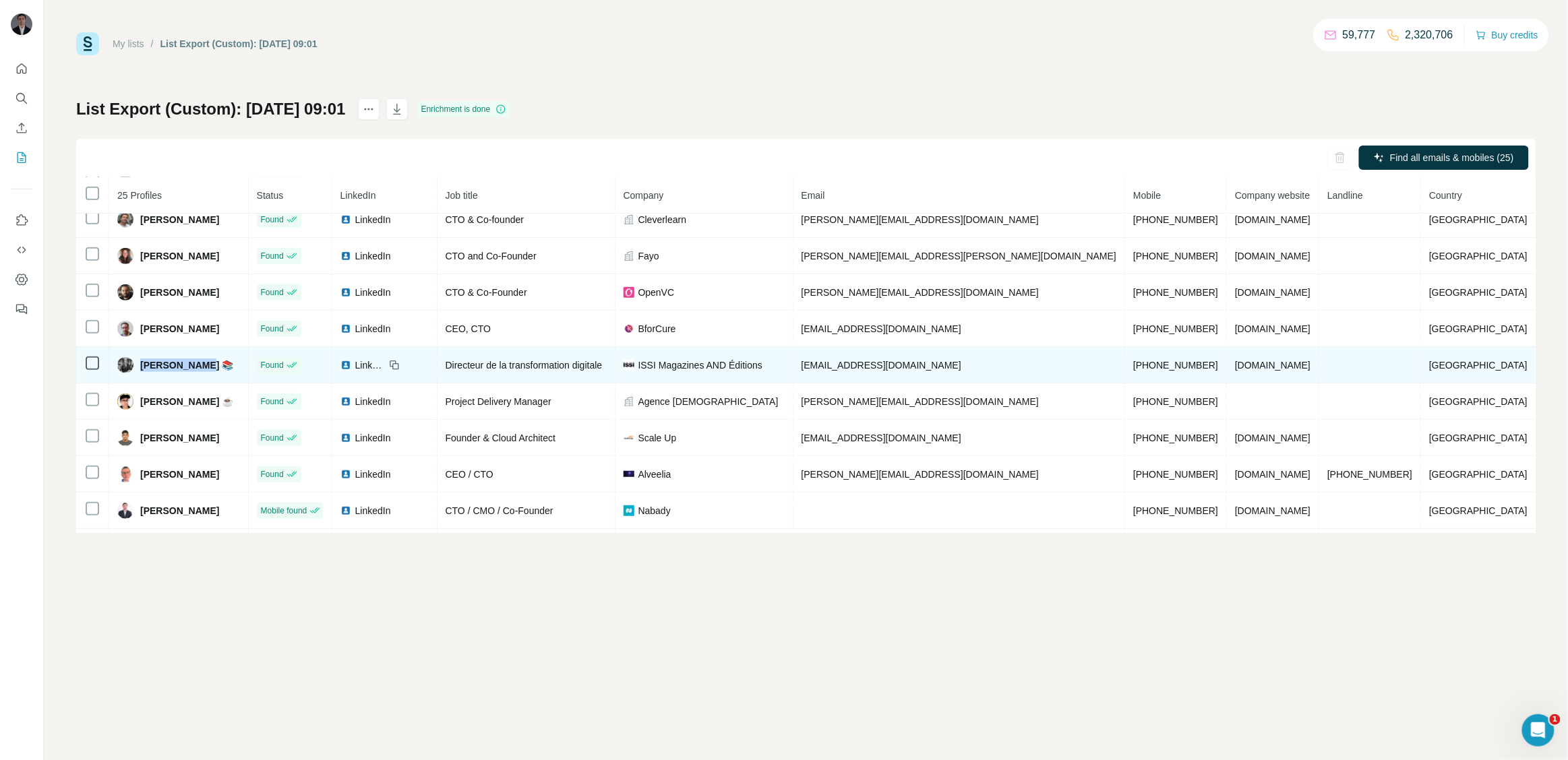
click at [209, 372] on span "Marc Richard 📚" at bounding box center [186, 365] width 93 height 13
drag, startPoint x: 814, startPoint y: 368, endPoint x: 696, endPoint y: 366, distance: 118.0
click at [696, 366] on td "ISSI Magazines AND Éditions" at bounding box center [704, 366] width 178 height 36
drag, startPoint x: 484, startPoint y: 371, endPoint x: 663, endPoint y: 369, distance: 179.0
click at [663, 369] on tr "Marc Richard 📚 Found LinkedIn Directeur de la transformation digitale ISSI Maga…" at bounding box center [805, 366] width 1459 height 36
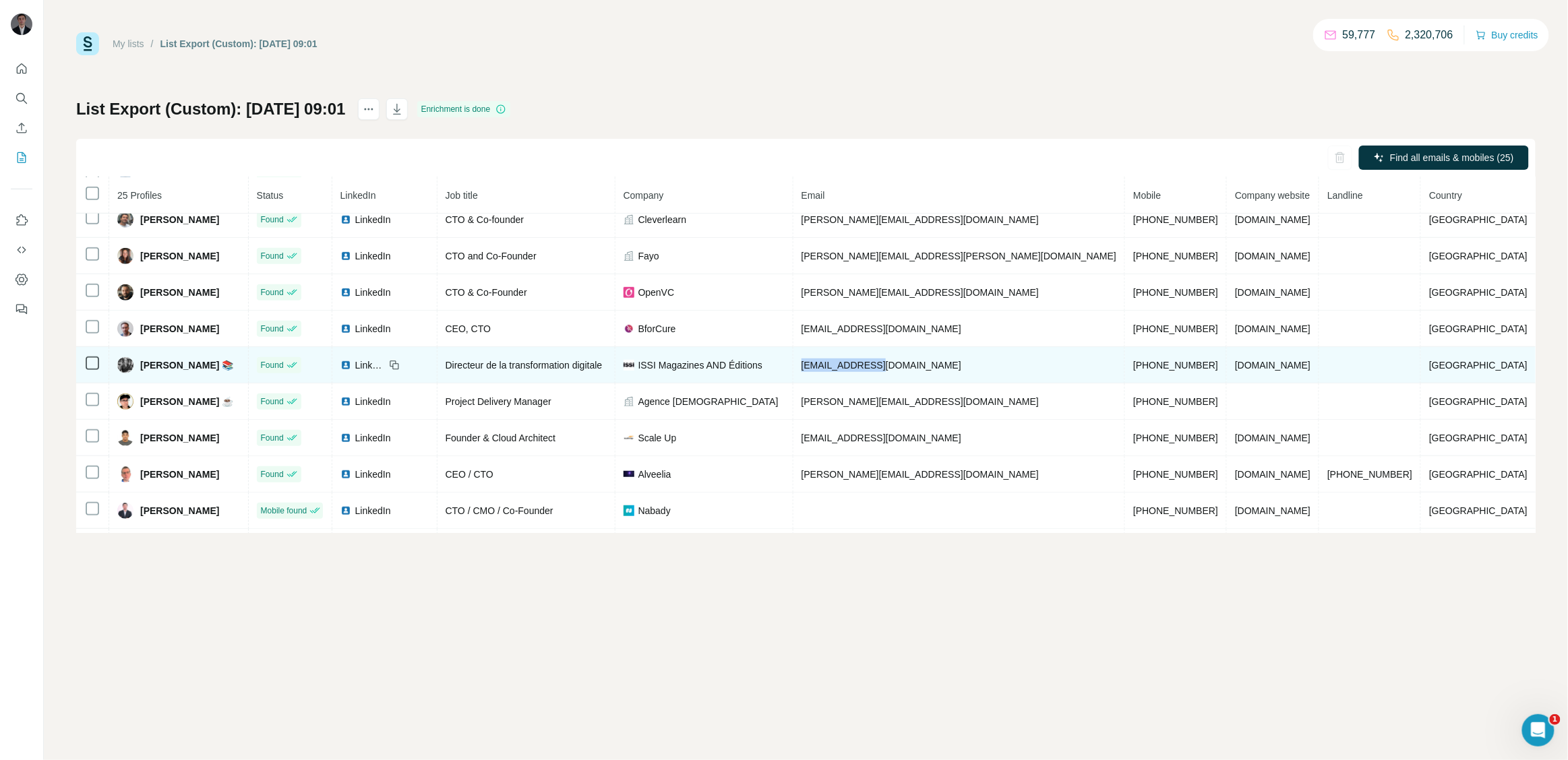
drag, startPoint x: 926, startPoint y: 369, endPoint x: 824, endPoint y: 369, distance: 102.0
click at [824, 369] on tr "Marc Richard 📚 Found LinkedIn Directeur de la transformation digitale ISSI Maga…" at bounding box center [805, 366] width 1459 height 36
drag, startPoint x: 1193, startPoint y: 371, endPoint x: 1104, endPoint y: 373, distance: 89.0
click at [1125, 373] on td "+33607512339" at bounding box center [1176, 366] width 102 height 36
drag, startPoint x: 684, startPoint y: 371, endPoint x: 827, endPoint y: 367, distance: 143.1
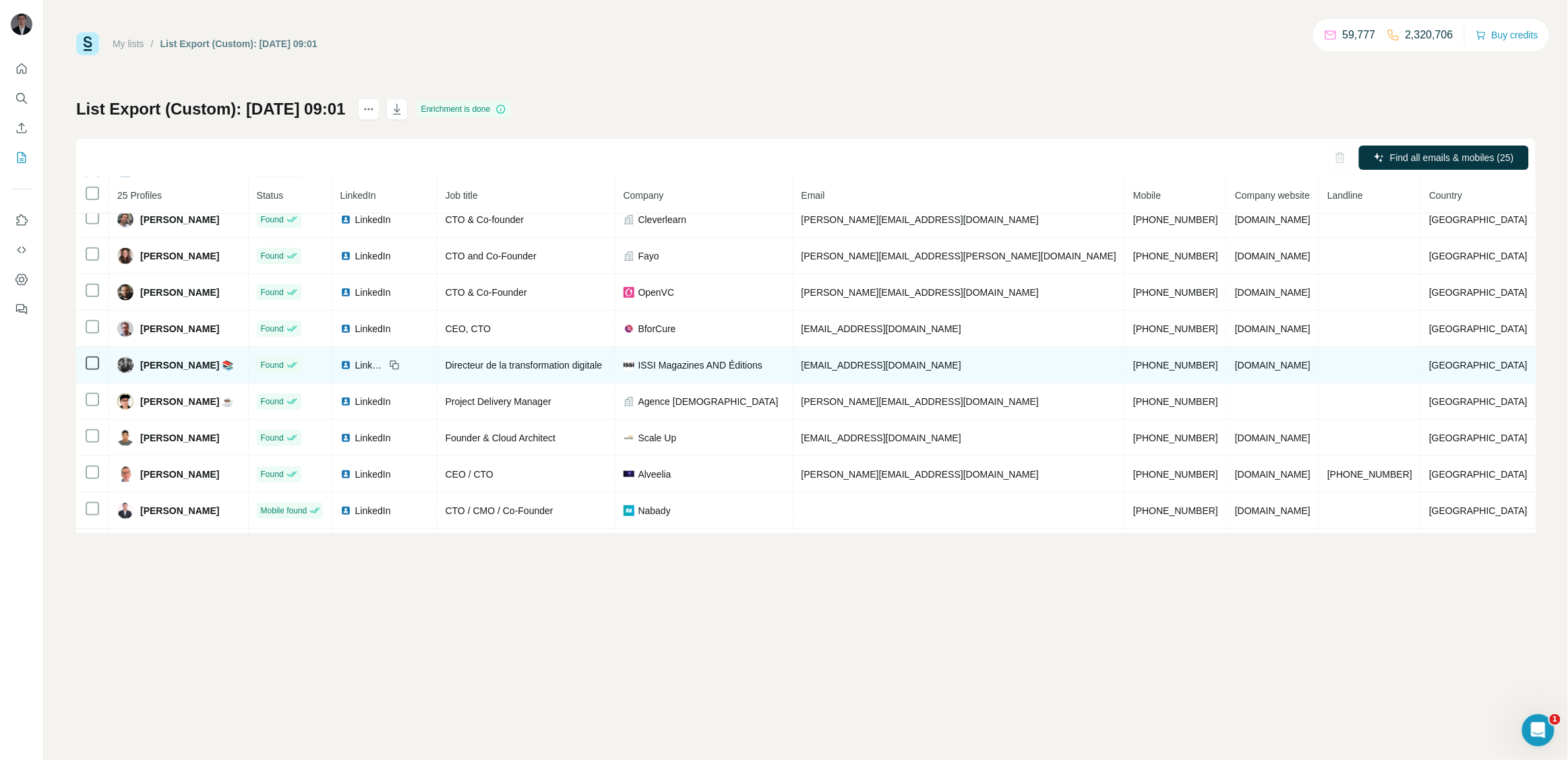
click at [833, 367] on tr "Marc Richard 📚 Found LinkedIn Directeur de la transformation digitale ISSI Maga…" at bounding box center [805, 366] width 1459 height 36
drag, startPoint x: 816, startPoint y: 367, endPoint x: 670, endPoint y: 367, distance: 146.0
click at [670, 367] on div "ISSI Magazines AND Éditions" at bounding box center [704, 365] width 161 height 13
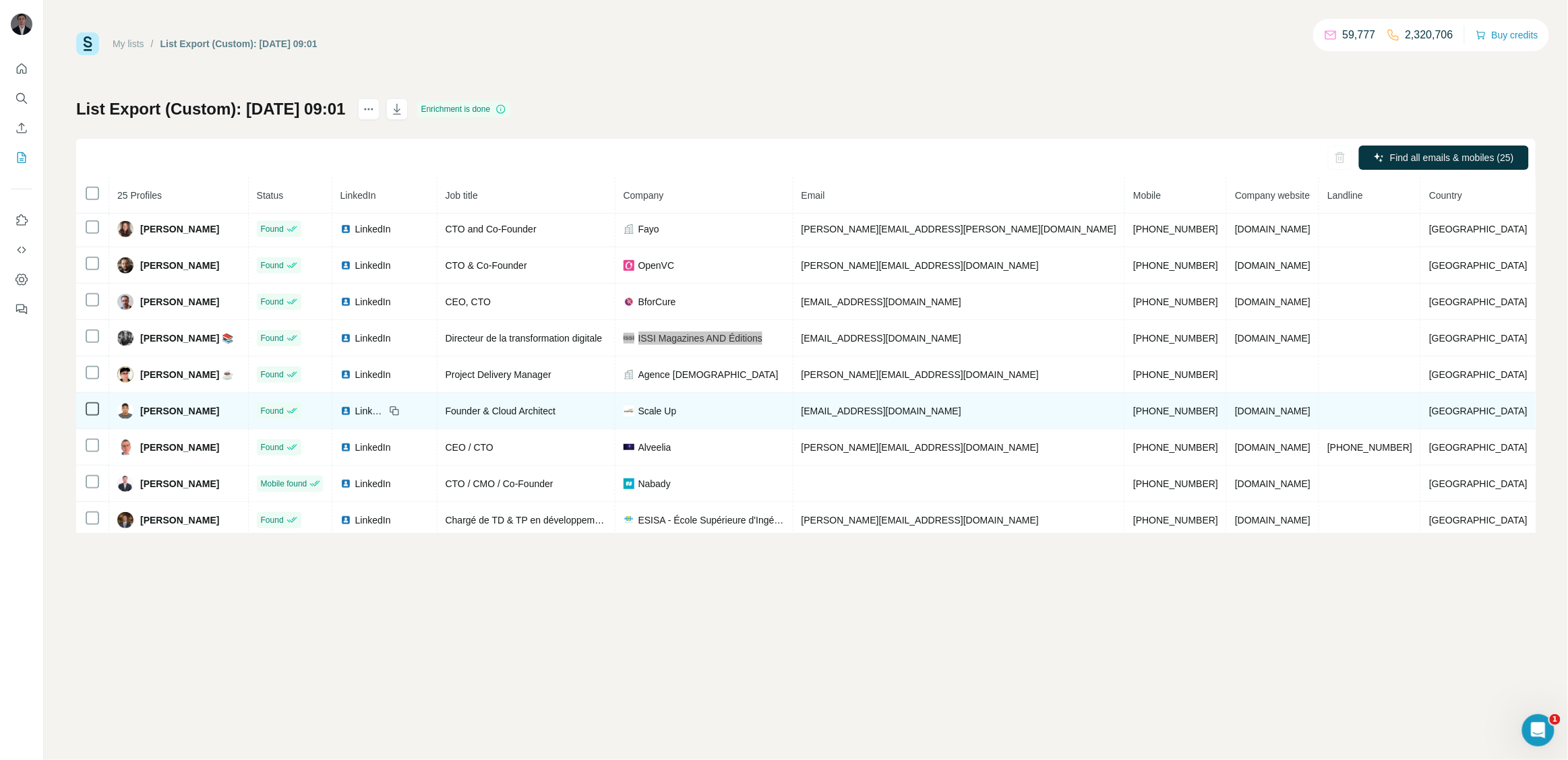
scroll to position [331, 0]
drag, startPoint x: 1293, startPoint y: 419, endPoint x: 1231, endPoint y: 419, distance: 62.0
click at [1231, 419] on td "scaleup.de" at bounding box center [1273, 410] width 92 height 36
drag, startPoint x: 209, startPoint y: 417, endPoint x: 143, endPoint y: 414, distance: 66.1
click at [143, 414] on div "Nadir Faqou" at bounding box center [178, 411] width 123 height 16
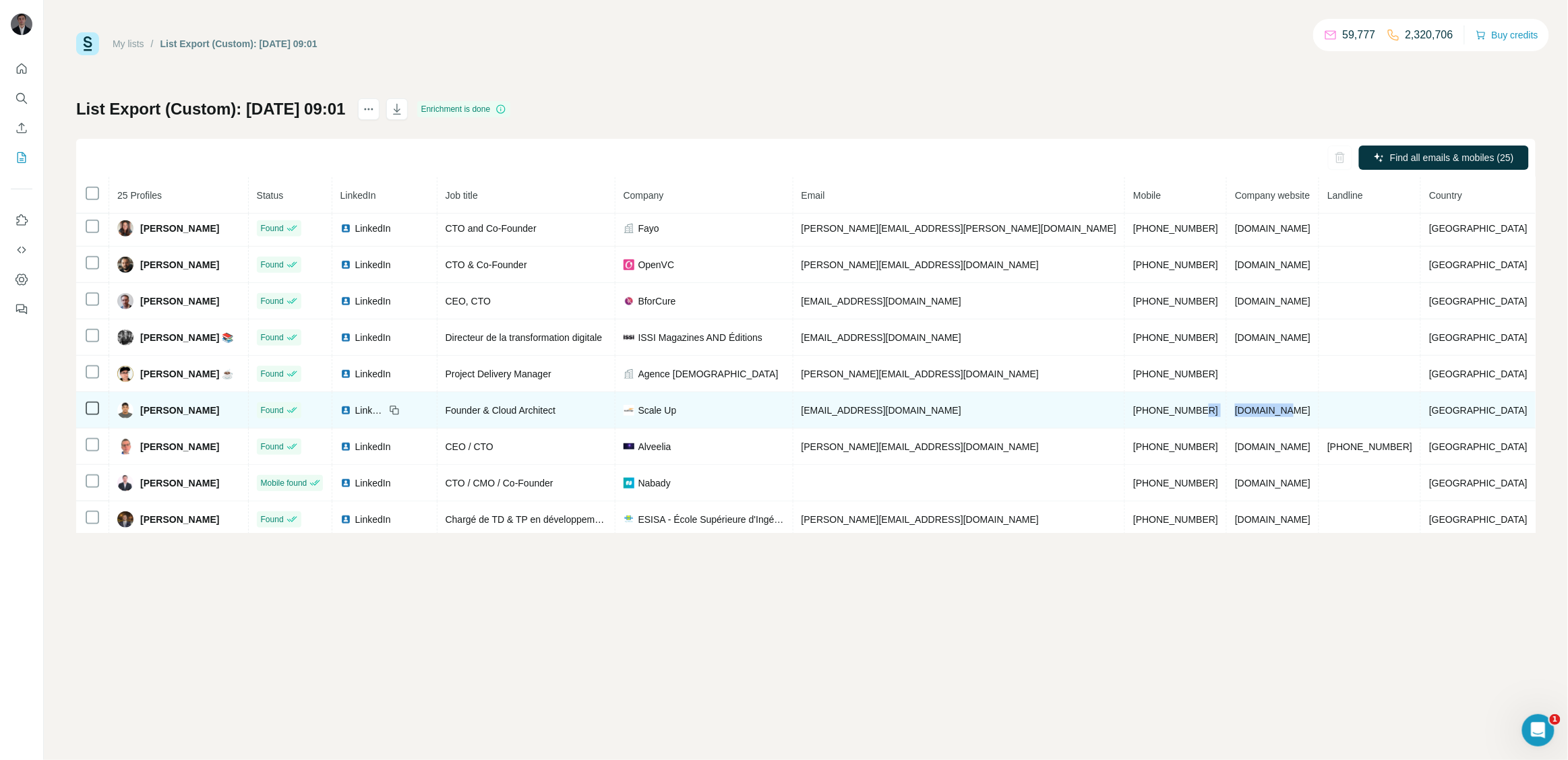
drag, startPoint x: 1284, startPoint y: 410, endPoint x: 1205, endPoint y: 410, distance: 79.0
click at [1205, 410] on tr "Nadir Faqou Found LinkedIn Founder & Cloud Architect Scale Up nfaqou@leested.co…" at bounding box center [805, 410] width 1459 height 36
drag, startPoint x: 726, startPoint y: 413, endPoint x: 681, endPoint y: 414, distance: 45.0
click at [681, 414] on div "Scale Up" at bounding box center [704, 410] width 161 height 13
click at [743, 417] on div "Scale Up" at bounding box center [704, 410] width 161 height 13
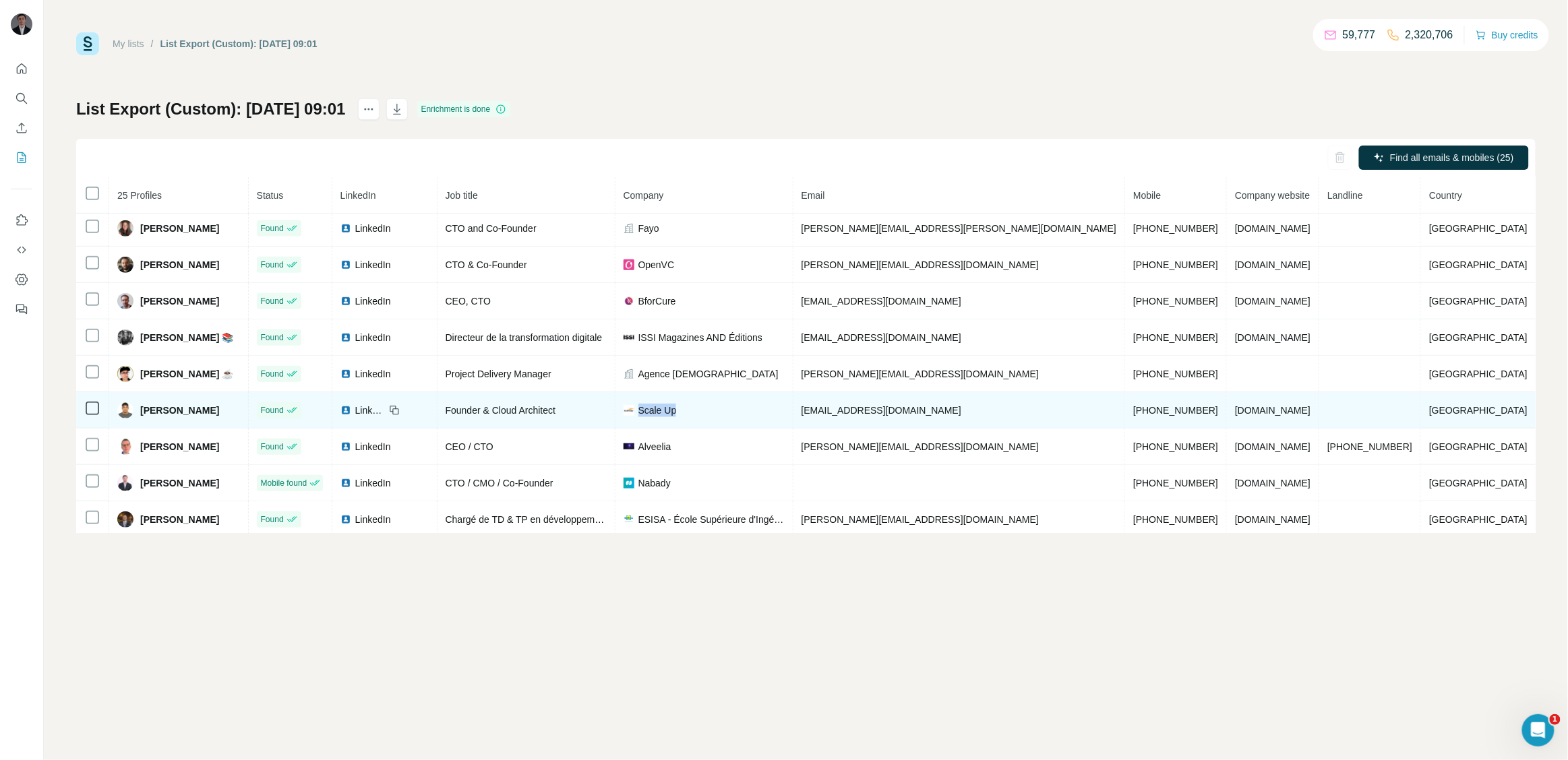
drag, startPoint x: 731, startPoint y: 413, endPoint x: 681, endPoint y: 419, distance: 50.4
click at [681, 417] on div "Scale Up" at bounding box center [704, 410] width 161 height 13
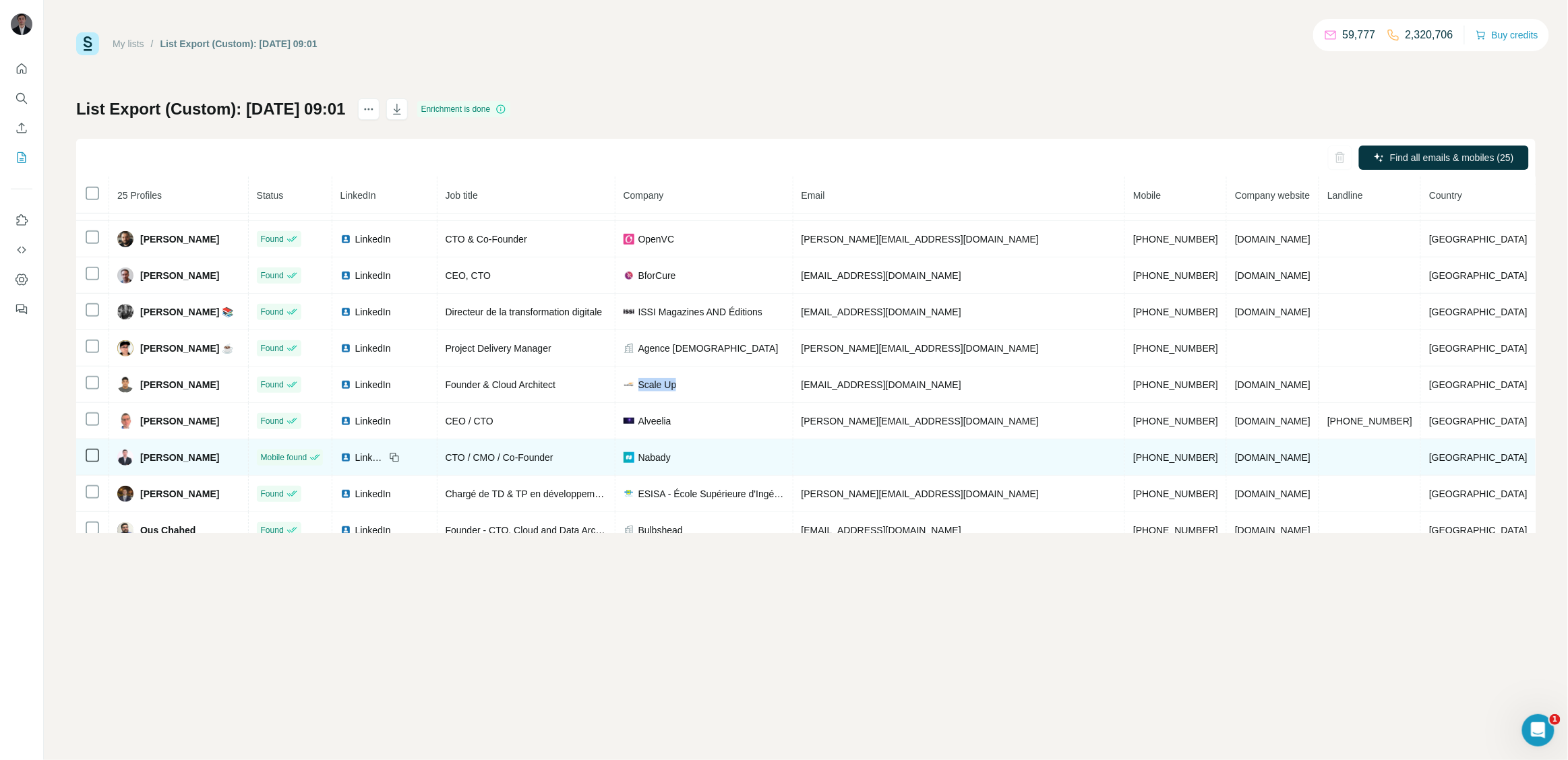
scroll to position [359, 0]
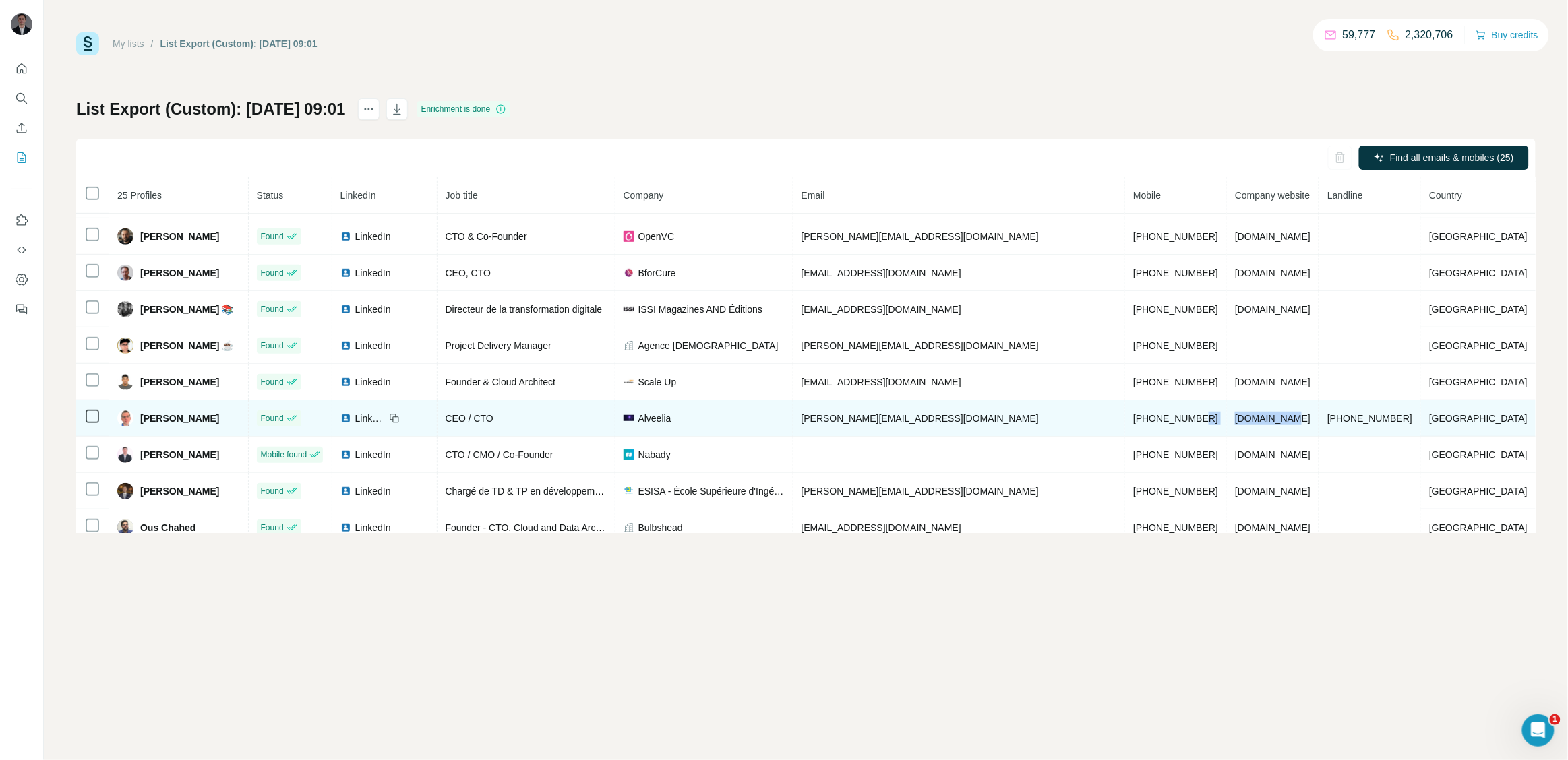
drag, startPoint x: 1292, startPoint y: 422, endPoint x: 1204, endPoint y: 429, distance: 88.3
click at [1204, 429] on tr "Nicolas PEIFFER Found LinkedIn CEO / CTO Alveelia nicolas@alveelia.fr +33672670…" at bounding box center [805, 418] width 1459 height 36
drag, startPoint x: 1115, startPoint y: 424, endPoint x: 1183, endPoint y: 424, distance: 68.0
click at [1183, 424] on td "+33672670624" at bounding box center [1176, 418] width 102 height 36
drag, startPoint x: 244, startPoint y: 422, endPoint x: 147, endPoint y: 423, distance: 97.0
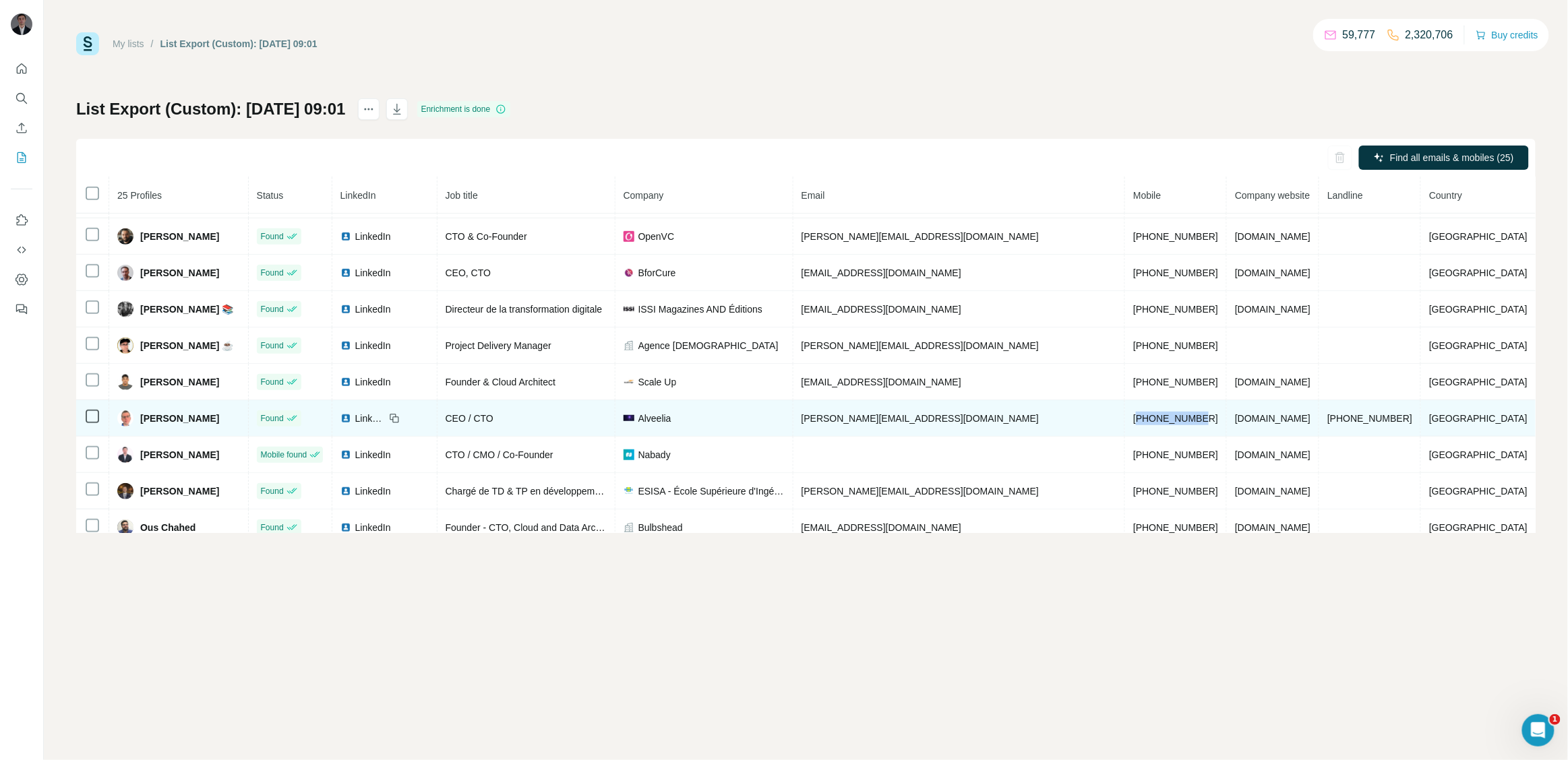
click at [147, 423] on div "Nicolas PEIFFER" at bounding box center [178, 418] width 123 height 16
drag, startPoint x: 1280, startPoint y: 422, endPoint x: 1229, endPoint y: 422, distance: 51.0
click at [1229, 422] on td "alveelia.fr" at bounding box center [1273, 418] width 92 height 36
drag, startPoint x: 1183, startPoint y: 427, endPoint x: 1098, endPoint y: 431, distance: 85.1
click at [1098, 431] on tr "Nicolas PEIFFER Found LinkedIn CEO / CTO Alveelia nicolas@alveelia.fr +33672670…" at bounding box center [805, 418] width 1459 height 36
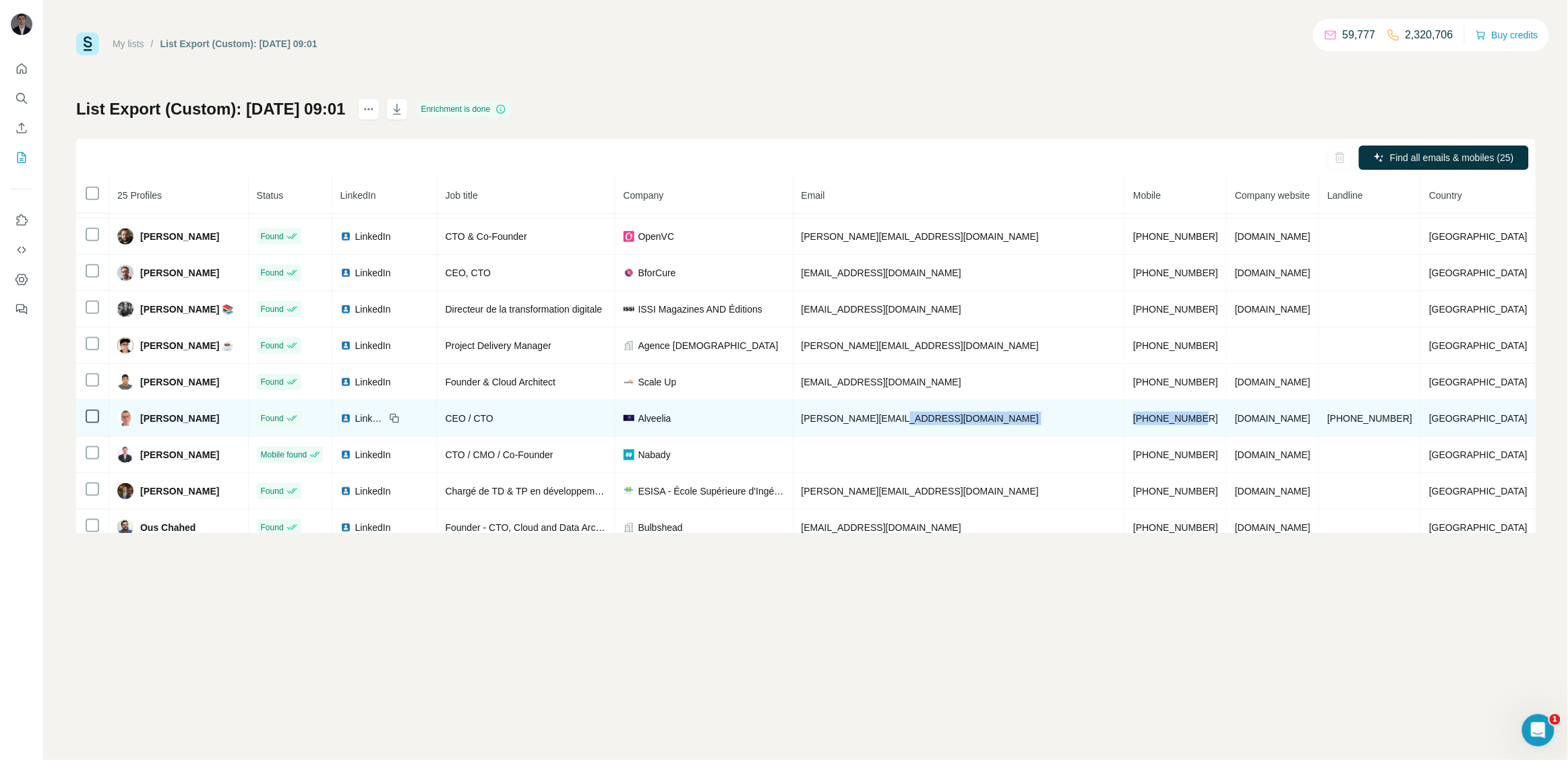
drag, startPoint x: 224, startPoint y: 421, endPoint x: 132, endPoint y: 425, distance: 92.1
click at [132, 425] on div "Nicolas PEIFFER" at bounding box center [178, 418] width 123 height 16
click at [233, 427] on div "Nicolas PEIFFER" at bounding box center [178, 418] width 123 height 16
drag, startPoint x: 233, startPoint y: 427, endPoint x: 152, endPoint y: 425, distance: 81.0
click at [152, 425] on div "Nicolas PEIFFER" at bounding box center [178, 418] width 123 height 16
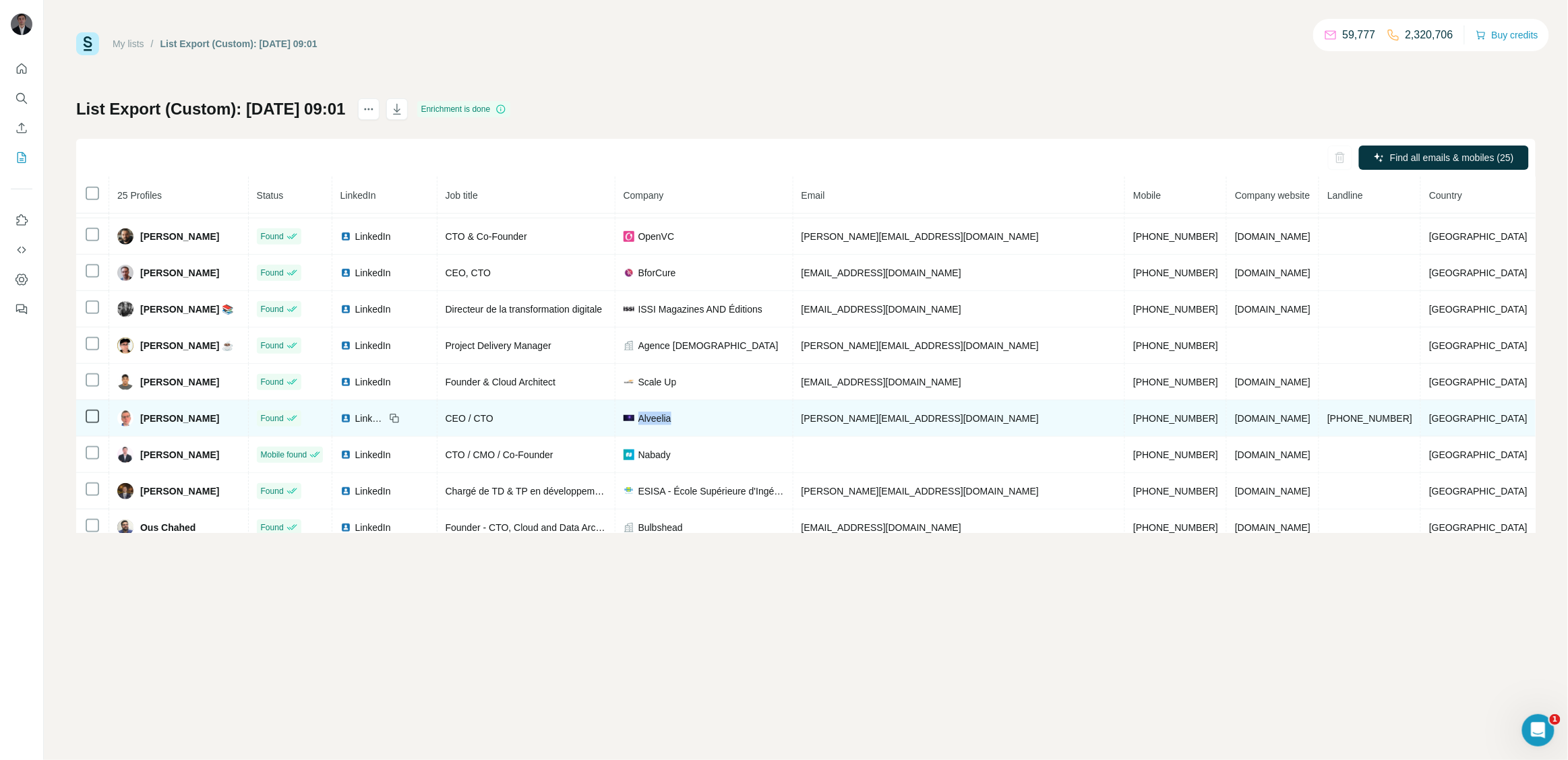
drag, startPoint x: 754, startPoint y: 427, endPoint x: 680, endPoint y: 429, distance: 74.0
click at [680, 425] on div "Alveelia" at bounding box center [704, 418] width 161 height 13
drag, startPoint x: 931, startPoint y: 426, endPoint x: 798, endPoint y: 427, distance: 133.0
click at [798, 427] on tr "Nicolas PEIFFER Found LinkedIn CEO / CTO Alveelia nicolas@alveelia.fr +33672670…" at bounding box center [805, 418] width 1459 height 36
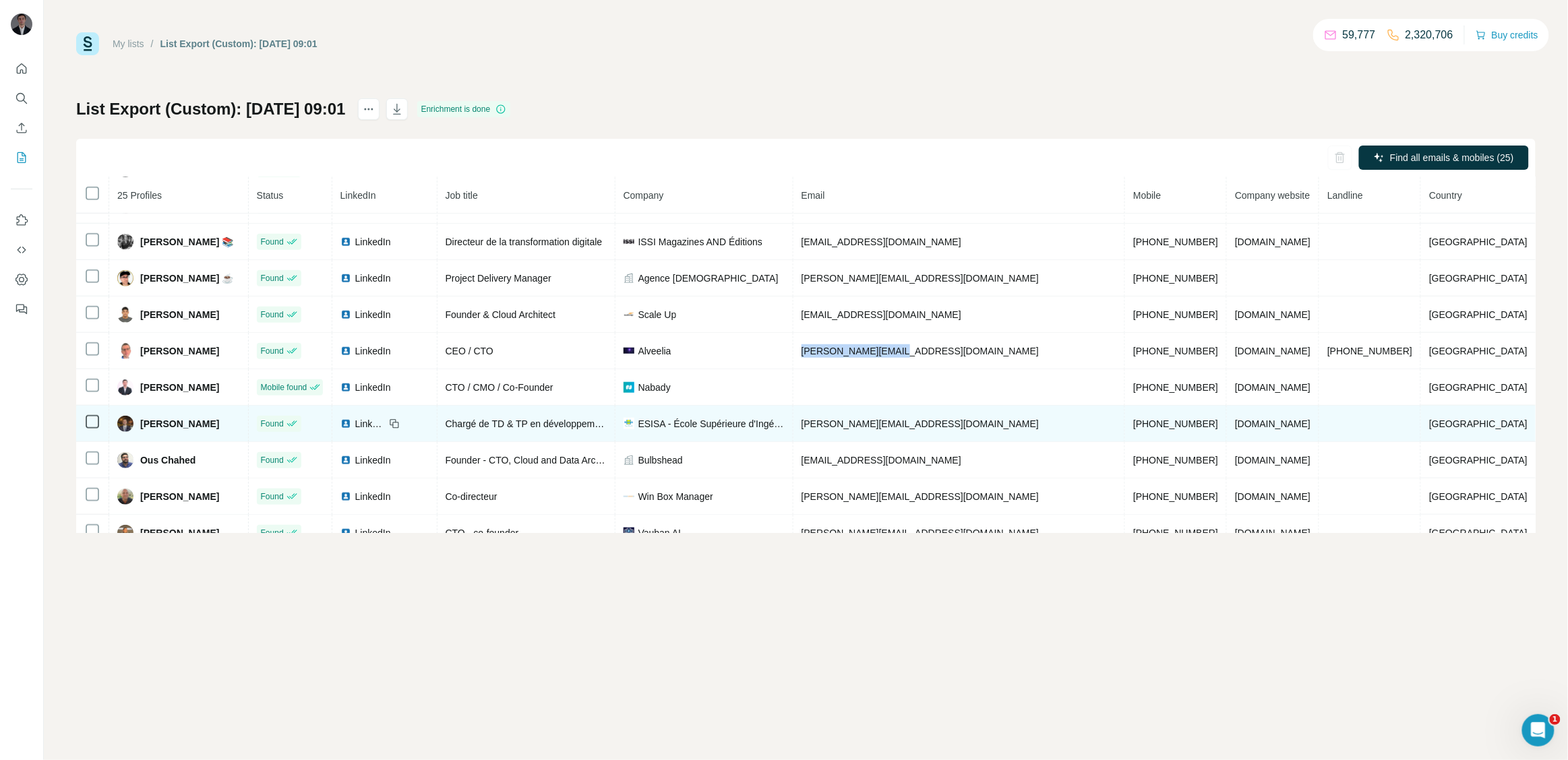
scroll to position [436, 0]
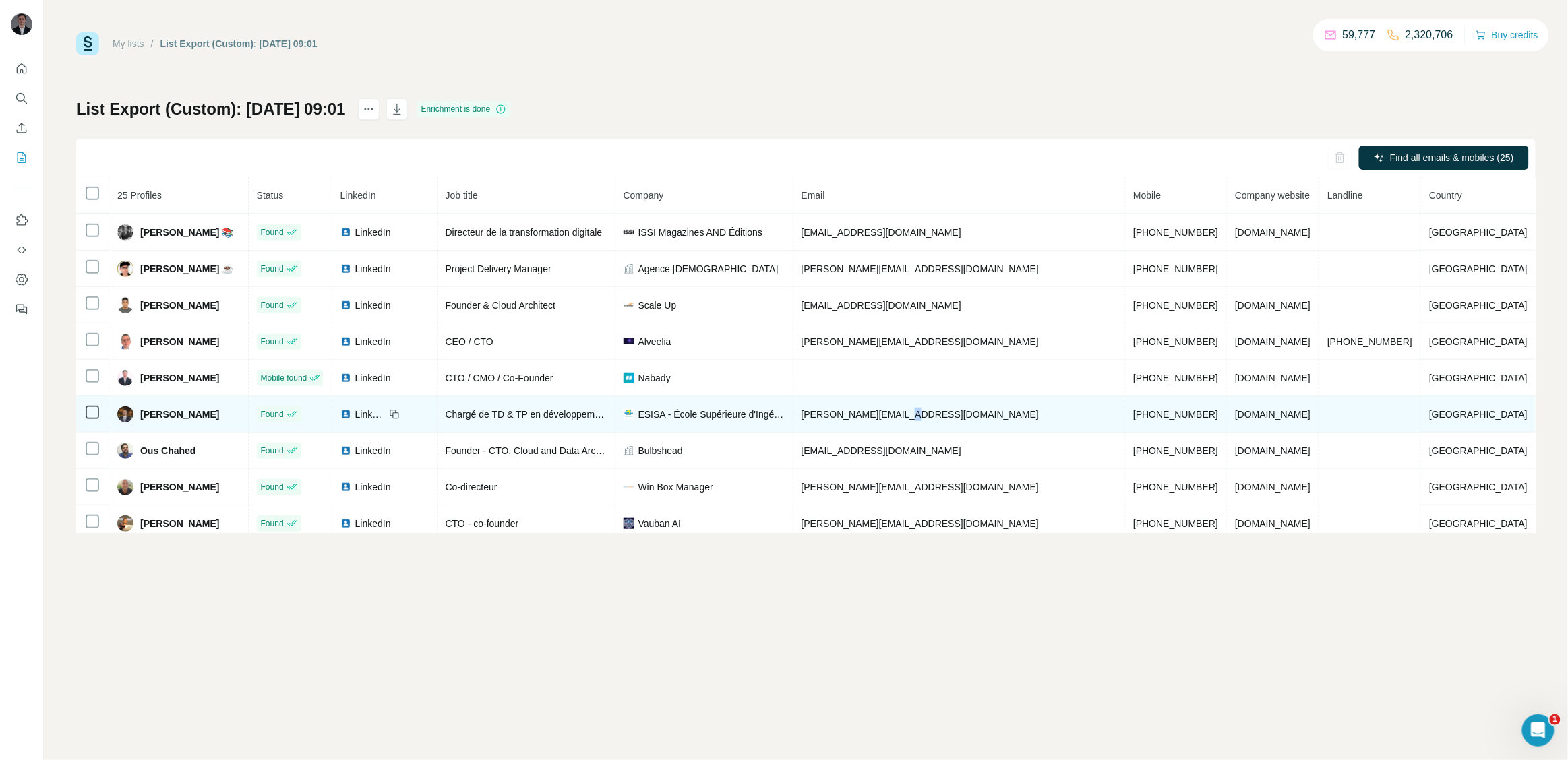
drag, startPoint x: 961, startPoint y: 422, endPoint x: 941, endPoint y: 420, distance: 20.1
click at [941, 420] on td "o.mekouar@esisa.ac.ma" at bounding box center [959, 414] width 333 height 36
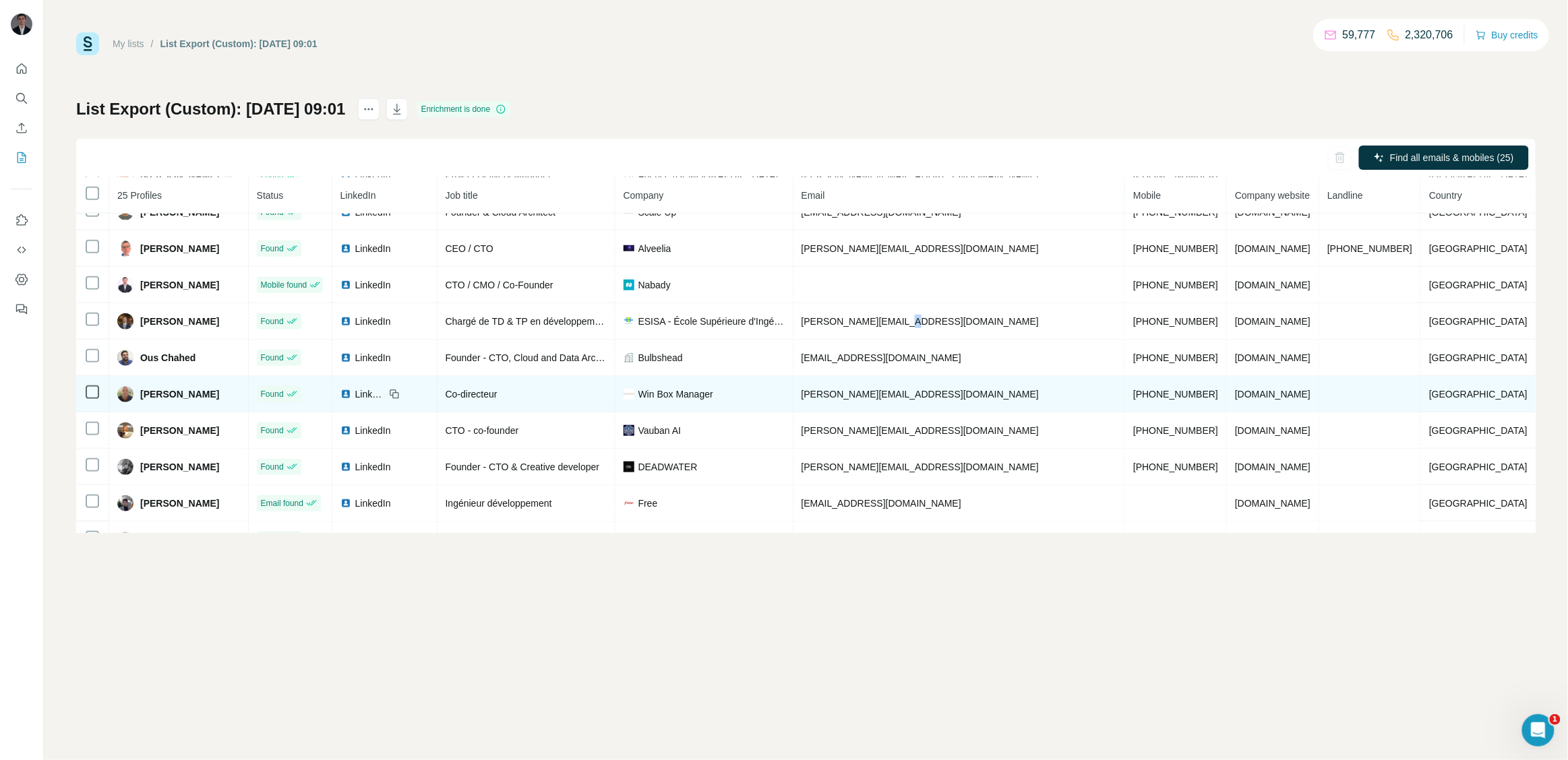
scroll to position [573, 0]
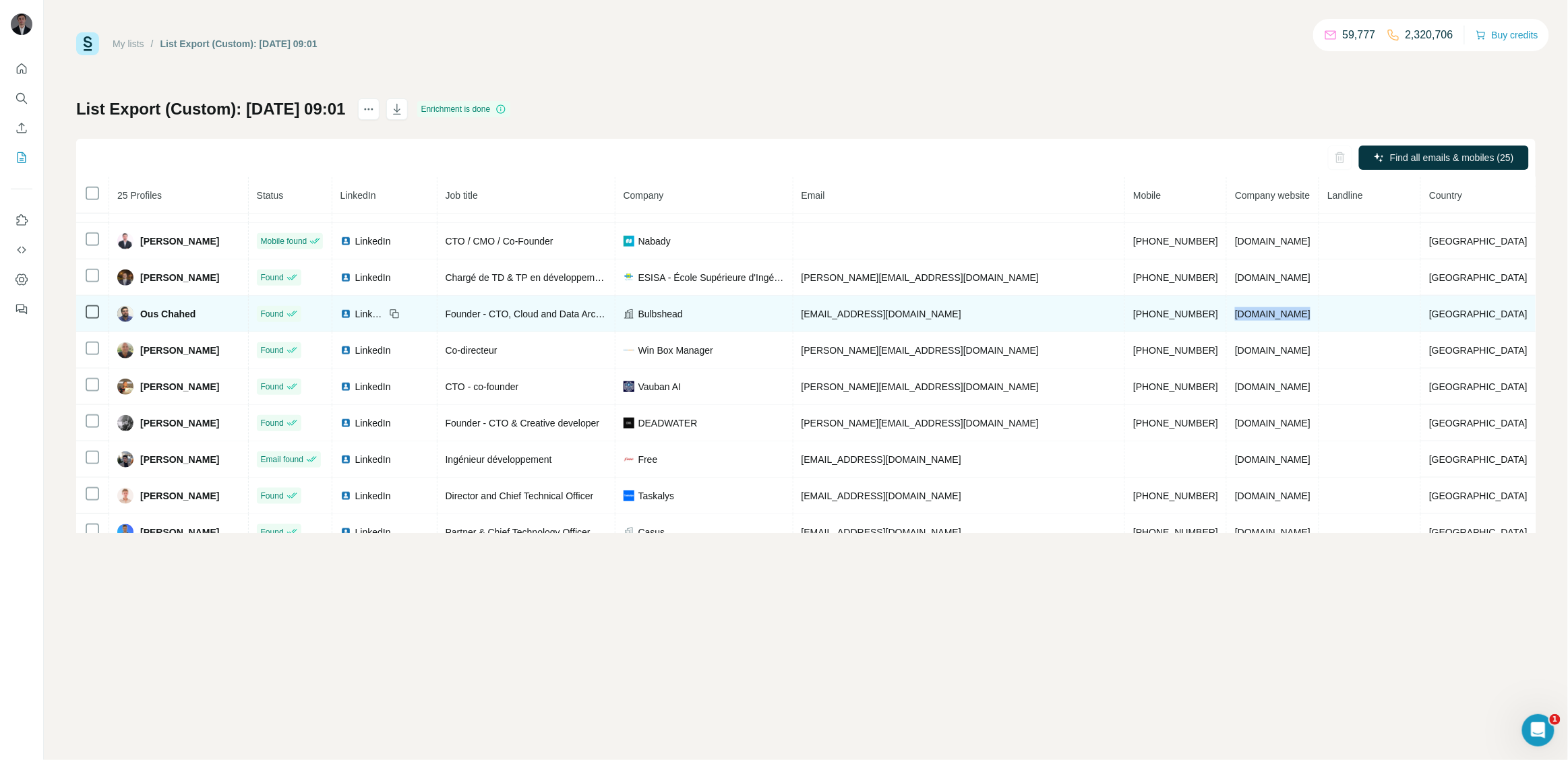
drag, startPoint x: 1302, startPoint y: 321, endPoint x: 1224, endPoint y: 321, distance: 78.0
click at [1227, 321] on td "bulbshead.com" at bounding box center [1273, 314] width 92 height 36
click at [949, 319] on td "ous@bulbshead.com" at bounding box center [959, 314] width 333 height 36
click at [385, 319] on span "LinkedIn" at bounding box center [370, 314] width 30 height 13
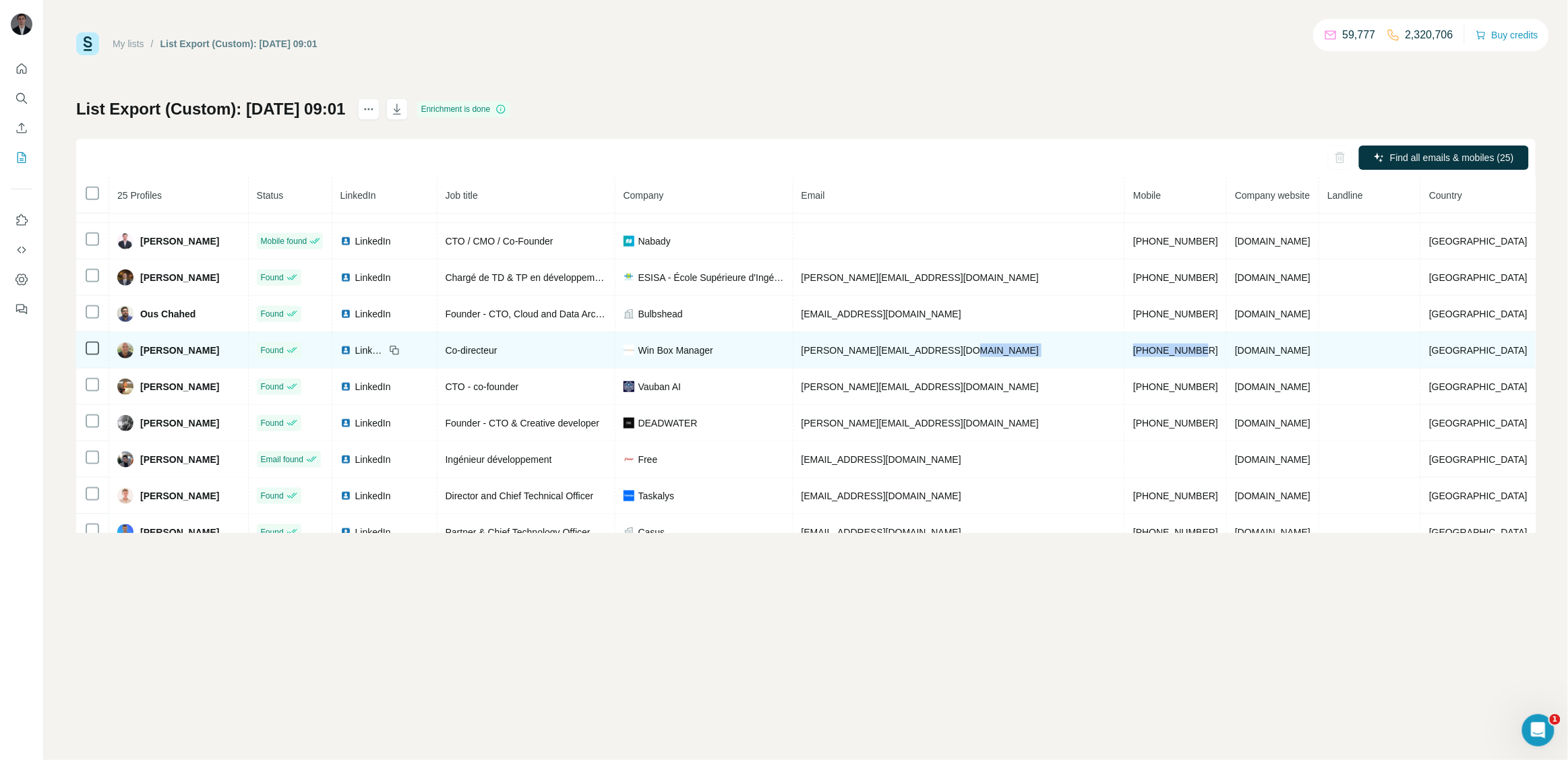
drag, startPoint x: 1192, startPoint y: 361, endPoint x: 1100, endPoint y: 355, distance: 92.2
click at [1100, 355] on tr "Pascal Thoniel Found LinkedIn Co-directeur Win Box Manager pascal.thoniel@ntx-r…" at bounding box center [805, 351] width 1459 height 36
drag, startPoint x: 1340, startPoint y: 360, endPoint x: 1209, endPoint y: 363, distance: 131.0
click at [1209, 363] on tr "Pascal Thoniel Found LinkedIn Co-directeur Win Box Manager pascal.thoniel@ntx-r…" at bounding box center [805, 351] width 1459 height 36
click at [1305, 356] on span "winboxmanager.com" at bounding box center [1272, 350] width 76 height 11
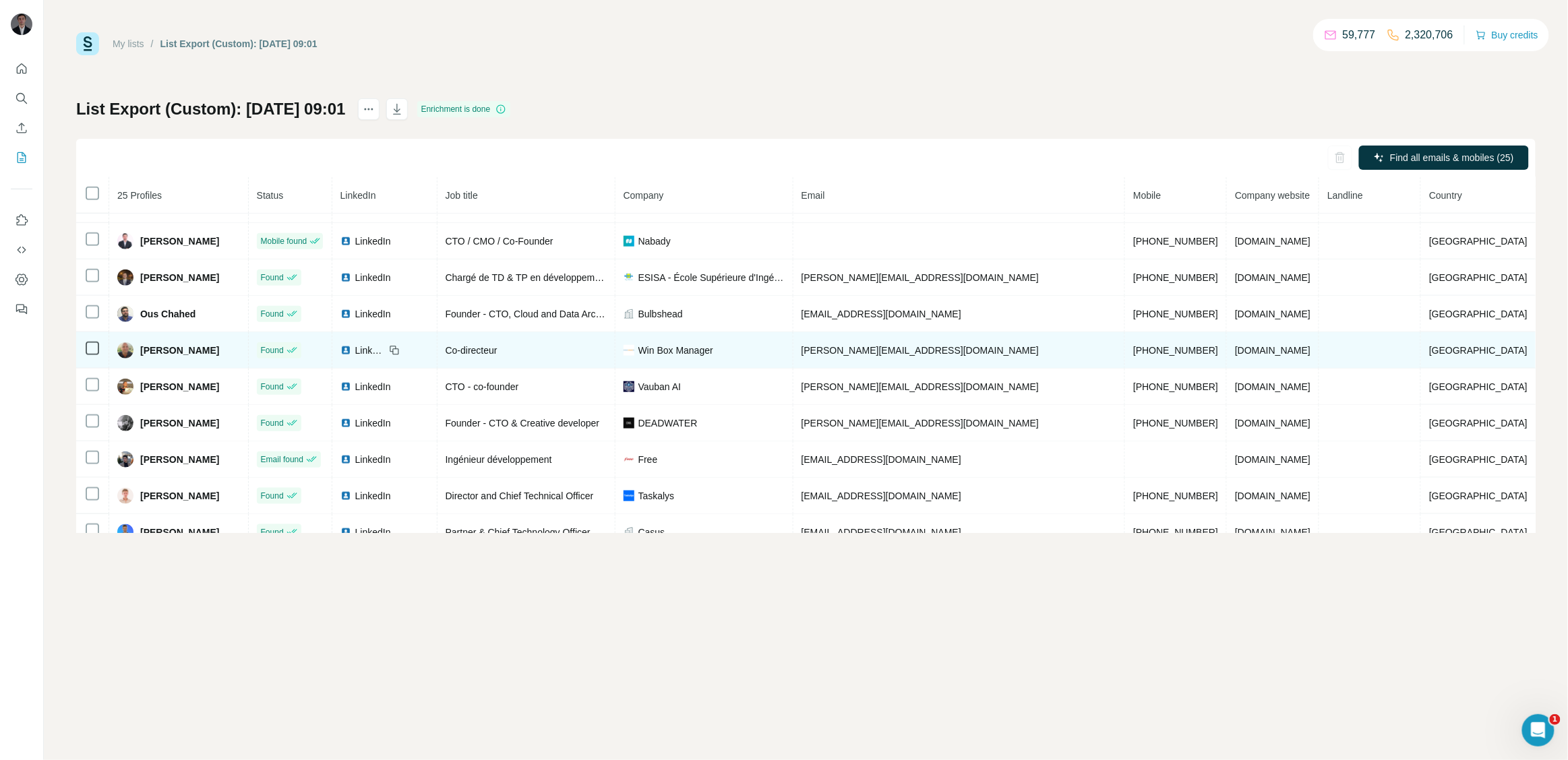
drag, startPoint x: 1323, startPoint y: 358, endPoint x: 1212, endPoint y: 363, distance: 111.1
click at [1212, 363] on tr "Pascal Thoniel Found LinkedIn Co-directeur Win Box Manager pascal.thoniel@ntx-r…" at bounding box center [805, 351] width 1459 height 36
click at [1146, 366] on td "+33660510108" at bounding box center [1176, 351] width 102 height 36
drag, startPoint x: 1113, startPoint y: 361, endPoint x: 1181, endPoint y: 360, distance: 68.0
click at [1181, 360] on td "+33660510108" at bounding box center [1176, 351] width 102 height 36
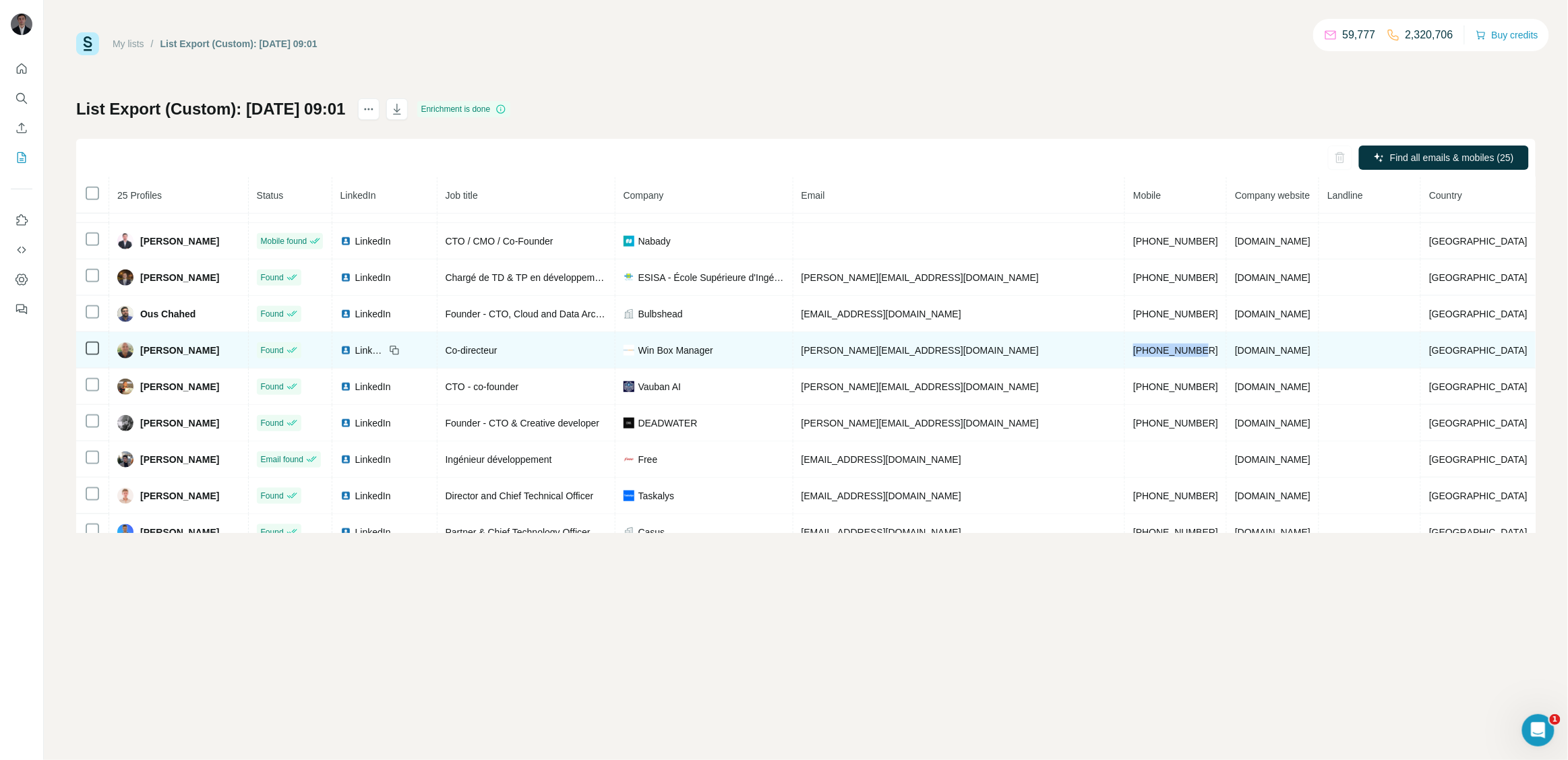
click at [1186, 360] on td "+33660510108" at bounding box center [1176, 351] width 102 height 36
drag, startPoint x: 1188, startPoint y: 360, endPoint x: 1099, endPoint y: 357, distance: 89.1
click at [1099, 357] on tr "Pascal Thoniel Found LinkedIn Co-directeur Win Box Manager pascal.thoniel@ntx-r…" at bounding box center [805, 351] width 1459 height 36
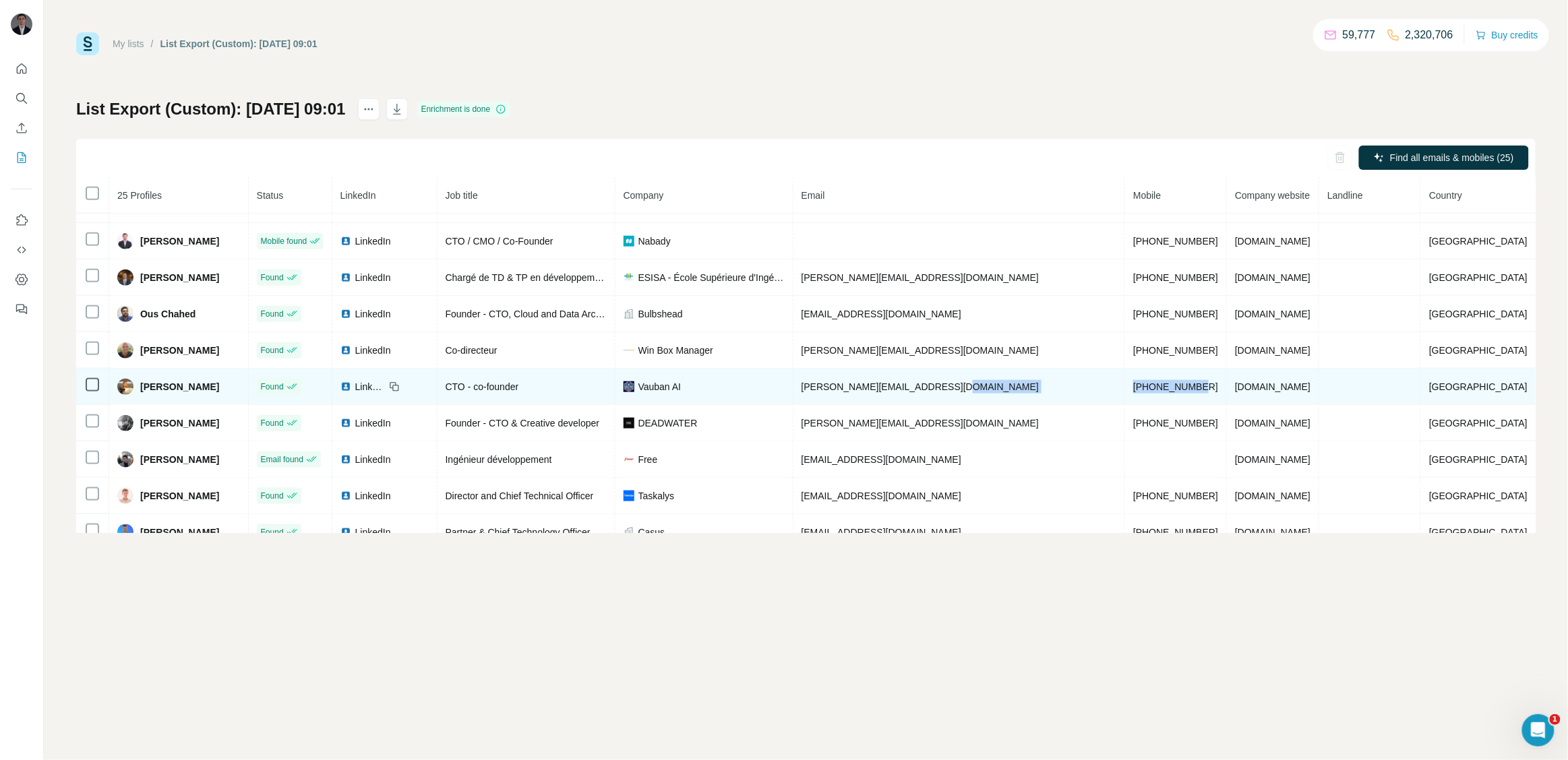
drag, startPoint x: 1192, startPoint y: 403, endPoint x: 1080, endPoint y: 388, distance: 113.0
click at [1080, 388] on tr "Philippe Bourcier Found LinkedIn CTO - co-founder Vauban AI philippe.bourcier@v…" at bounding box center [805, 387] width 1459 height 36
drag, startPoint x: 1305, startPoint y: 388, endPoint x: 1225, endPoint y: 398, distance: 80.6
click at [1227, 398] on td "vauban.cloud" at bounding box center [1273, 387] width 92 height 36
click at [1278, 403] on td "vauban.cloud" at bounding box center [1273, 387] width 92 height 36
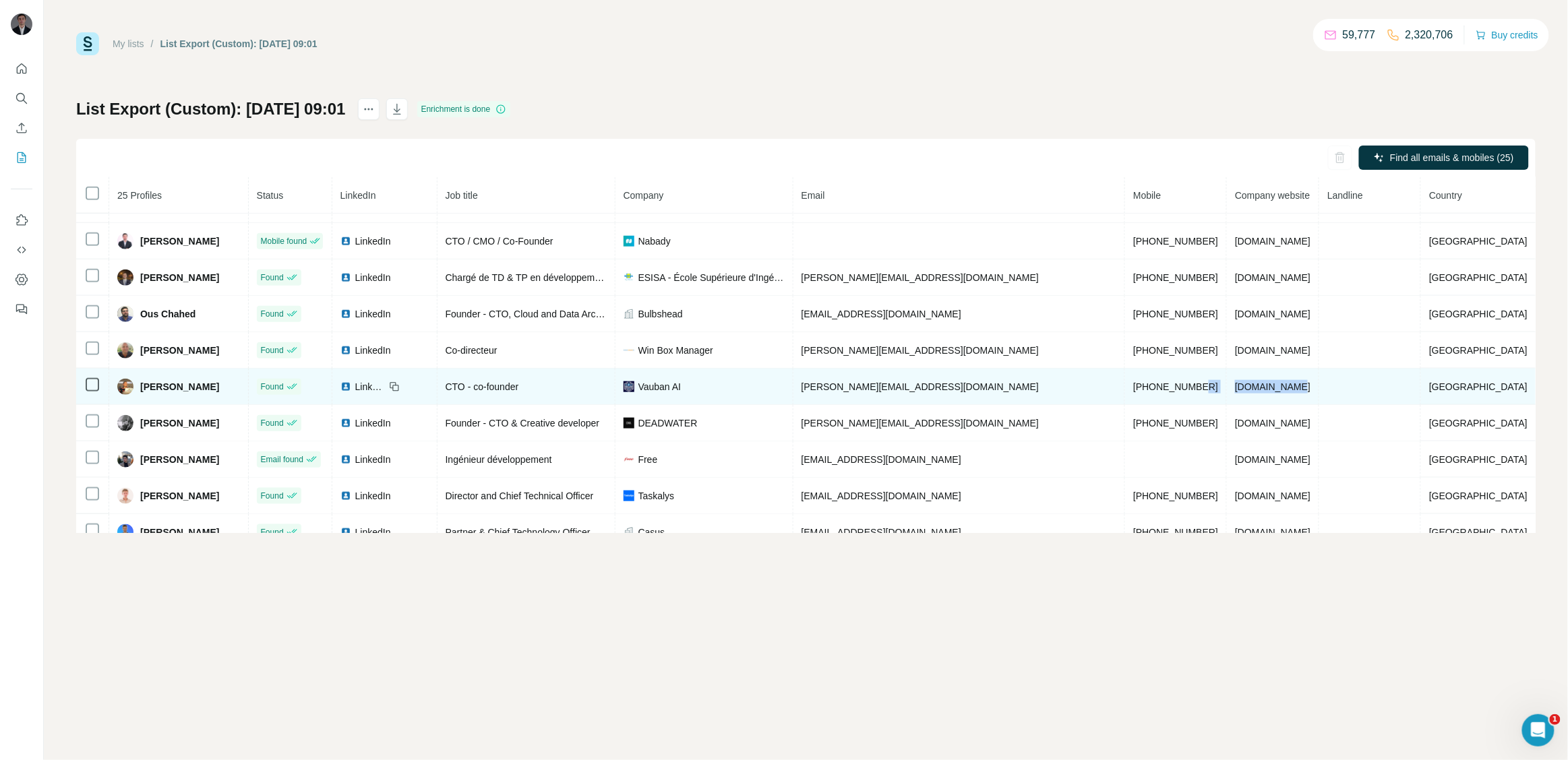
drag, startPoint x: 1294, startPoint y: 396, endPoint x: 1220, endPoint y: 398, distance: 74.0
click at [1227, 398] on td "vauban.cloud" at bounding box center [1273, 387] width 92 height 36
click at [1302, 399] on td "vauban.cloud" at bounding box center [1273, 387] width 92 height 36
drag, startPoint x: 1294, startPoint y: 398, endPoint x: 1230, endPoint y: 398, distance: 64.0
click at [1230, 398] on td "vauban.cloud" at bounding box center [1273, 387] width 92 height 36
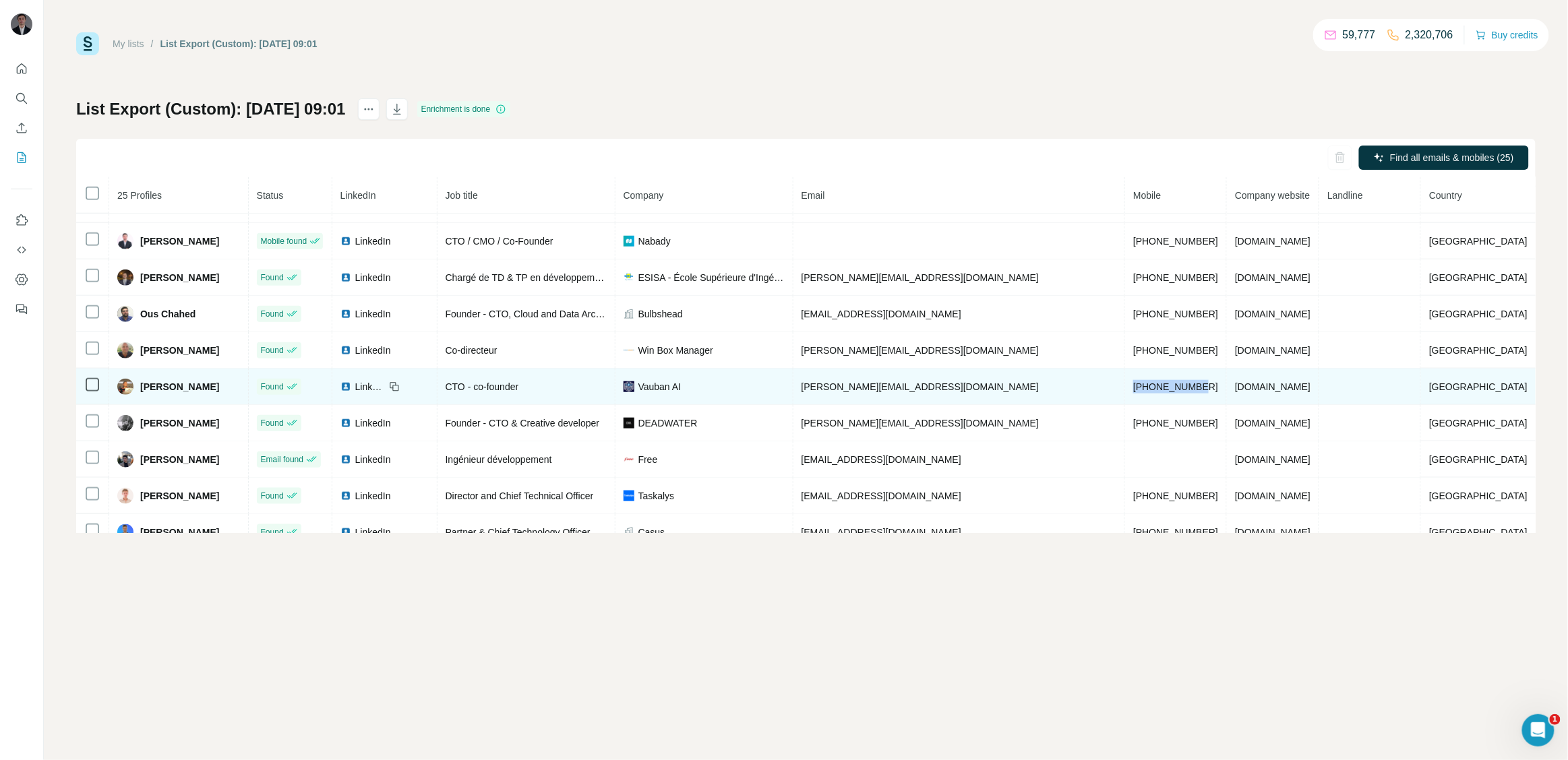
drag, startPoint x: 1192, startPoint y: 392, endPoint x: 1107, endPoint y: 392, distance: 85.0
click at [1125, 392] on td "+33663853232" at bounding box center [1176, 387] width 102 height 36
drag, startPoint x: 228, startPoint y: 395, endPoint x: 143, endPoint y: 394, distance: 85.0
click at [143, 394] on div "Philippe Bourcier" at bounding box center [178, 387] width 123 height 16
drag, startPoint x: 996, startPoint y: 395, endPoint x: 842, endPoint y: 395, distance: 154.0
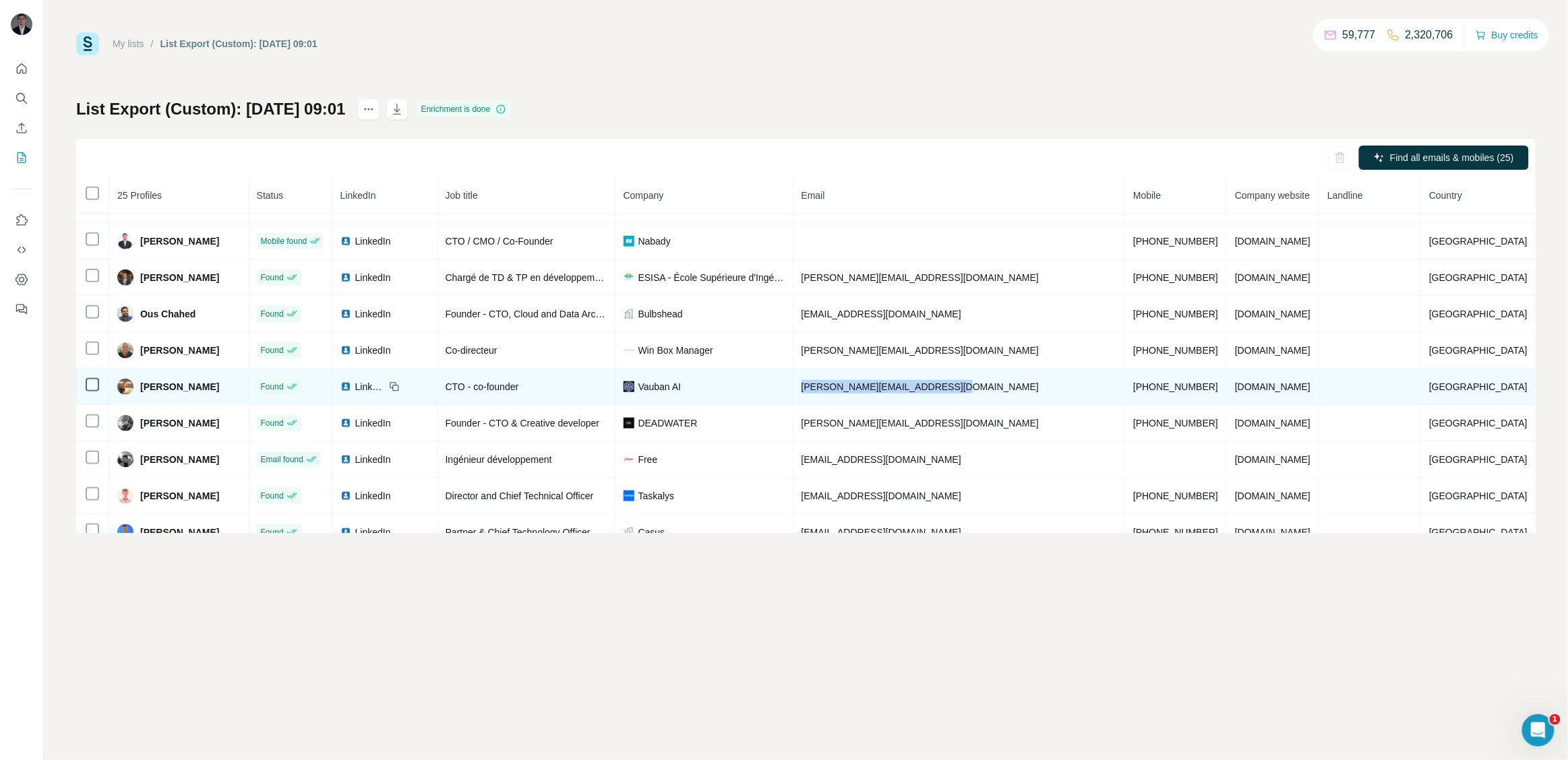
click at [842, 395] on td "philippe.bourcier@vauban.cloud" at bounding box center [959, 387] width 333 height 36
drag, startPoint x: 1185, startPoint y: 390, endPoint x: 1062, endPoint y: 394, distance: 123.1
click at [1062, 394] on tr "Philippe Bourcier Found LinkedIn CTO - co-founder Vauban AI philippe.bourcier@v…" at bounding box center [805, 387] width 1459 height 36
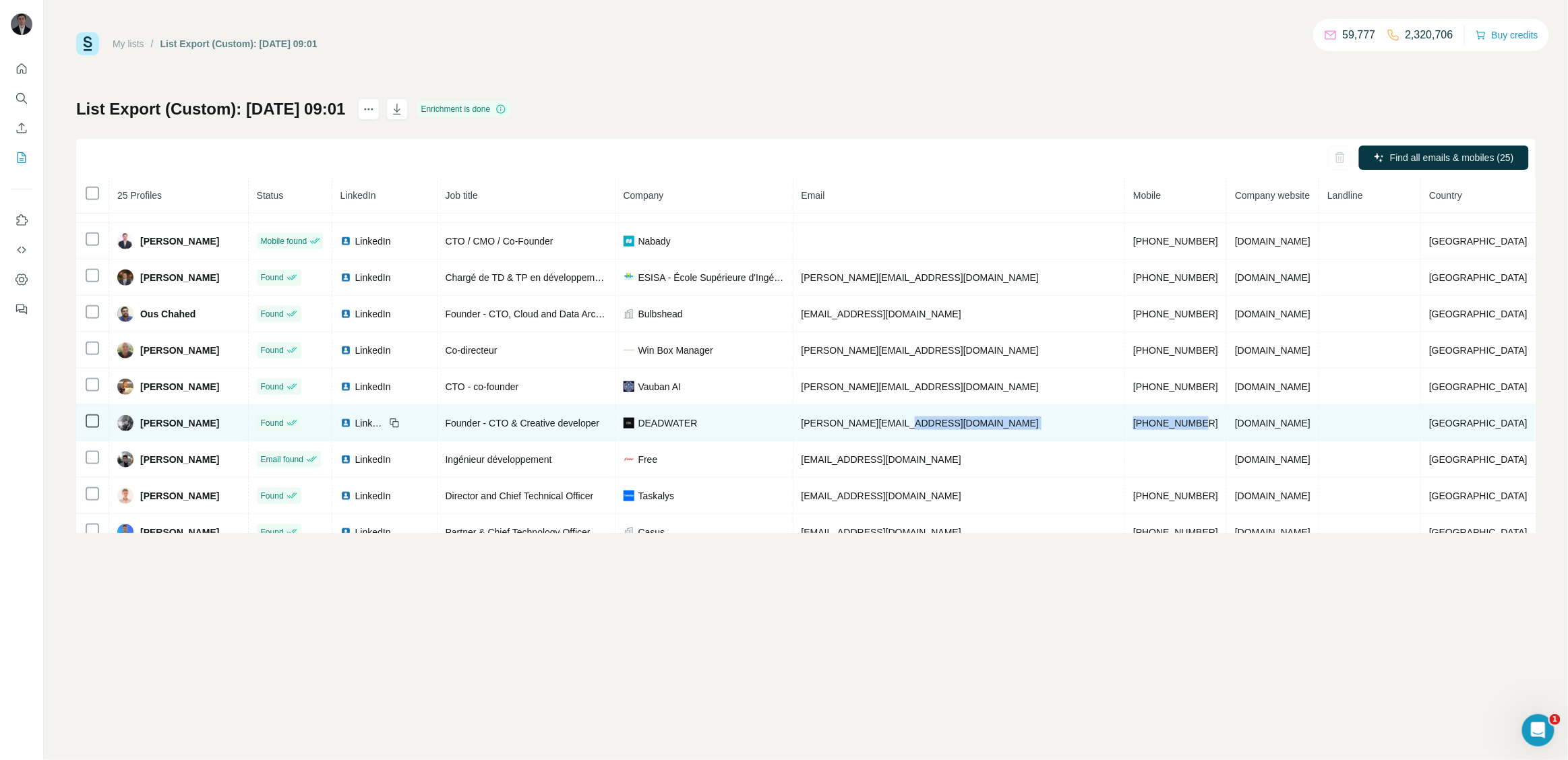
drag, startPoint x: 1187, startPoint y: 437, endPoint x: 1095, endPoint y: 436, distance: 92.0
click at [1095, 436] on tr "Quentin Petitjean Found LinkedIn Founder - CTO & Creative developer DEADWATER q…" at bounding box center [805, 423] width 1459 height 36
click at [238, 431] on div "Quentin Petitjean" at bounding box center [178, 423] width 123 height 16
drag, startPoint x: 1298, startPoint y: 432, endPoint x: 1224, endPoint y: 435, distance: 74.1
click at [1227, 435] on td "deadwater.fr" at bounding box center [1273, 423] width 92 height 36
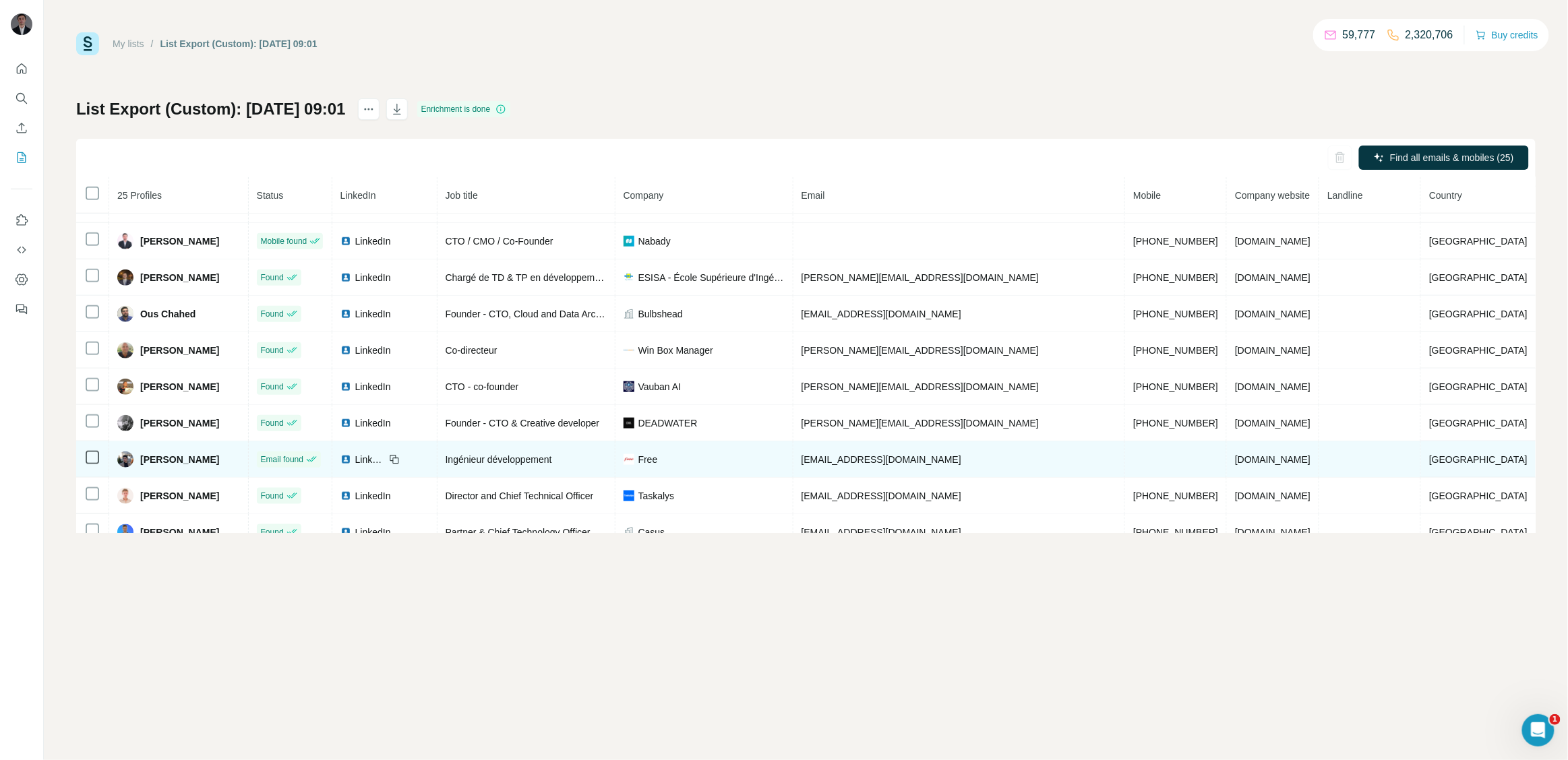
click at [1282, 461] on td "etre-free.fr" at bounding box center [1273, 459] width 92 height 36
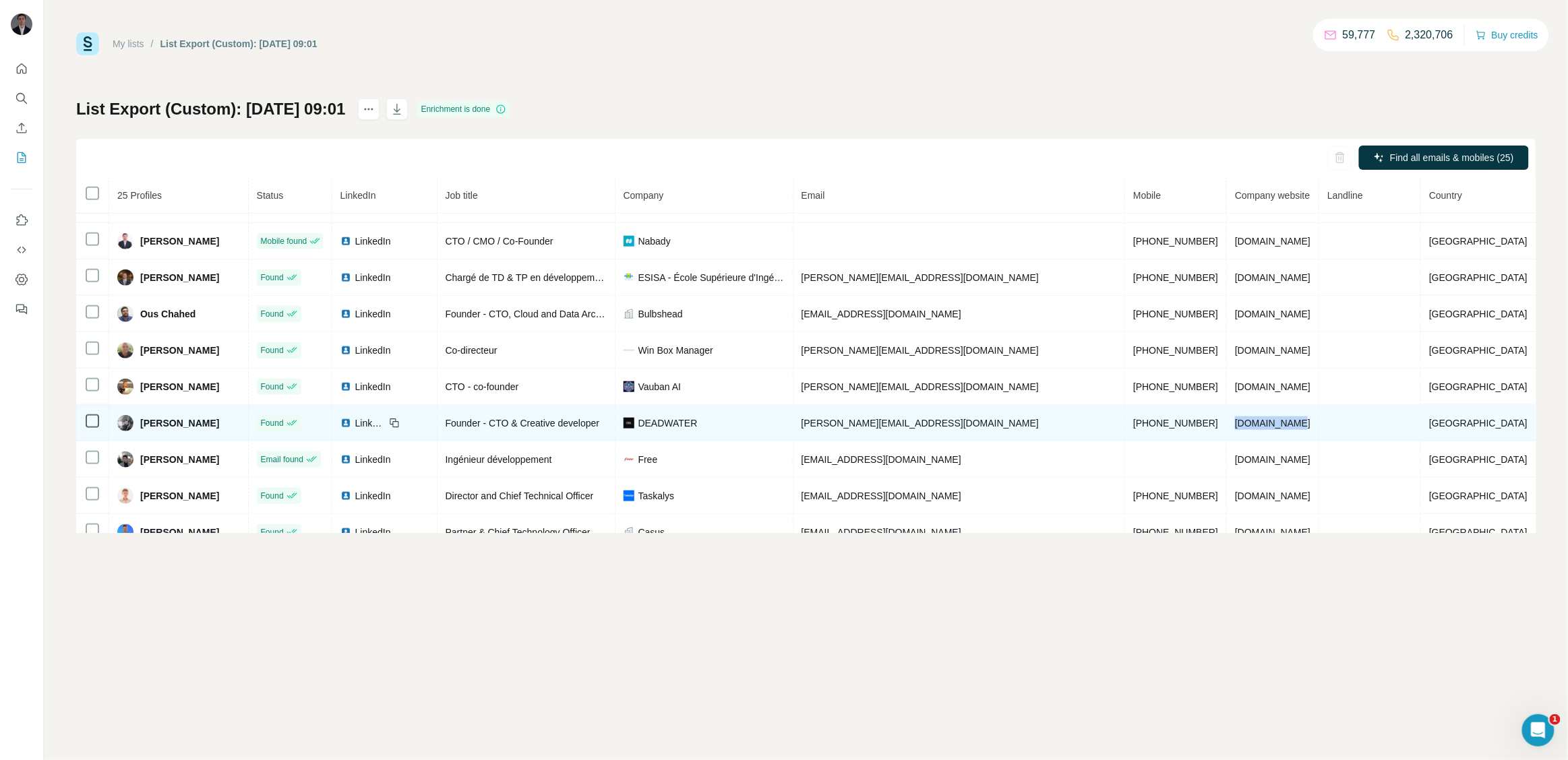
drag, startPoint x: 1295, startPoint y: 425, endPoint x: 1231, endPoint y: 427, distance: 64.0
click at [1231, 427] on td "deadwater.fr" at bounding box center [1273, 423] width 92 height 36
drag, startPoint x: 1190, startPoint y: 431, endPoint x: 1112, endPoint y: 431, distance: 78.0
click at [1125, 431] on td "+33614836033" at bounding box center [1176, 423] width 102 height 36
drag, startPoint x: 943, startPoint y: 435, endPoint x: 838, endPoint y: 429, distance: 105.2
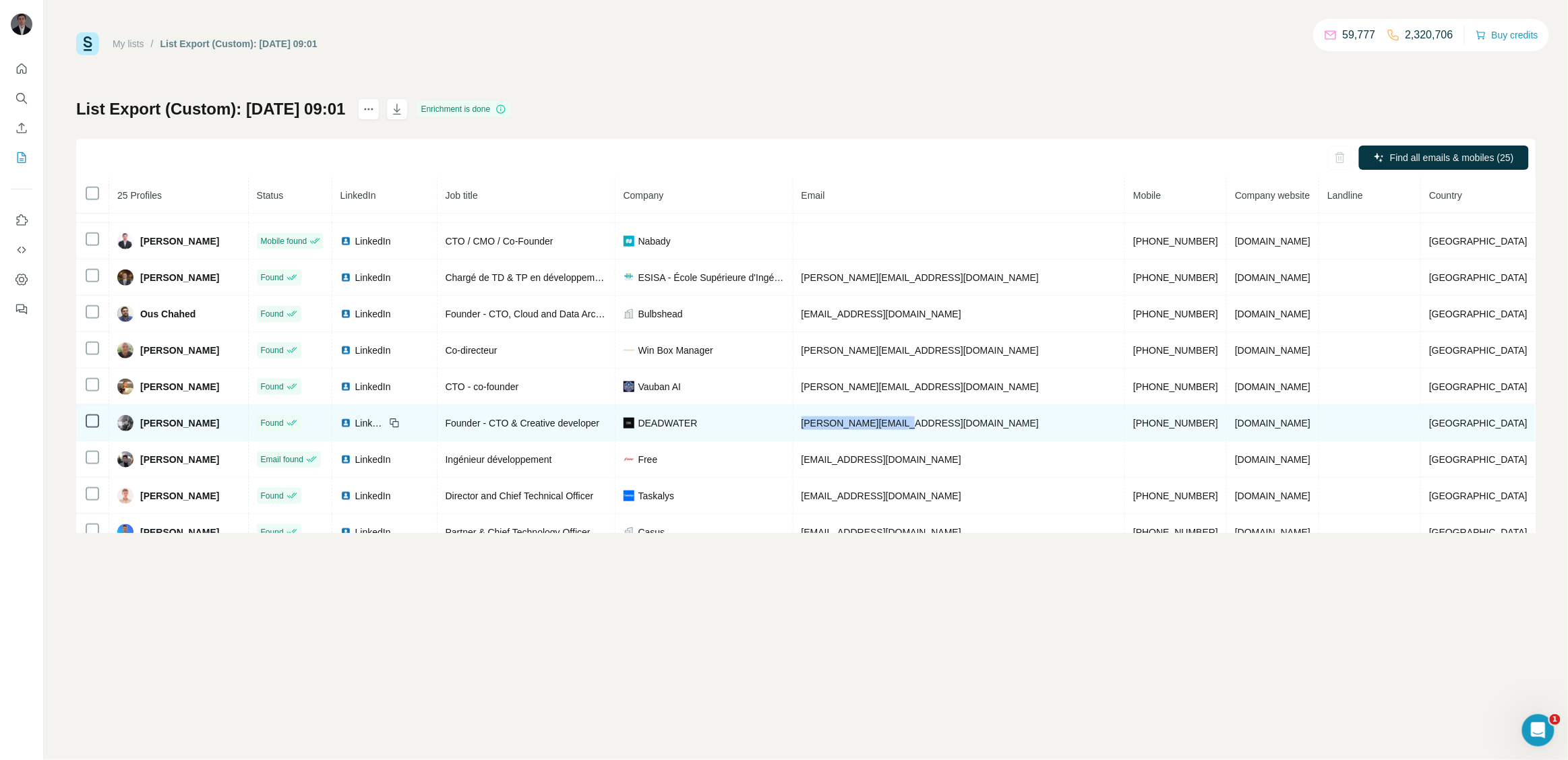
click at [838, 429] on td "quentin@deadwater.fr" at bounding box center [959, 423] width 333 height 36
drag, startPoint x: 483, startPoint y: 433, endPoint x: 675, endPoint y: 433, distance: 192.0
click at [675, 433] on tr "Quentin Petitjean Found LinkedIn Founder - CTO & Creative developer DEADWATER q…" at bounding box center [805, 423] width 1459 height 36
drag, startPoint x: 237, startPoint y: 433, endPoint x: 142, endPoint y: 429, distance: 95.1
click at [142, 429] on div "Quentin Petitjean" at bounding box center [178, 423] width 123 height 16
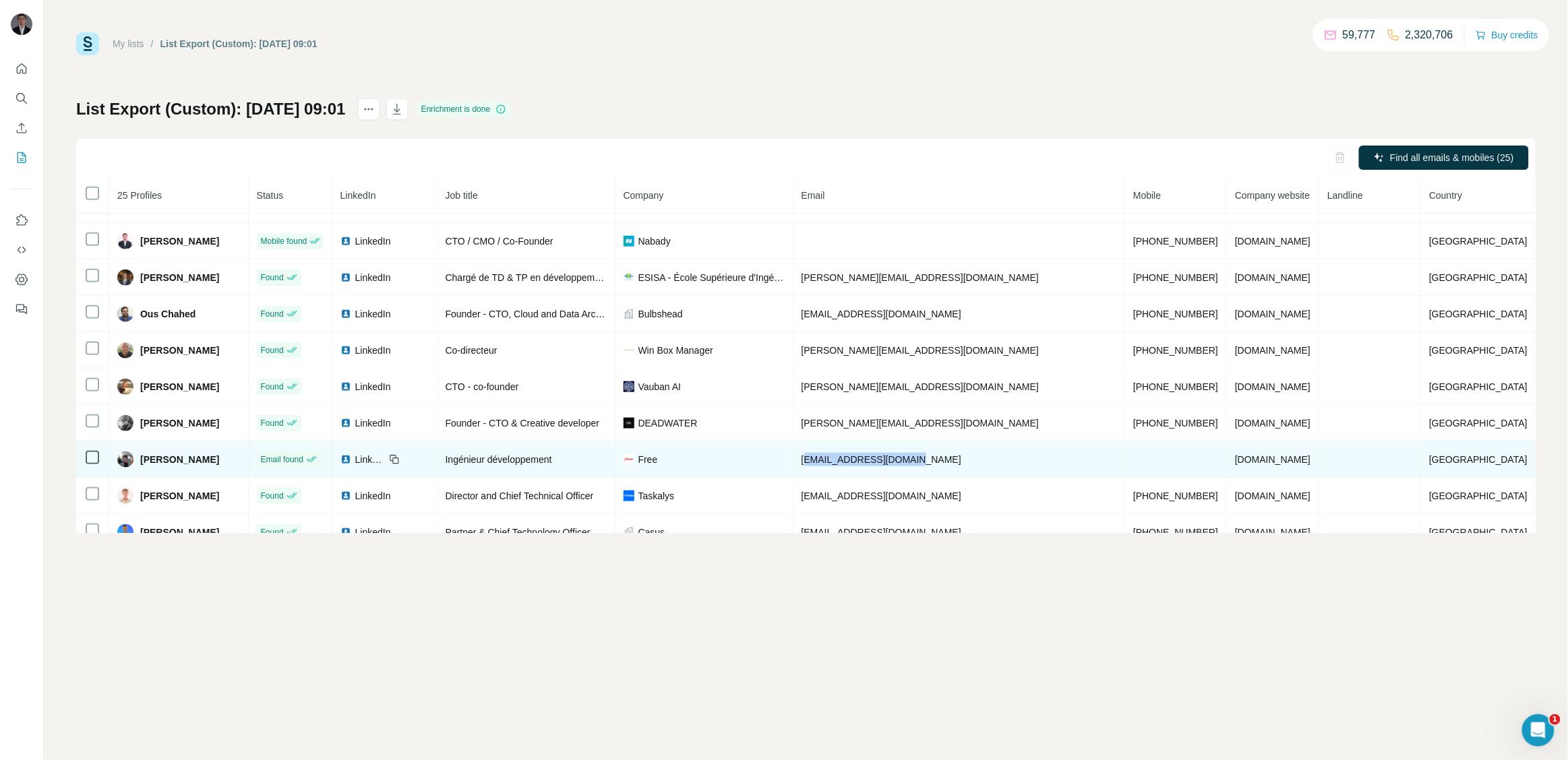
drag, startPoint x: 962, startPoint y: 473, endPoint x: 846, endPoint y: 472, distance: 116.0
click at [846, 472] on td "rayan.boudiba@iliad.fr" at bounding box center [959, 459] width 333 height 36
drag, startPoint x: 1289, startPoint y: 468, endPoint x: 1216, endPoint y: 468, distance: 73.0
click at [1216, 468] on tr "Rayan Boudiba Email found LinkedIn Ingénieur développement Free rayan.boudiba@i…" at bounding box center [805, 459] width 1459 height 36
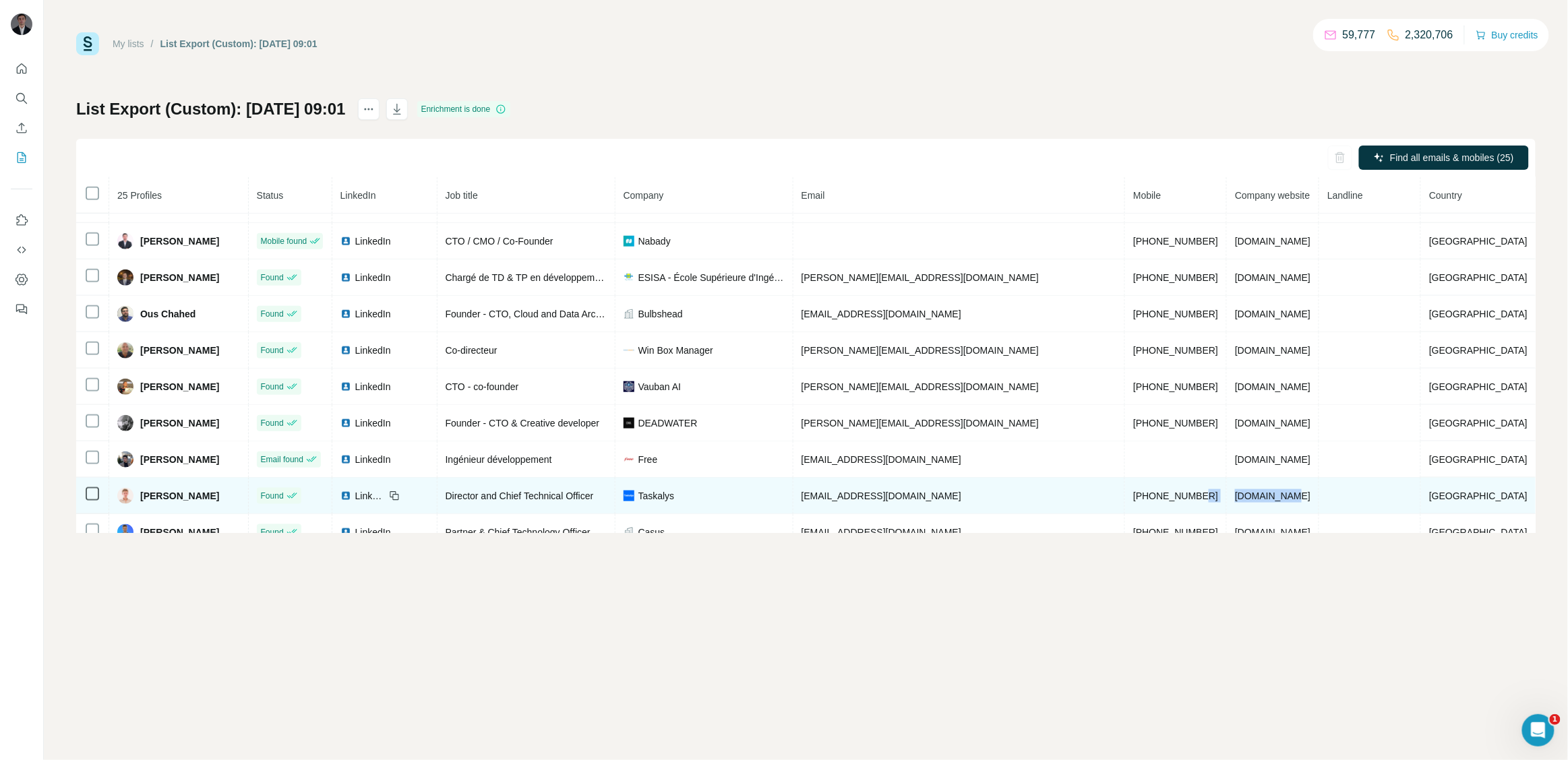
drag, startPoint x: 1283, startPoint y: 507, endPoint x: 1212, endPoint y: 507, distance: 71.0
click at [1212, 507] on tr "Remi Dufeu Found LinkedIn Director and Chief Technical Officer Taskalys rdufeu@…" at bounding box center [805, 496] width 1459 height 36
click at [1162, 501] on span "+33768370524" at bounding box center [1175, 496] width 85 height 11
drag, startPoint x: 1185, startPoint y: 502, endPoint x: 1111, endPoint y: 499, distance: 74.1
click at [1125, 499] on td "+33768370524" at bounding box center [1176, 496] width 102 height 36
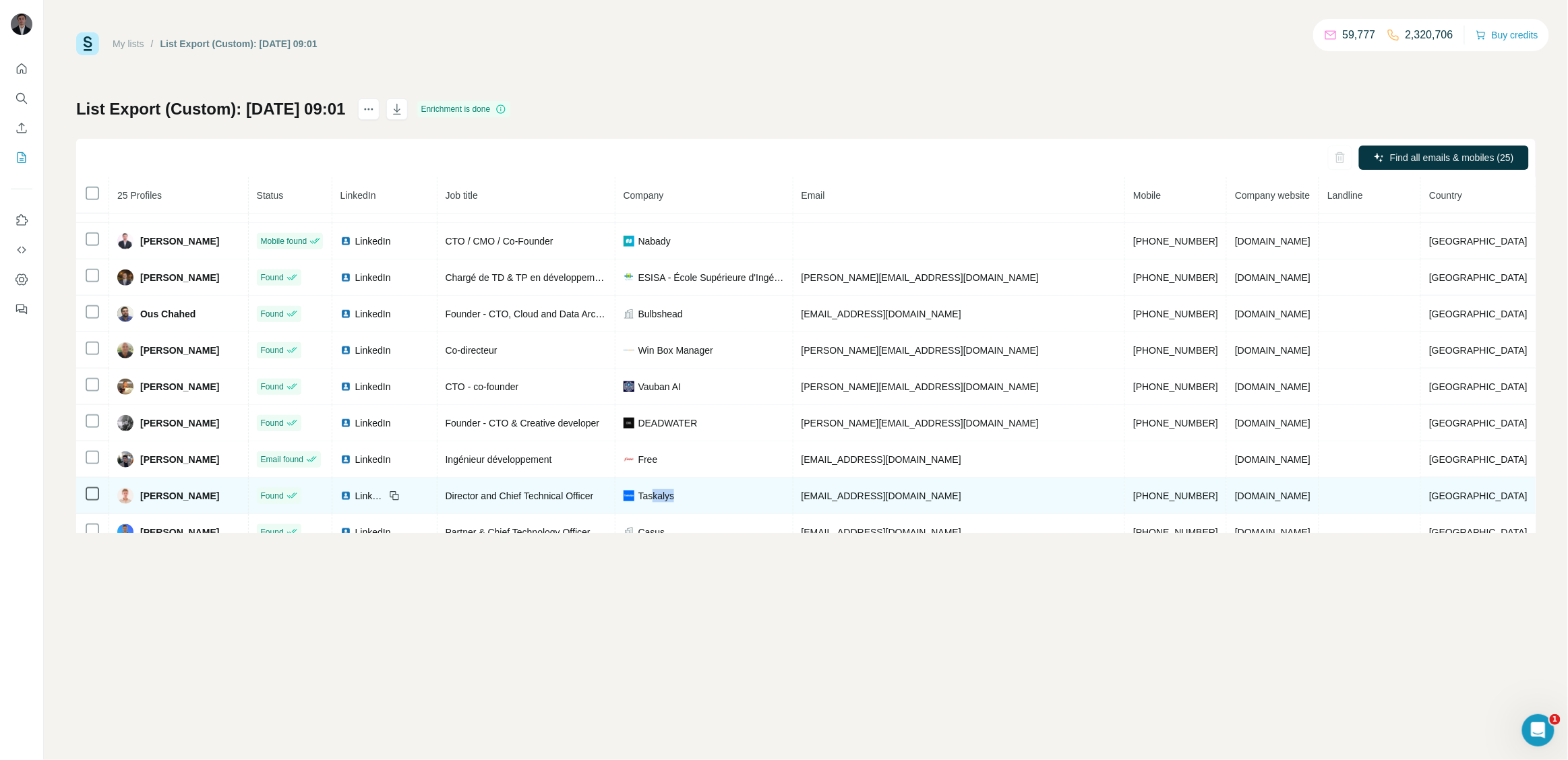
drag, startPoint x: 733, startPoint y: 507, endPoint x: 697, endPoint y: 507, distance: 36.0
click at [697, 503] on div "Taskalys" at bounding box center [704, 496] width 161 height 13
drag, startPoint x: 1293, startPoint y: 507, endPoint x: 1229, endPoint y: 501, distance: 64.3
click at [1229, 501] on td "taskalys.fr" at bounding box center [1273, 496] width 92 height 36
drag, startPoint x: 1191, startPoint y: 511, endPoint x: 1102, endPoint y: 508, distance: 89.1
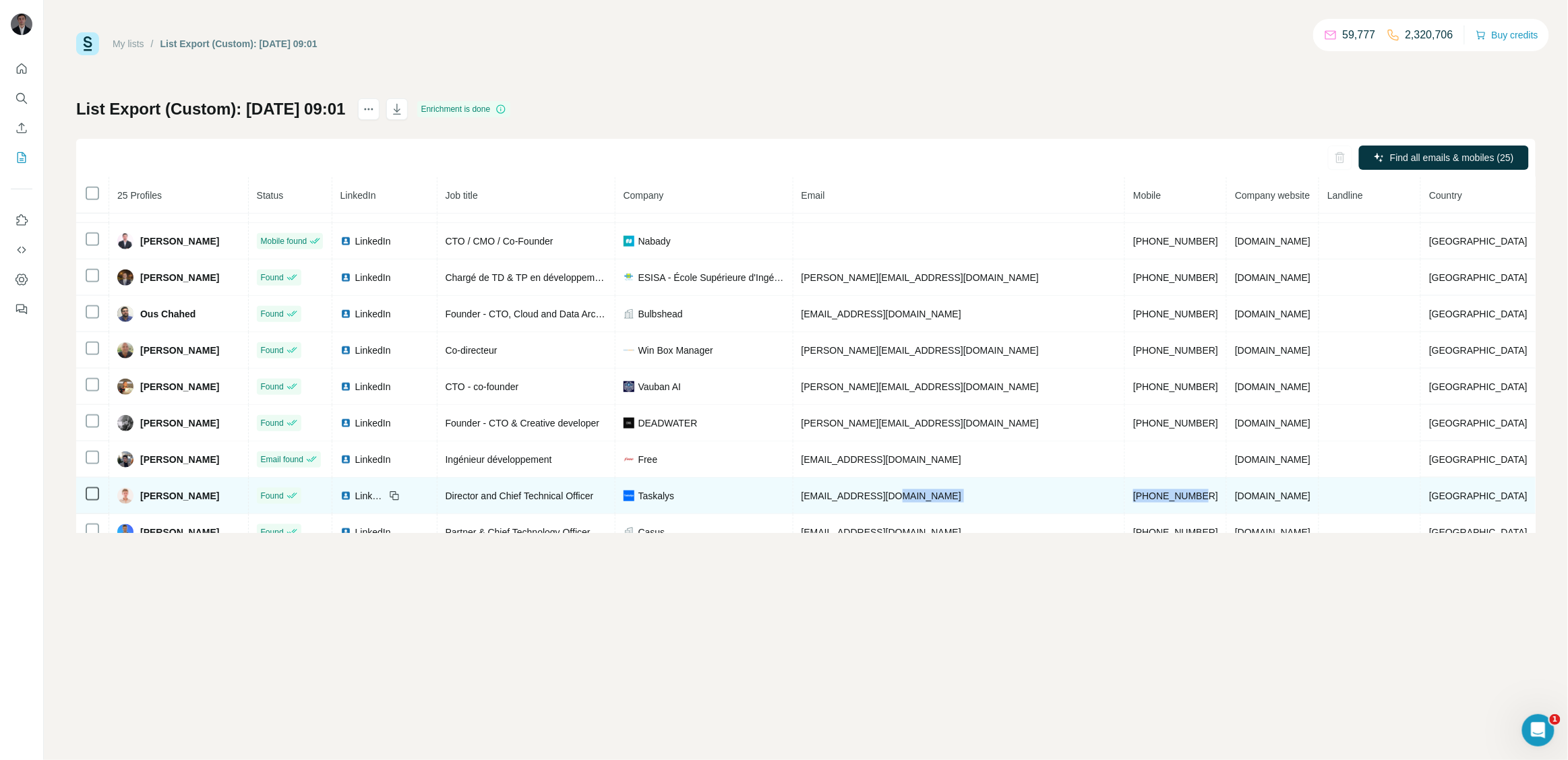
click at [1102, 508] on tr "Remi Dufeu Found LinkedIn Director and Chief Technical Officer Taskalys rdufeu@…" at bounding box center [805, 496] width 1459 height 36
click at [351, 501] on img at bounding box center [345, 496] width 11 height 11
drag, startPoint x: 203, startPoint y: 511, endPoint x: 146, endPoint y: 512, distance: 57.0
click at [146, 504] on div "Remi Dufeu" at bounding box center [178, 497] width 123 height 16
drag, startPoint x: 732, startPoint y: 504, endPoint x: 677, endPoint y: 504, distance: 55.0
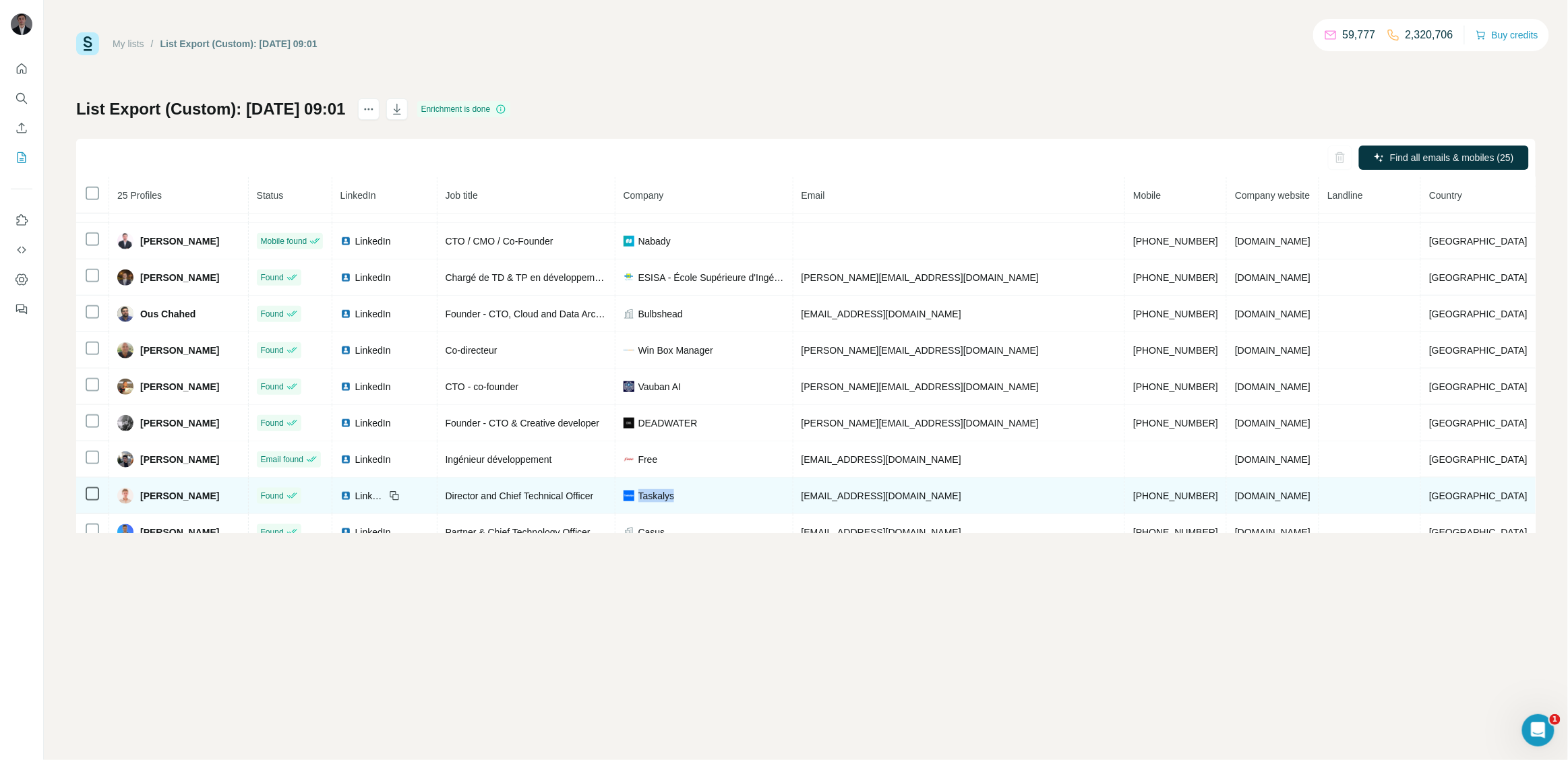
click at [677, 503] on div "Taskalys" at bounding box center [704, 496] width 161 height 13
drag, startPoint x: 935, startPoint y: 505, endPoint x: 838, endPoint y: 507, distance: 97.0
click at [838, 507] on td "rdufeu@taskalys.fr" at bounding box center [959, 496] width 333 height 36
drag, startPoint x: 484, startPoint y: 508, endPoint x: 650, endPoint y: 511, distance: 166.0
click at [615, 511] on td "Director and Chief Technical Officer" at bounding box center [526, 496] width 178 height 36
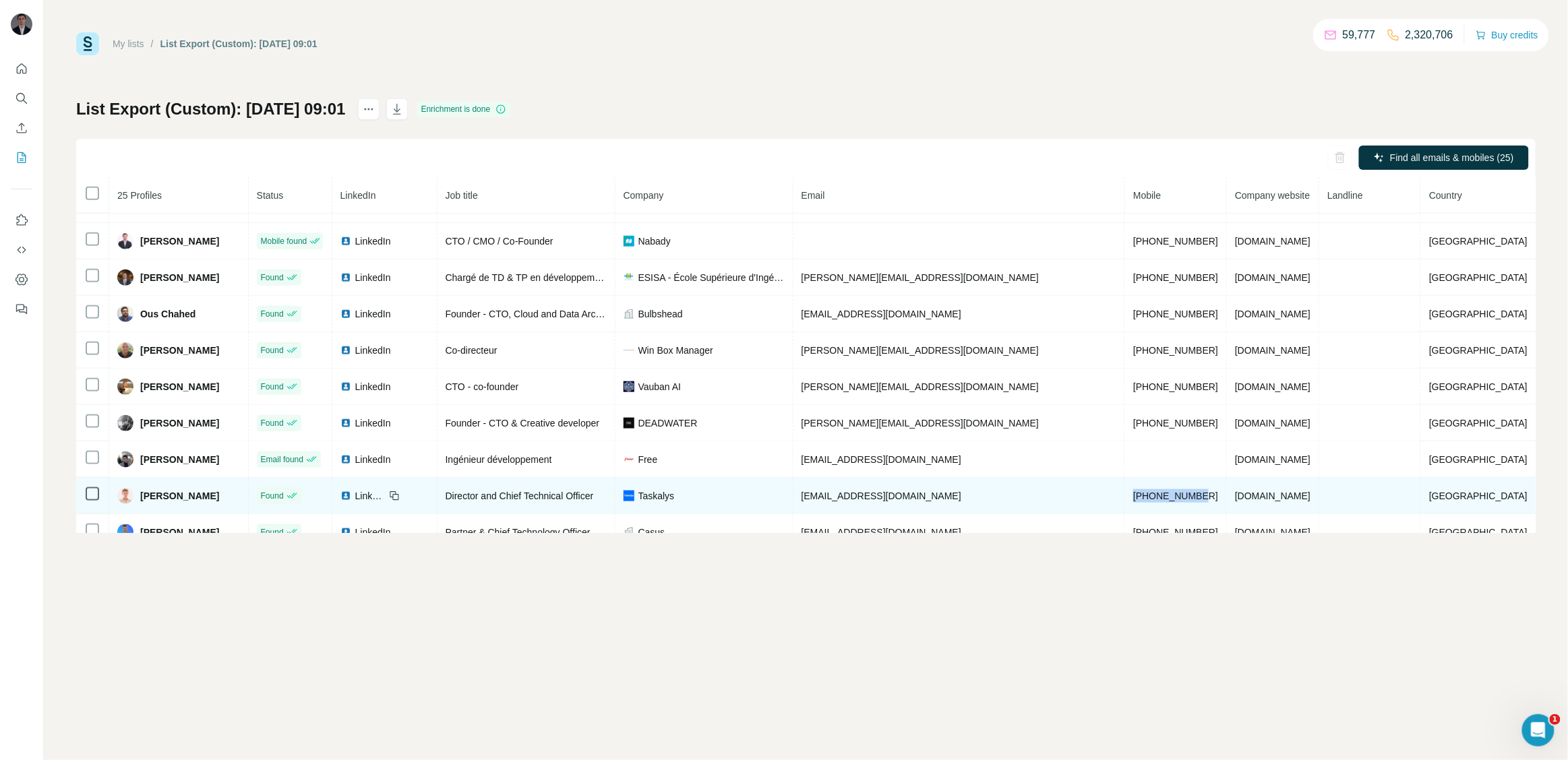
drag, startPoint x: 1187, startPoint y: 502, endPoint x: 1105, endPoint y: 510, distance: 82.4
click at [1125, 510] on td "+33768370524" at bounding box center [1176, 496] width 102 height 36
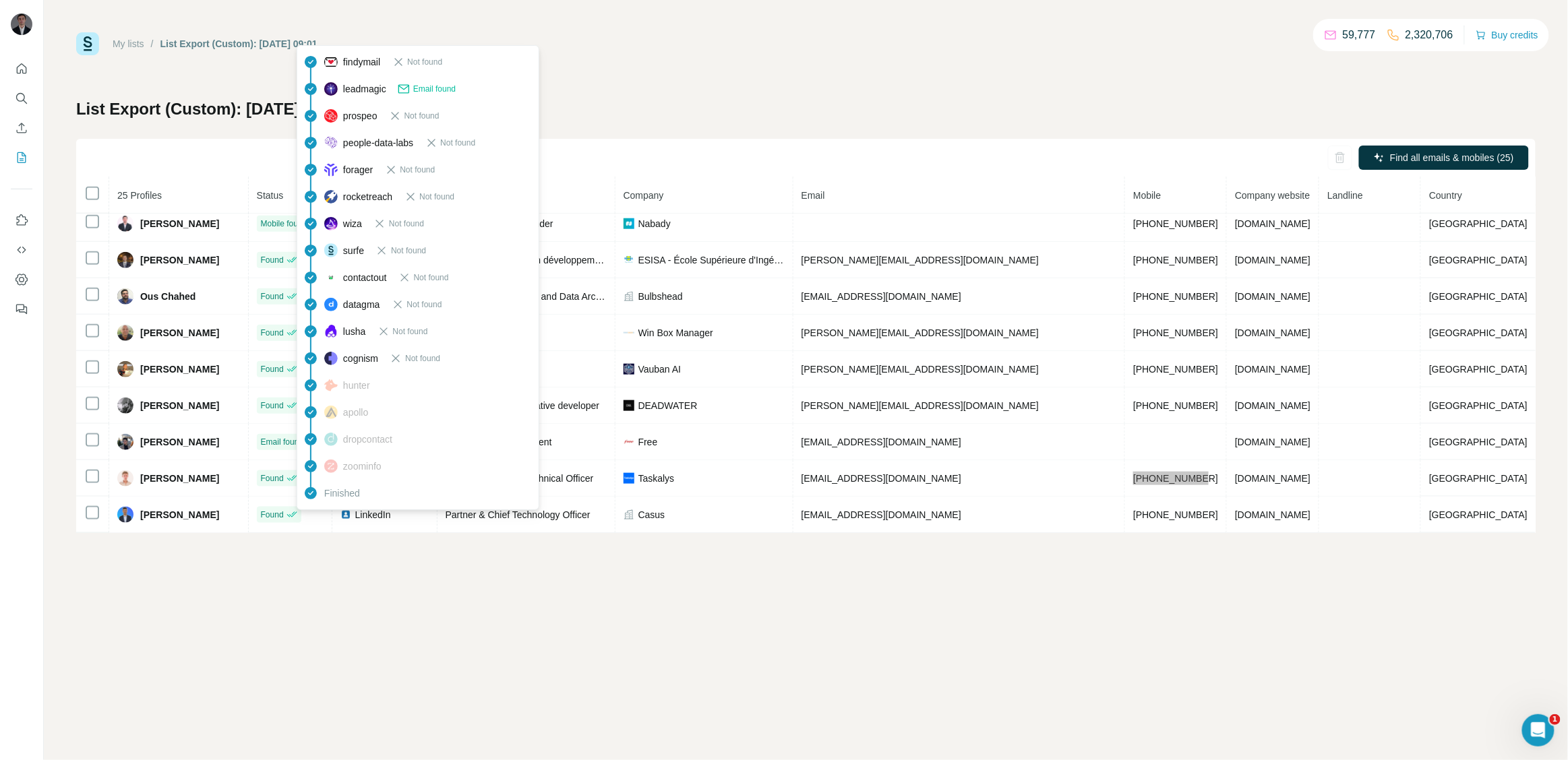
scroll to position [600, 0]
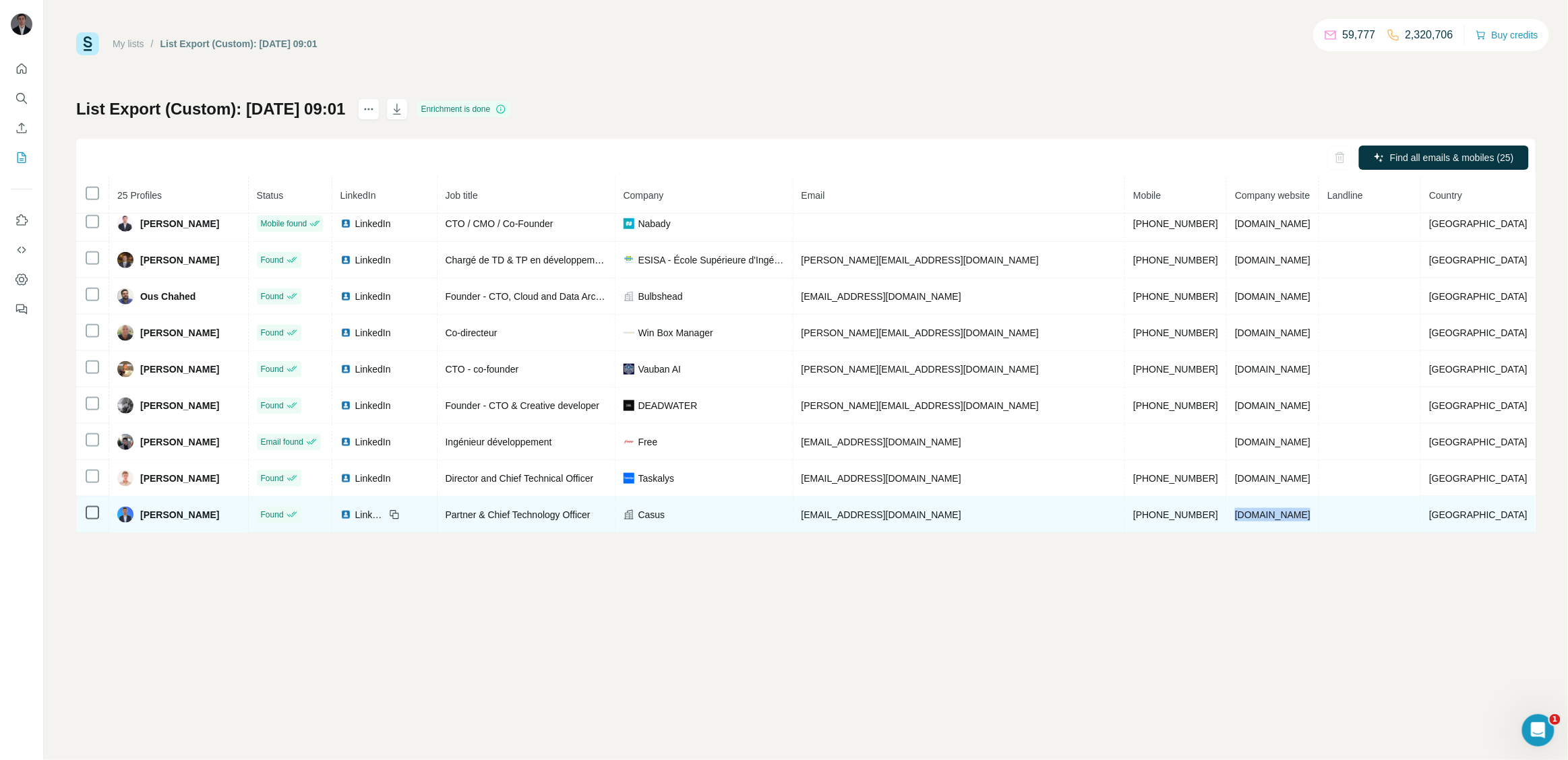
drag, startPoint x: 1302, startPoint y: 517, endPoint x: 1225, endPoint y: 515, distance: 77.0
click at [1227, 515] on td "wearecasus.co" at bounding box center [1273, 515] width 92 height 36
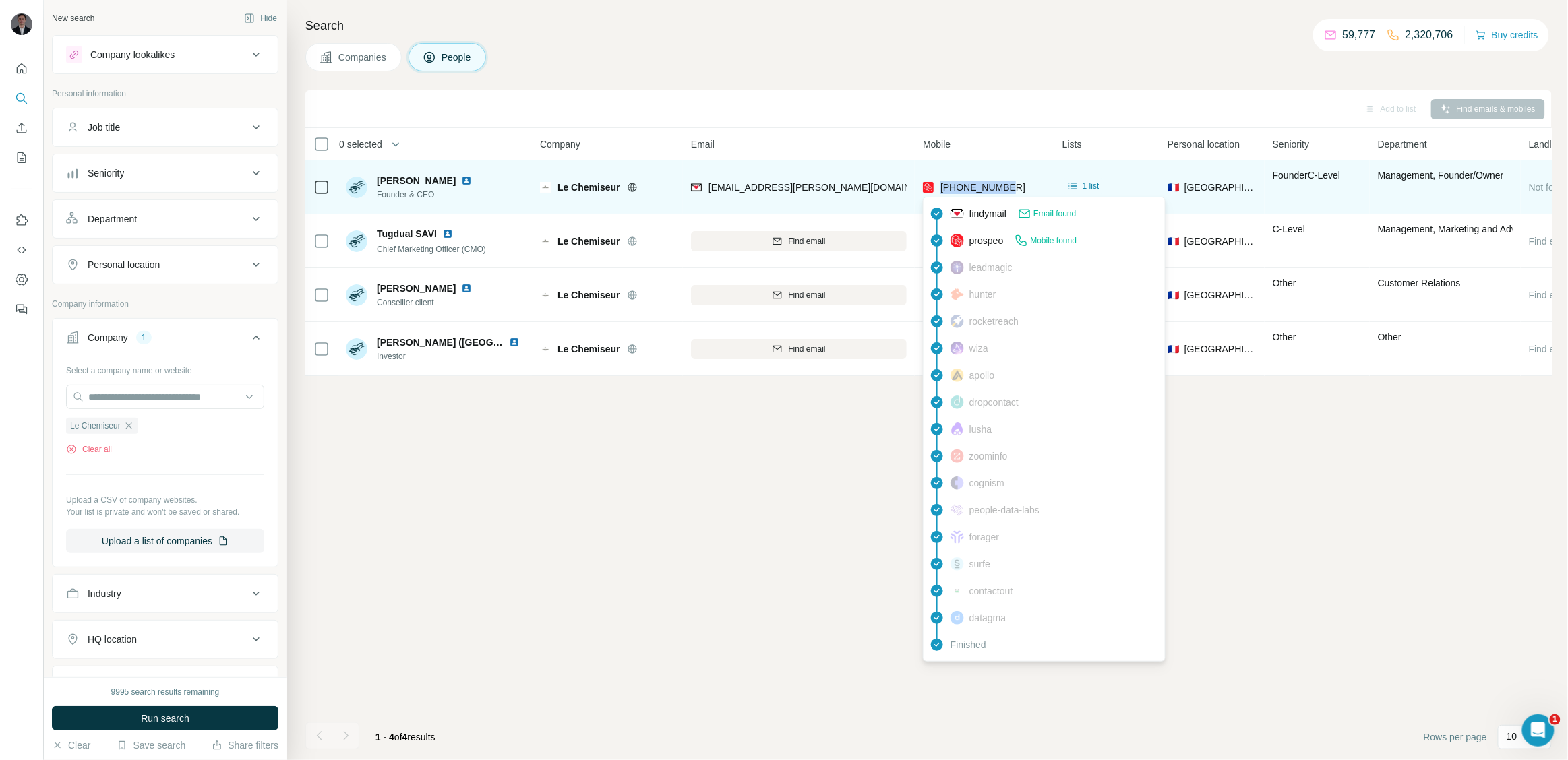
drag, startPoint x: 1020, startPoint y: 191, endPoint x: 942, endPoint y: 189, distance: 78.0
click at [942, 189] on div "[PHONE_NUMBER]" at bounding box center [985, 187] width 124 height 37
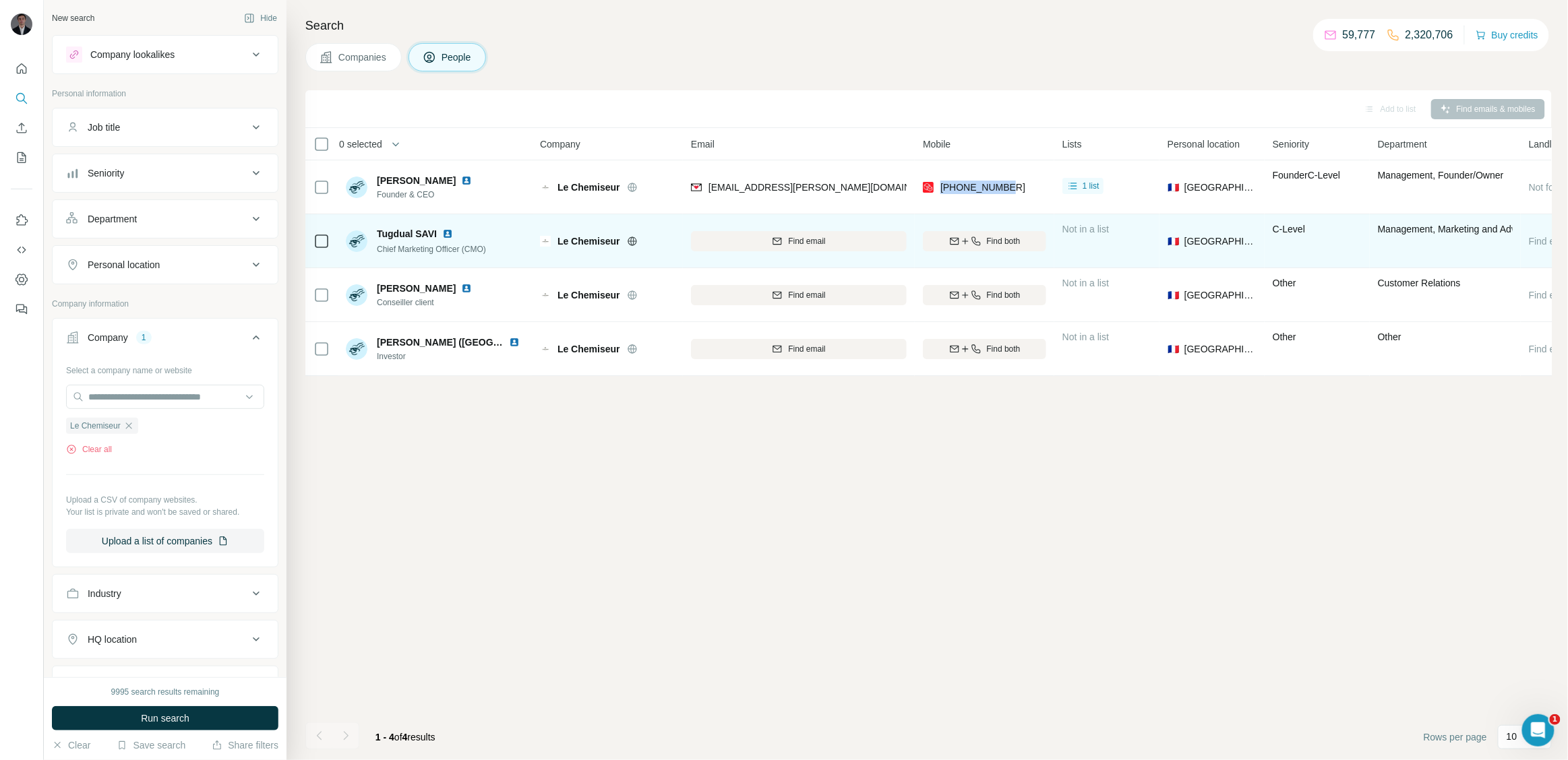
copy span "[PHONE_NUMBER]"
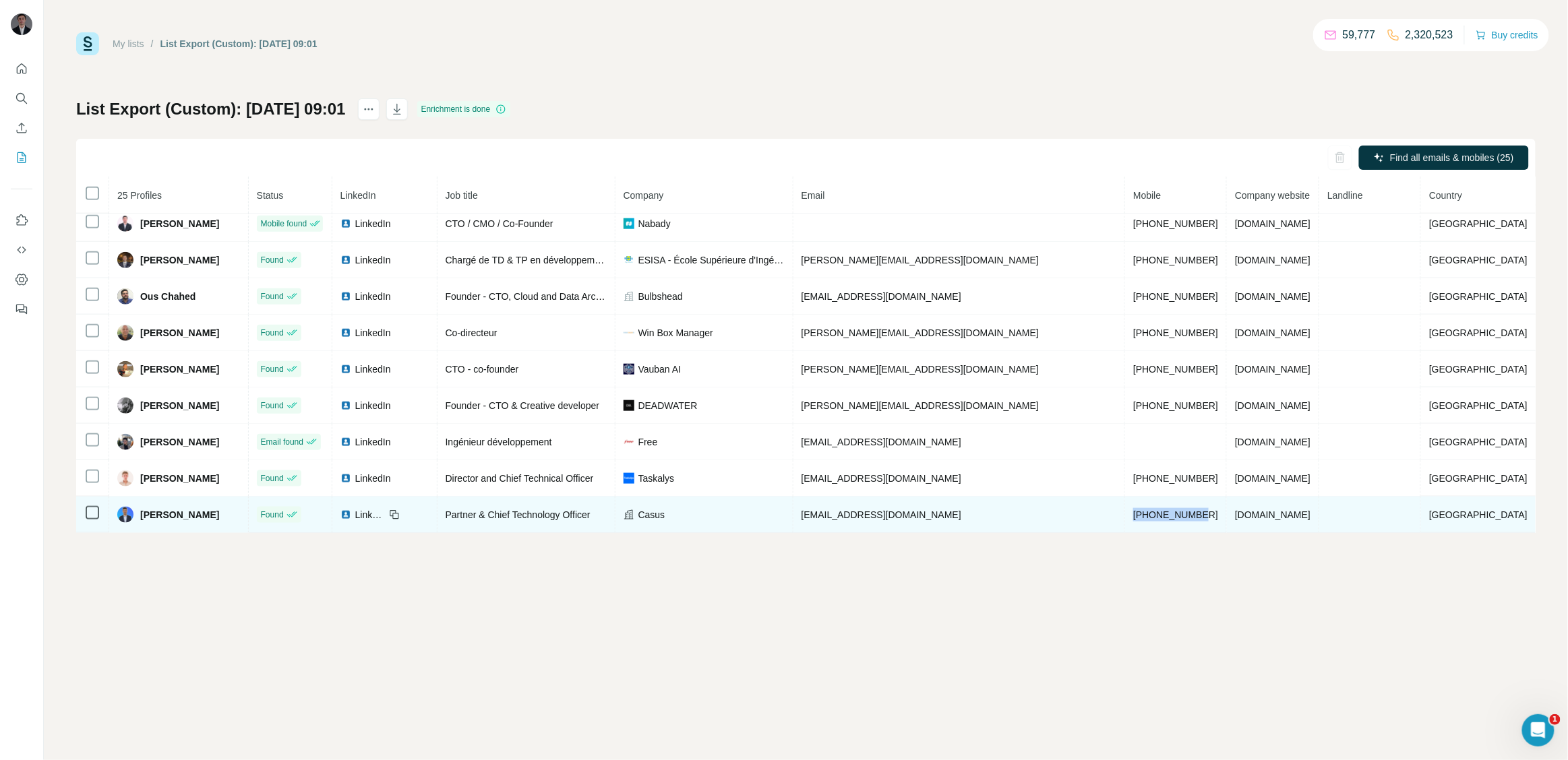
drag, startPoint x: 1186, startPoint y: 510, endPoint x: 1103, endPoint y: 511, distance: 83.0
click at [1125, 511] on td "+33644380776" at bounding box center [1176, 515] width 102 height 36
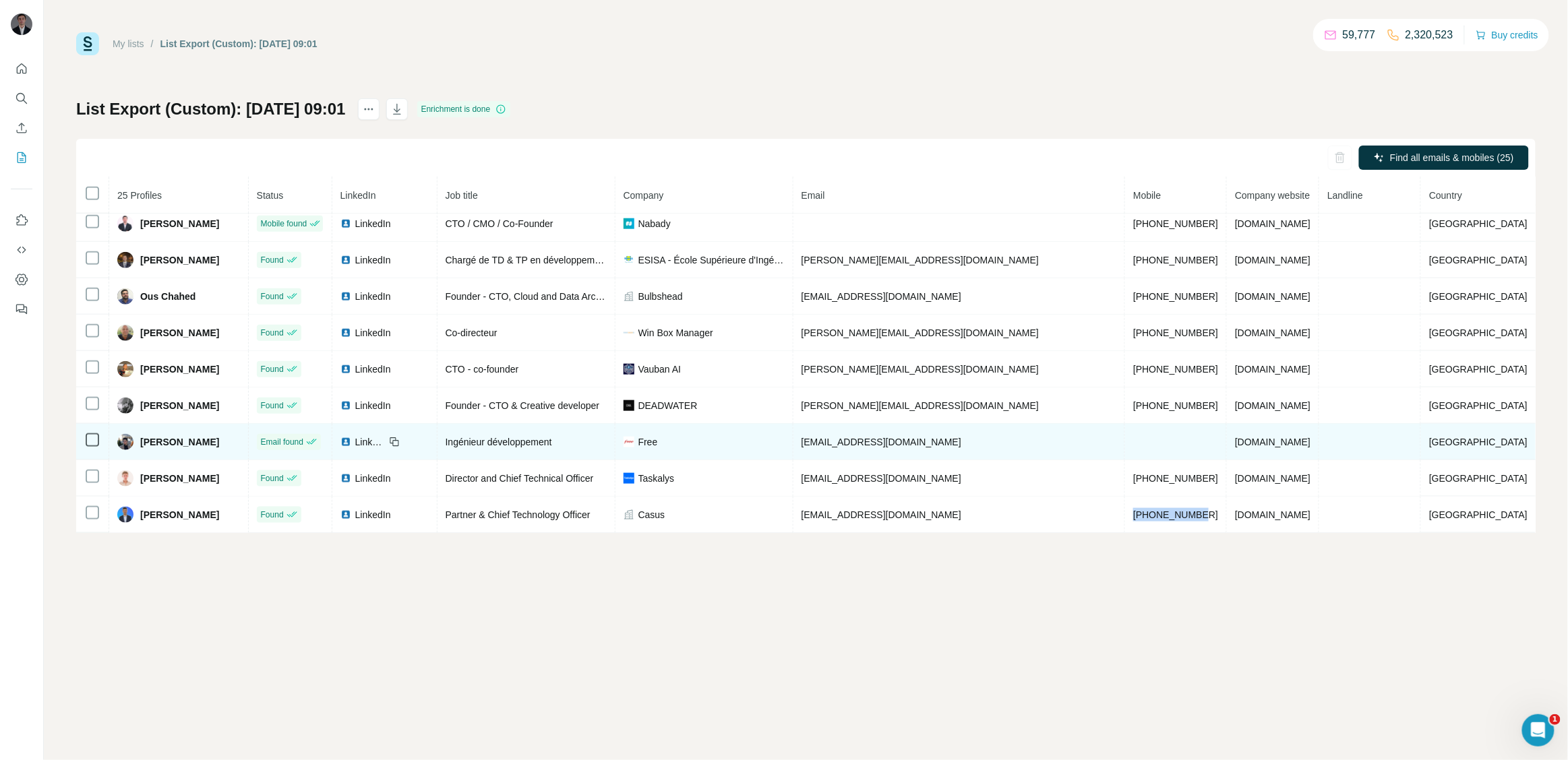
copy span "+33644380776"
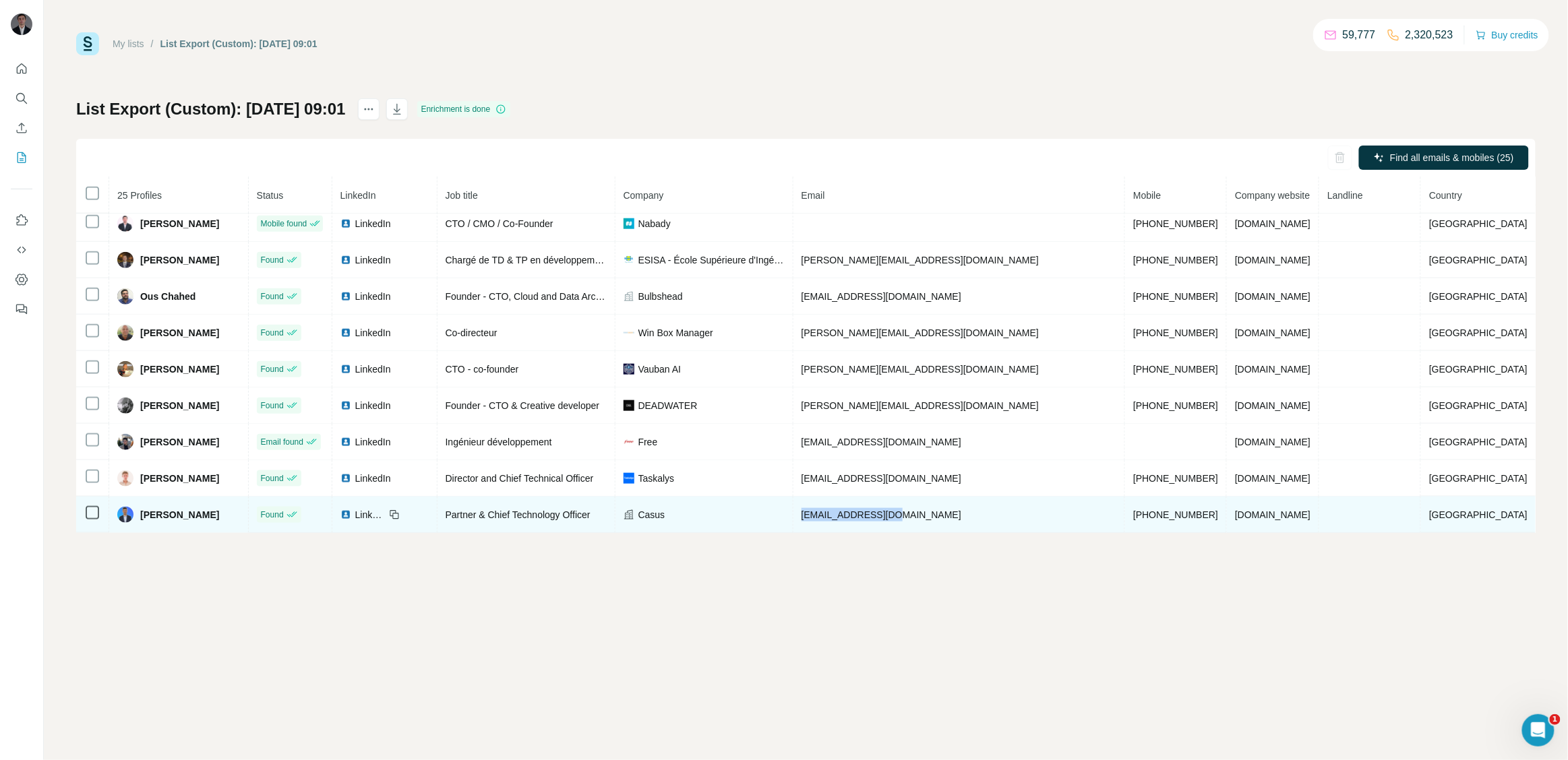
drag, startPoint x: 945, startPoint y: 515, endPoint x: 827, endPoint y: 518, distance: 118.0
click at [827, 518] on tr "Sami Mhidia Found LinkedIn Partner & Chief Technology Officer Casus sami@wearec…" at bounding box center [805, 515] width 1459 height 36
copy tr "sami@wearecasus.co"
drag, startPoint x: 217, startPoint y: 514, endPoint x: 148, endPoint y: 519, distance: 69.2
click at [148, 519] on div "Sami Mhidia" at bounding box center [178, 515] width 123 height 16
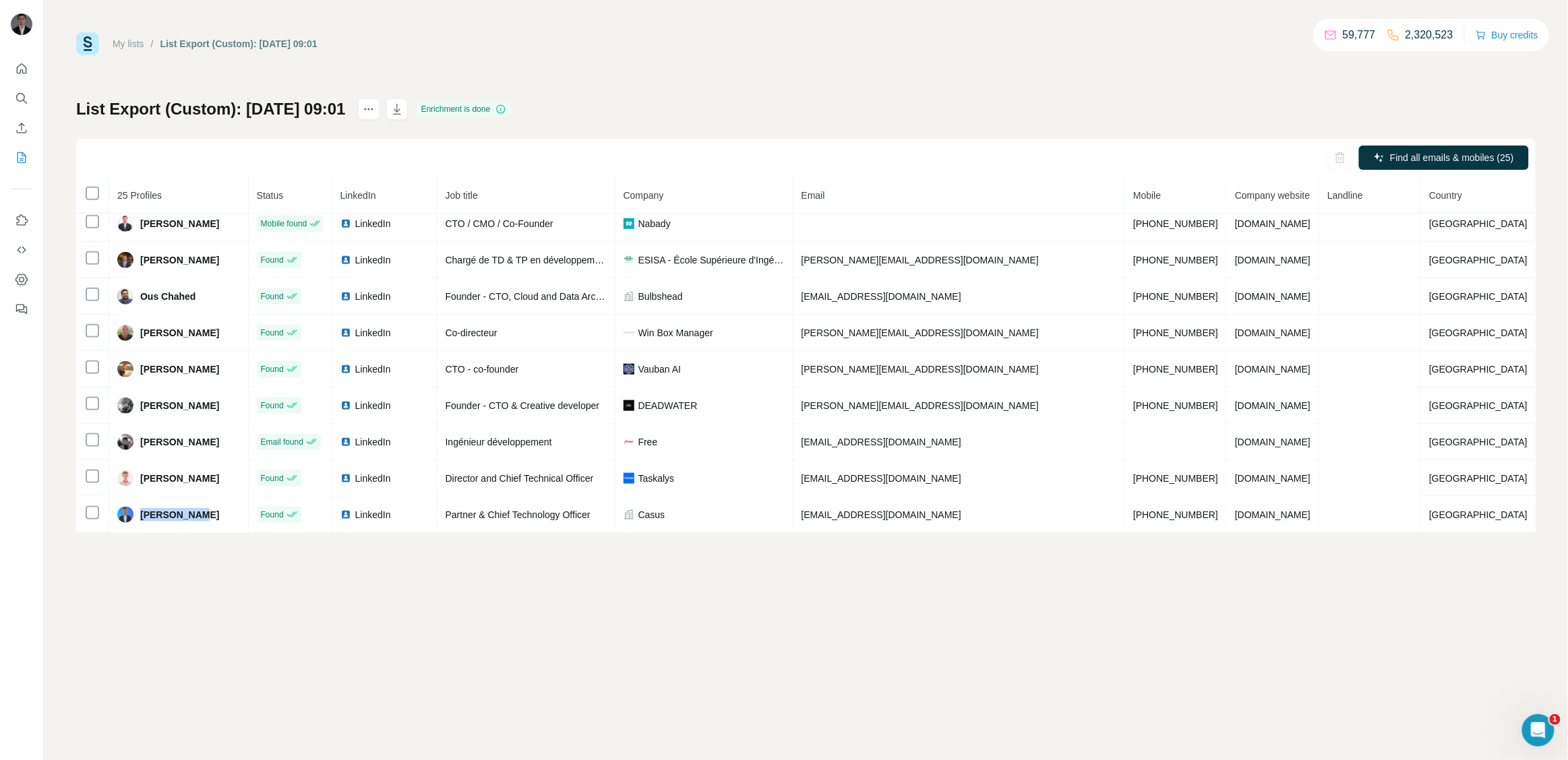
copy span "Sami Mhidia"
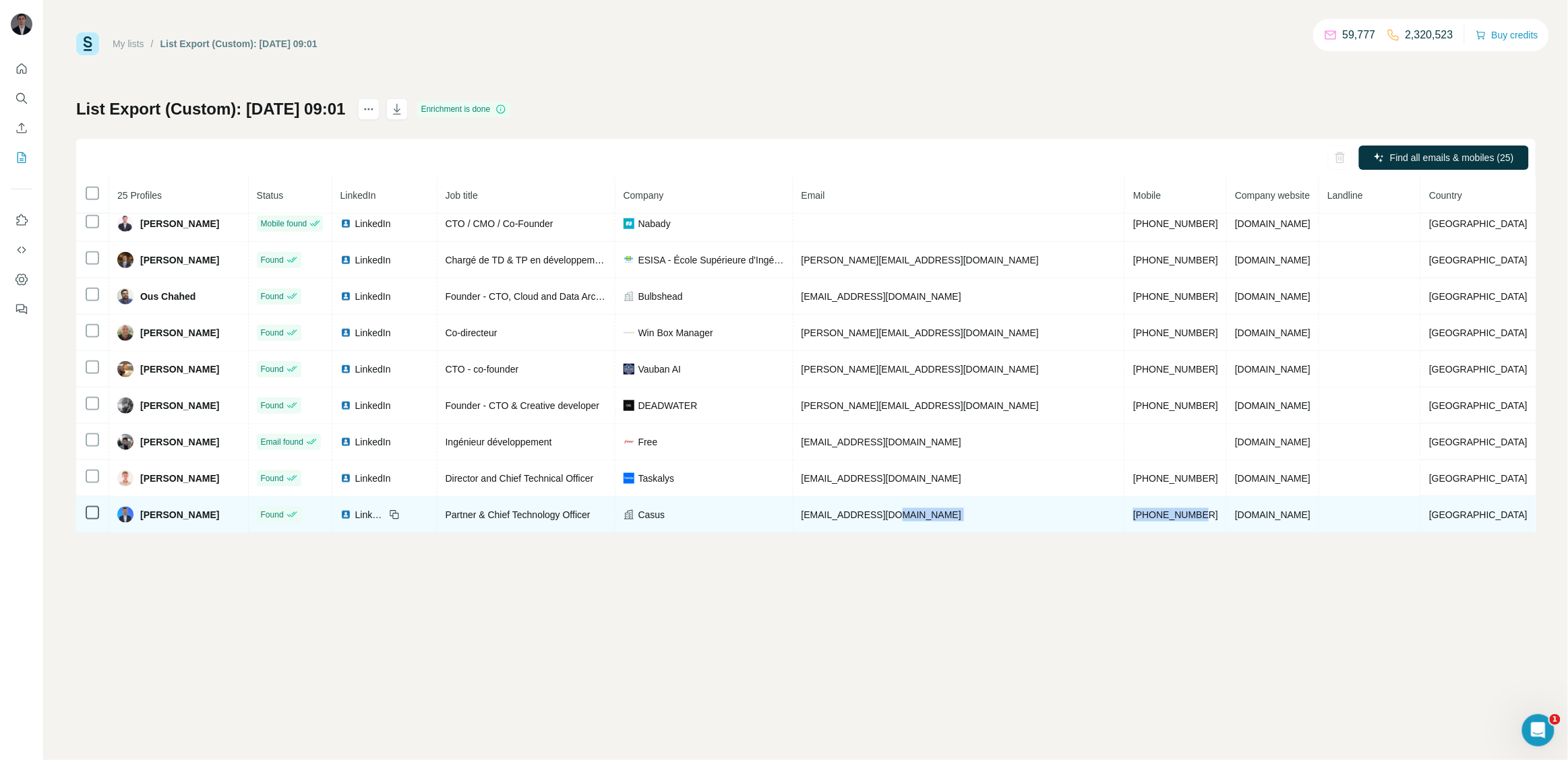
drag, startPoint x: 1164, startPoint y: 518, endPoint x: 1098, endPoint y: 523, distance: 66.2
click at [1098, 523] on tr "Sami Mhidia Found LinkedIn Partner & Chief Technology Officer Casus sami@wearec…" at bounding box center [805, 515] width 1459 height 36
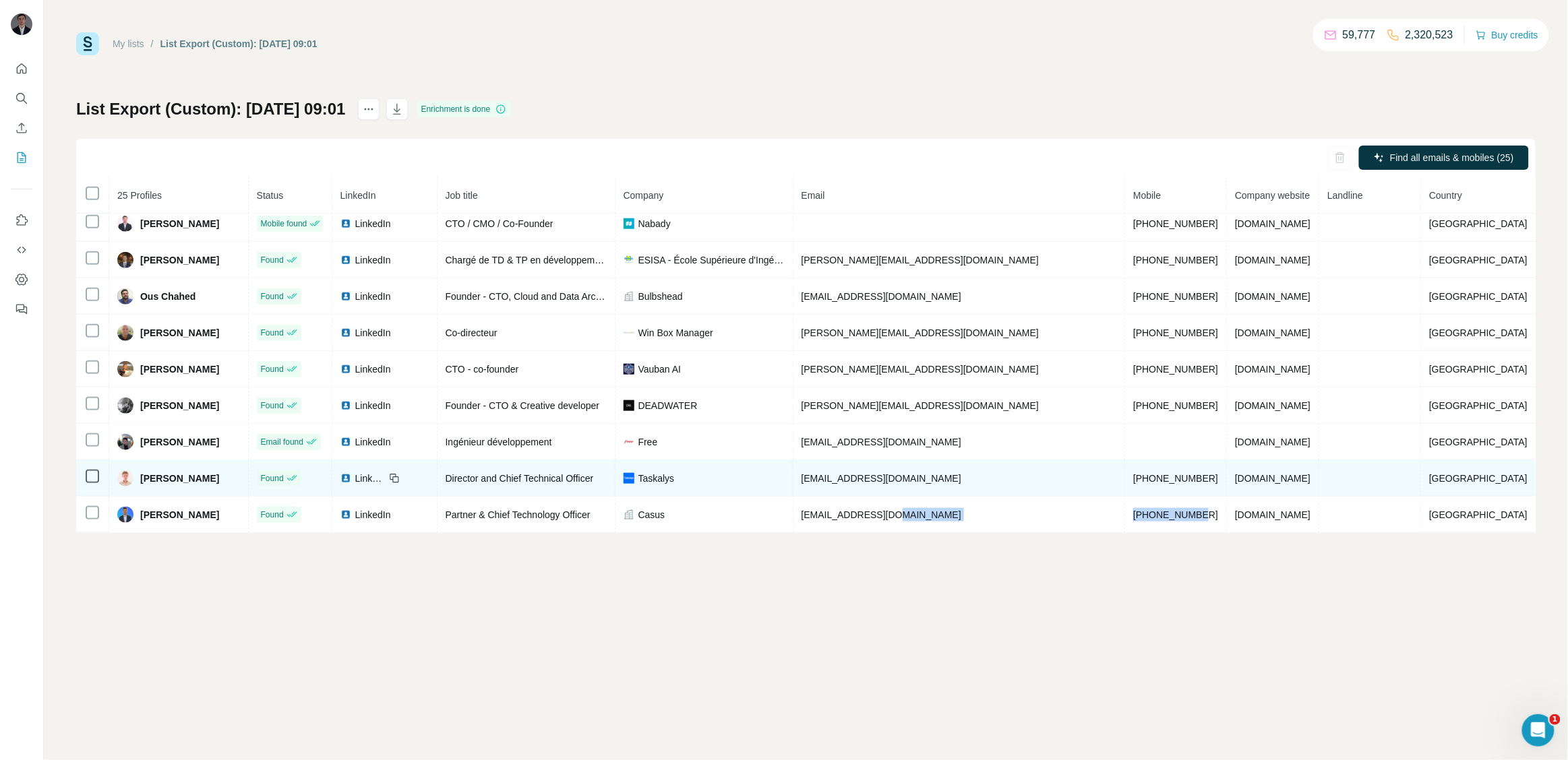
copy tr "+33644380776"
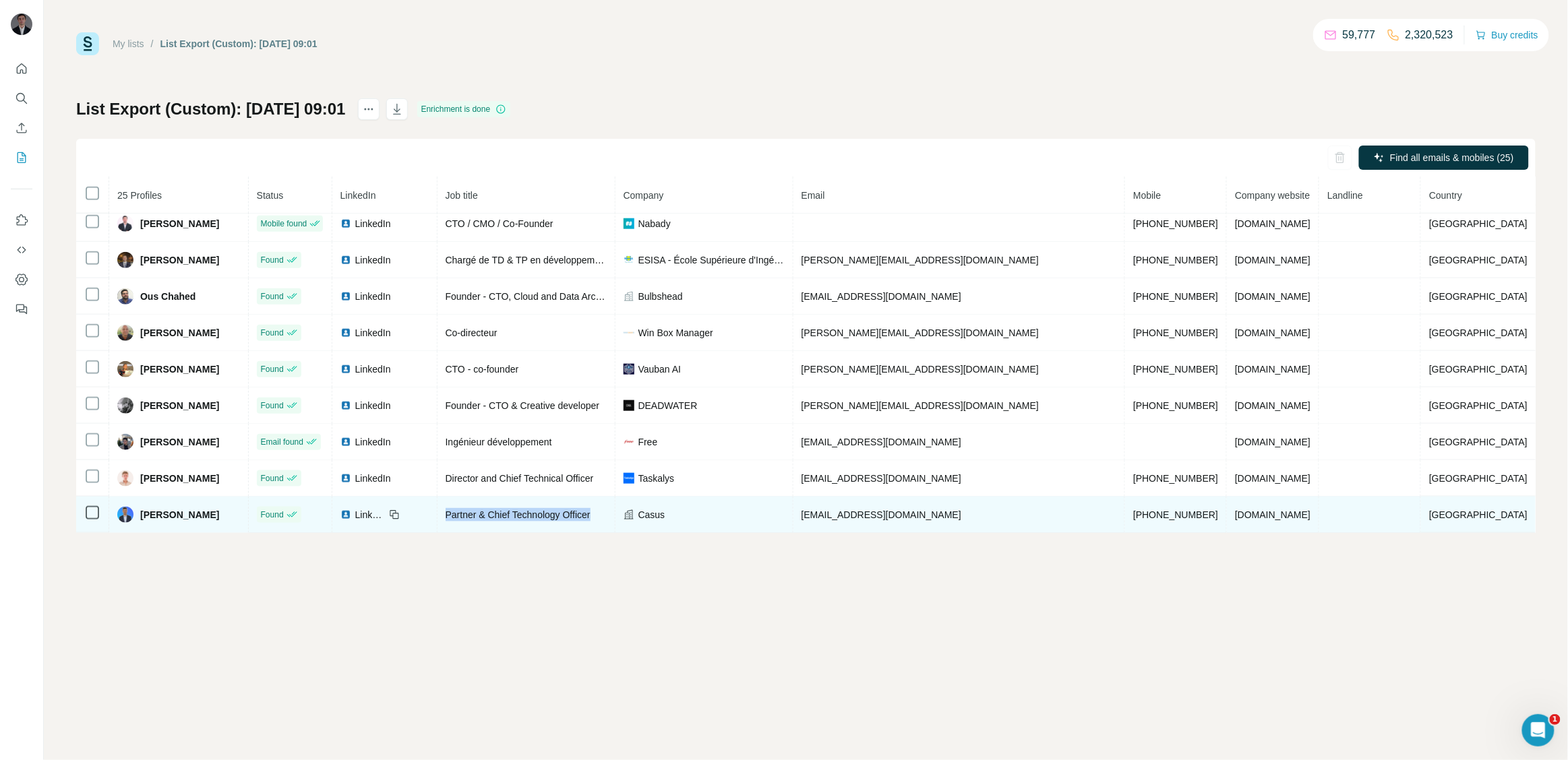
drag, startPoint x: 488, startPoint y: 515, endPoint x: 644, endPoint y: 511, distance: 156.1
click at [607, 511] on div "Partner & Chief Technology Officer" at bounding box center [526, 515] width 161 height 13
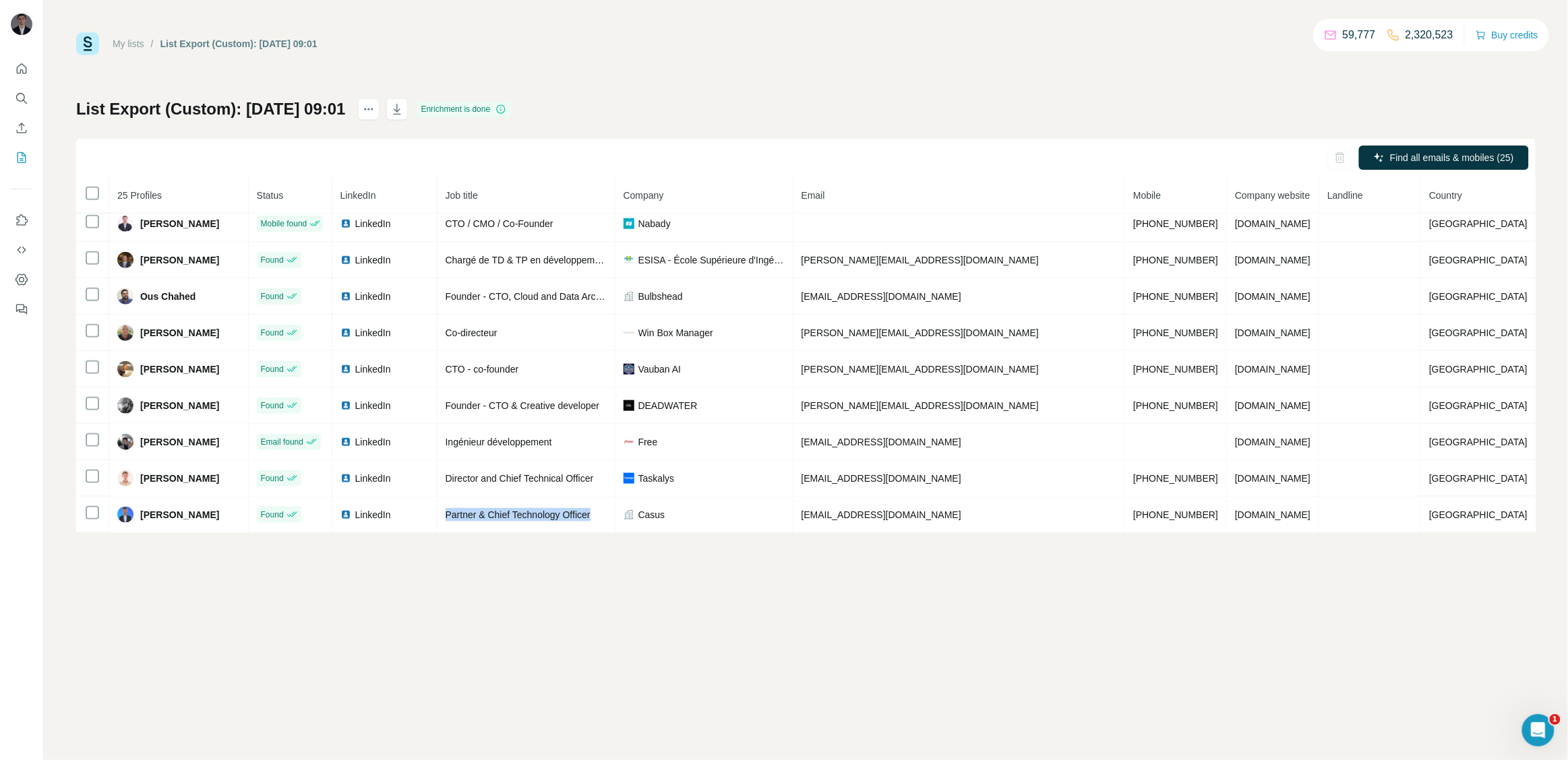
copy span "Partner & Chief Technology Officer"
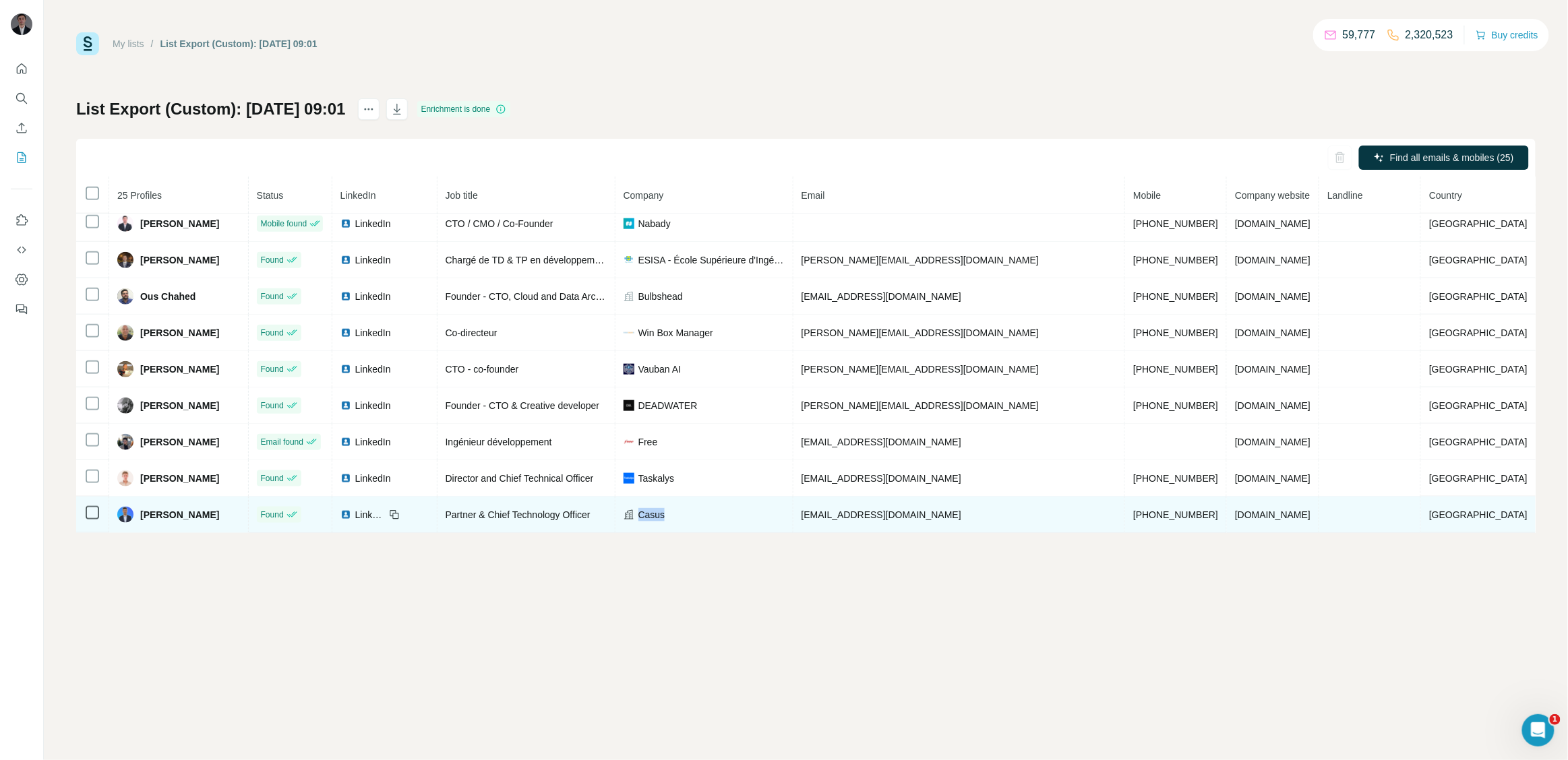
drag, startPoint x: 709, startPoint y: 515, endPoint x: 678, endPoint y: 515, distance: 31.0
click at [678, 515] on div "Casus" at bounding box center [704, 515] width 161 height 13
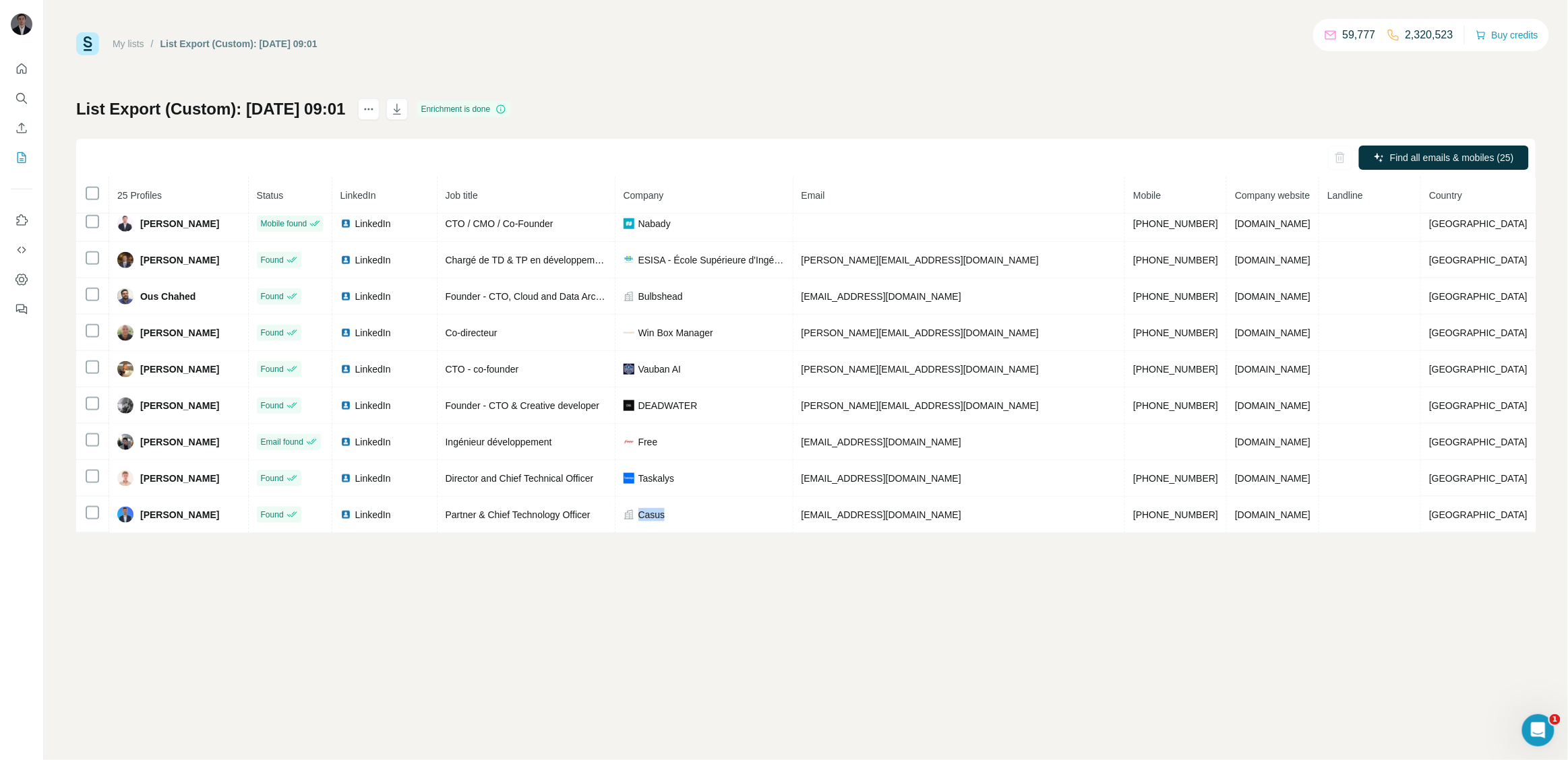
copy span "Casus"
